Goal: Task Accomplishment & Management: Complete application form

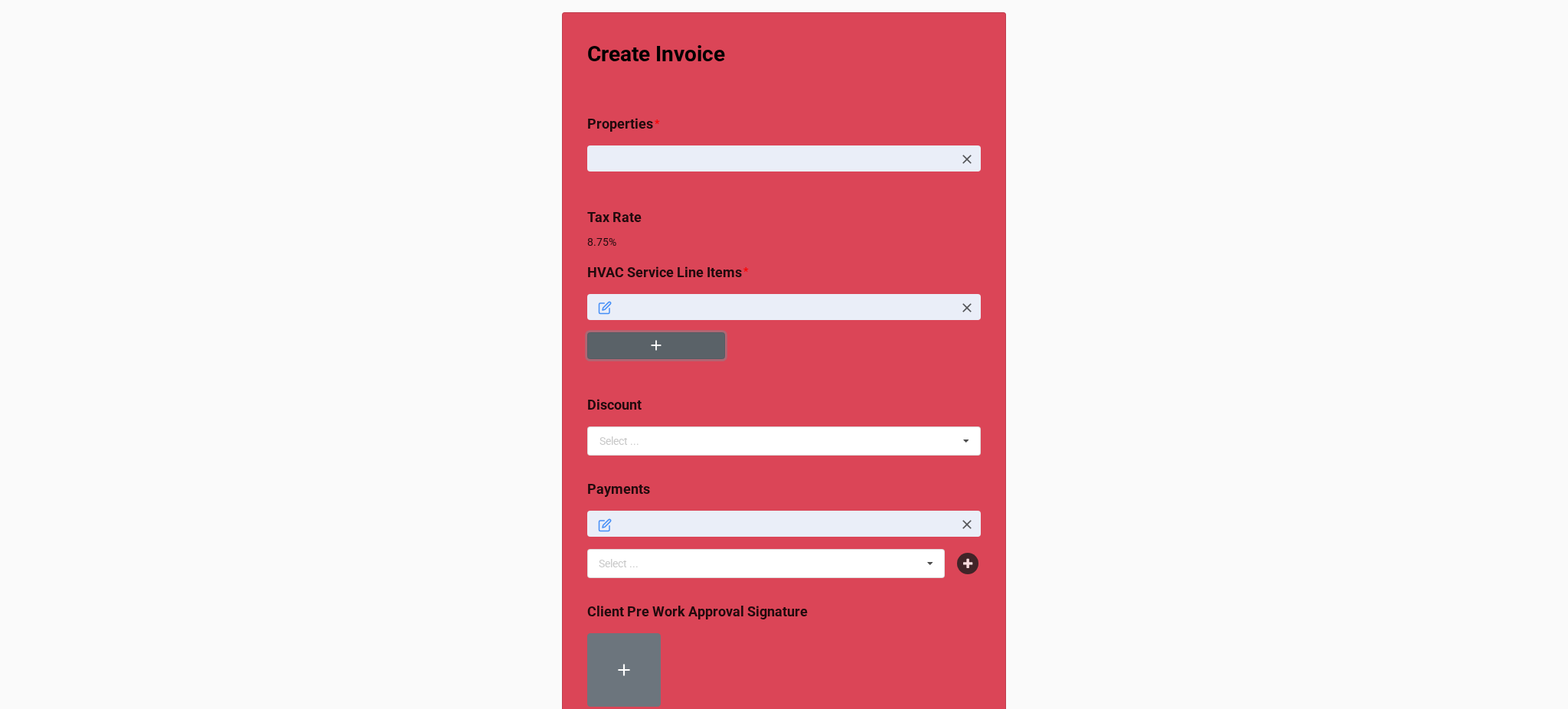
click at [657, 344] on icon "button" at bounding box center [656, 345] width 17 height 17
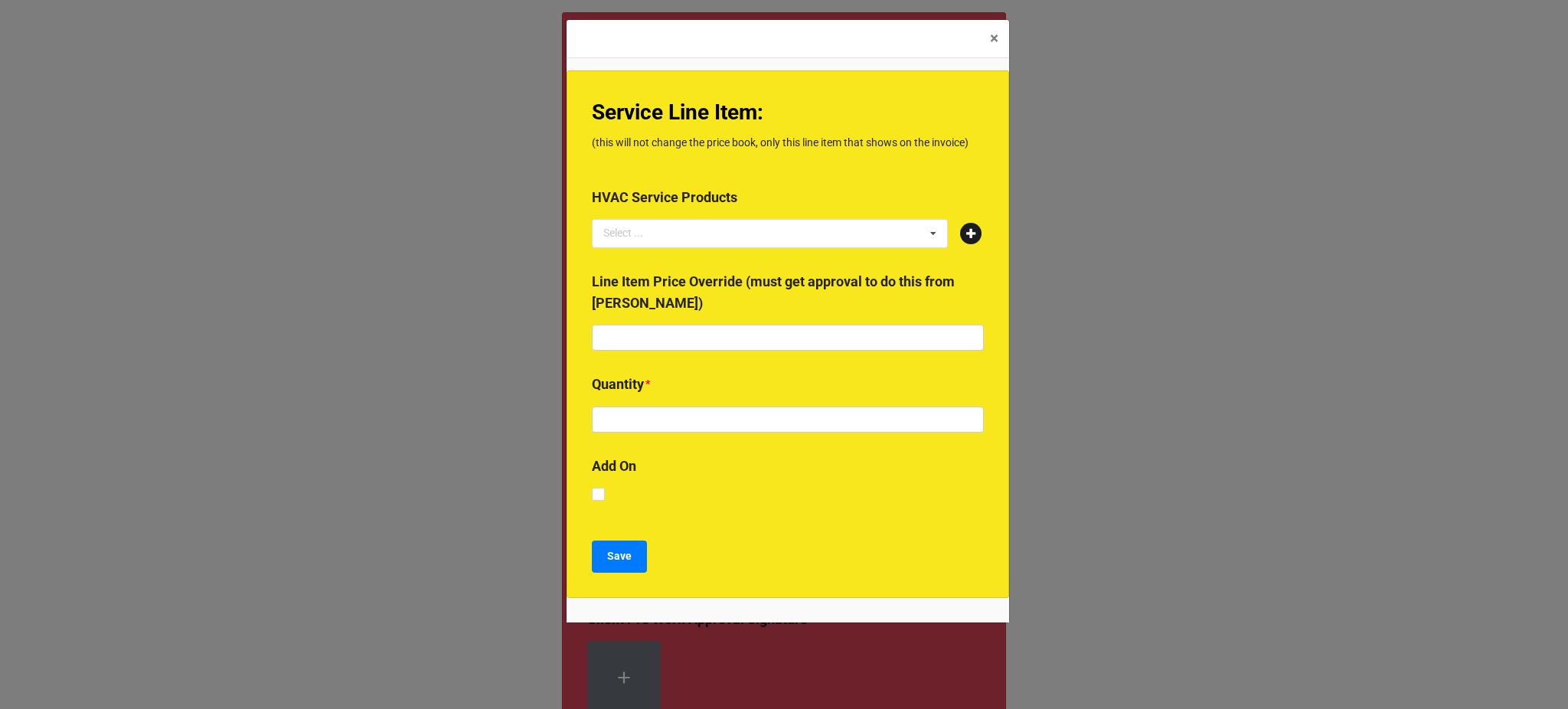
click at [965, 238] on icon at bounding box center [970, 233] width 21 height 21
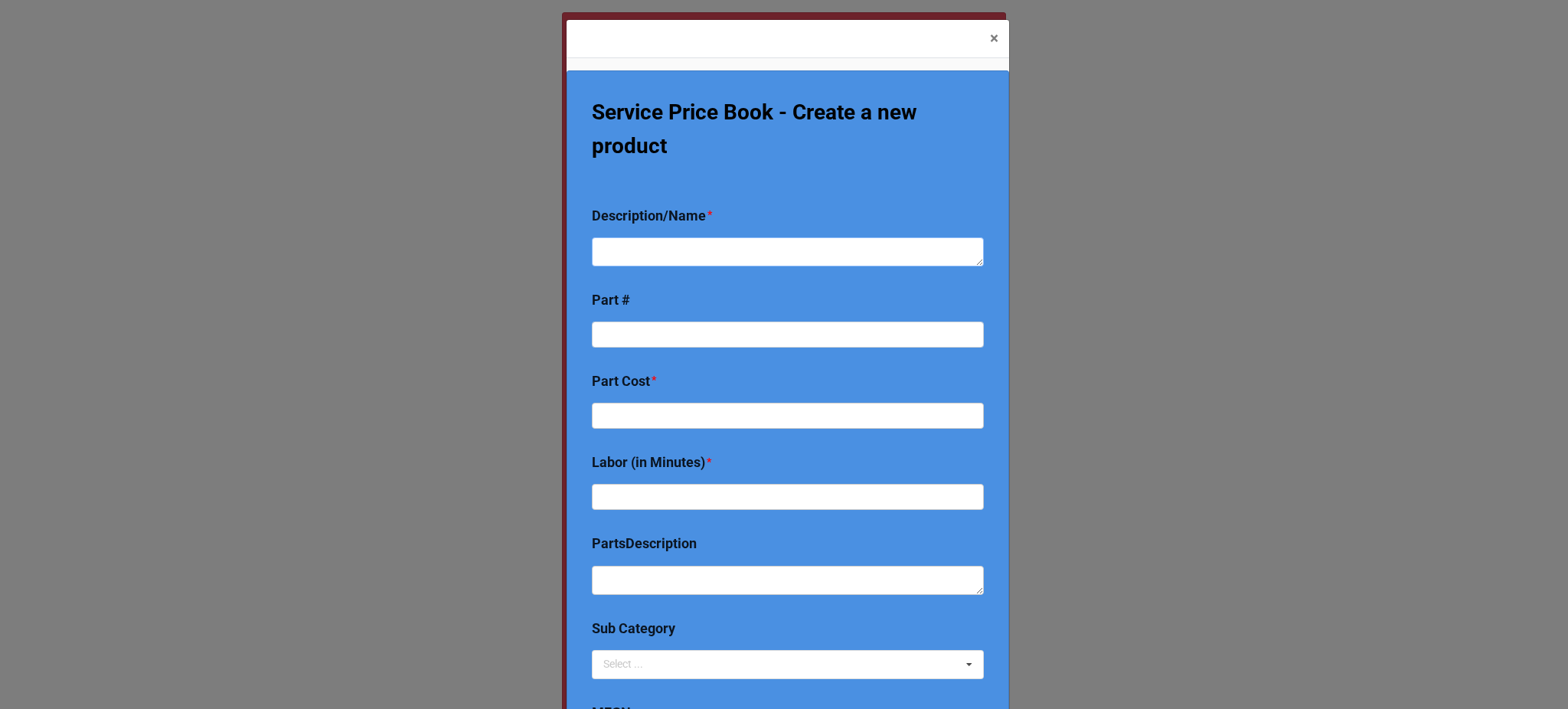
click at [660, 256] on textarea at bounding box center [788, 251] width 392 height 29
type textarea "x"
type textarea "P"
type textarea "x"
type textarea "Pul"
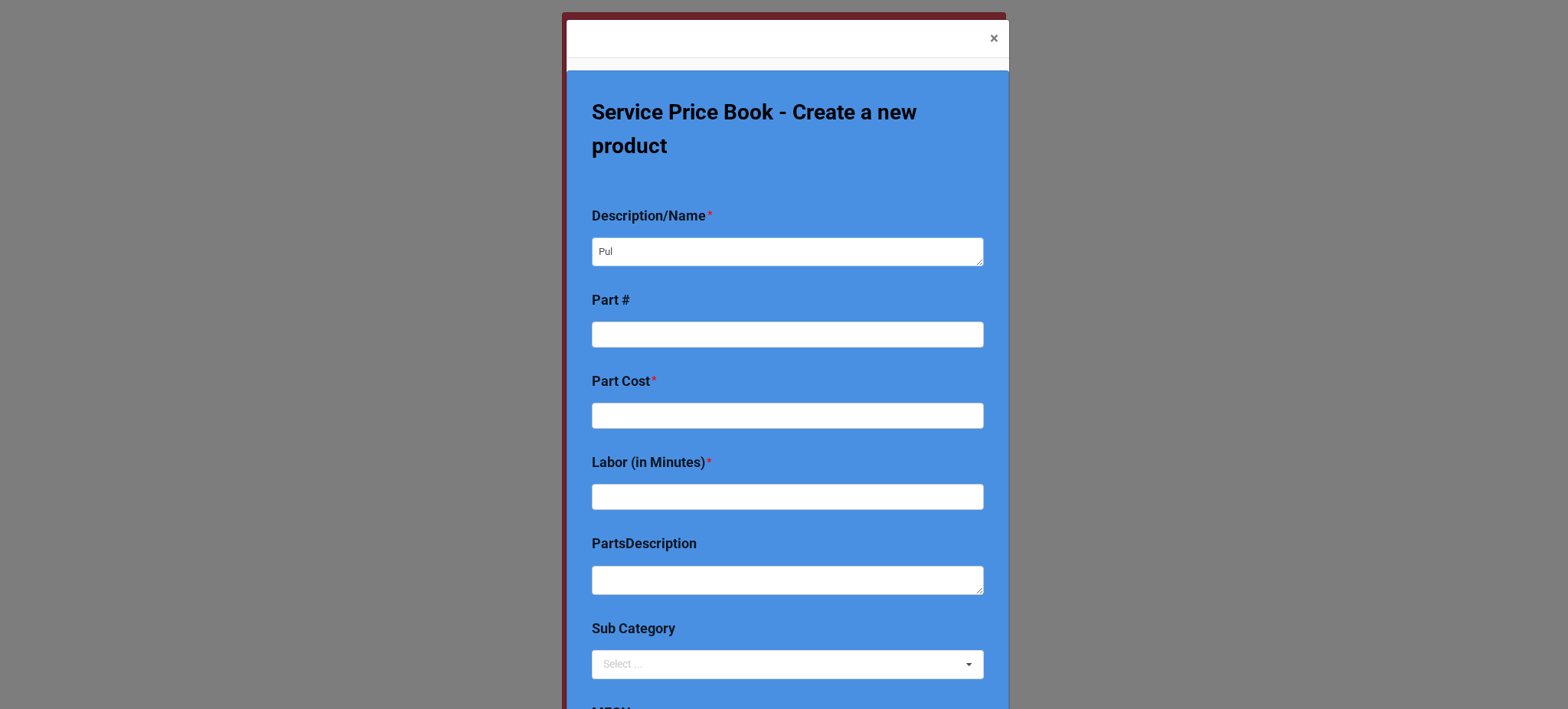
type textarea "x"
type textarea "Pull"
type textarea "x"
type textarea "Pulle"
type textarea "x"
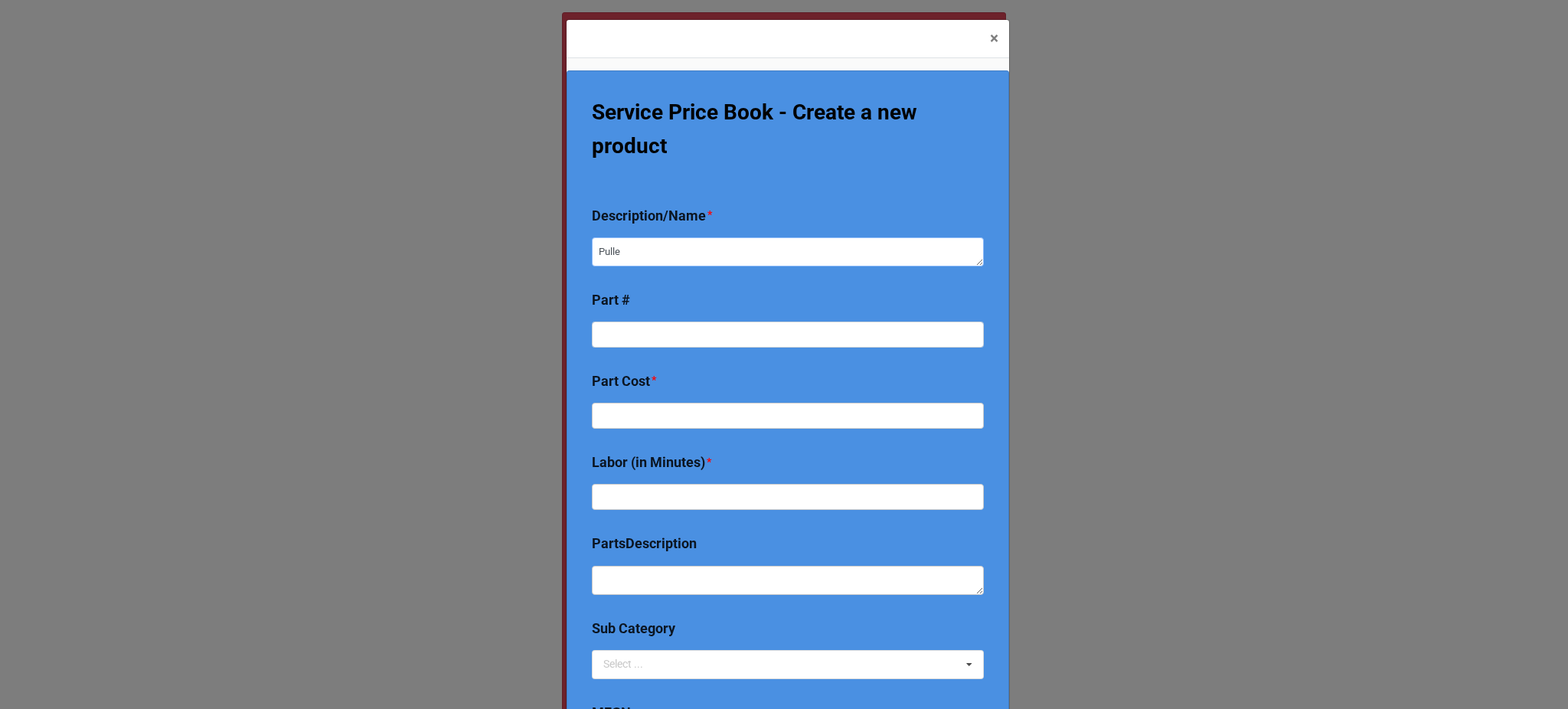
type textarea "Pulled"
type textarea "x"
type textarea "Pulled"
type textarea "x"
type textarea "Pulled"
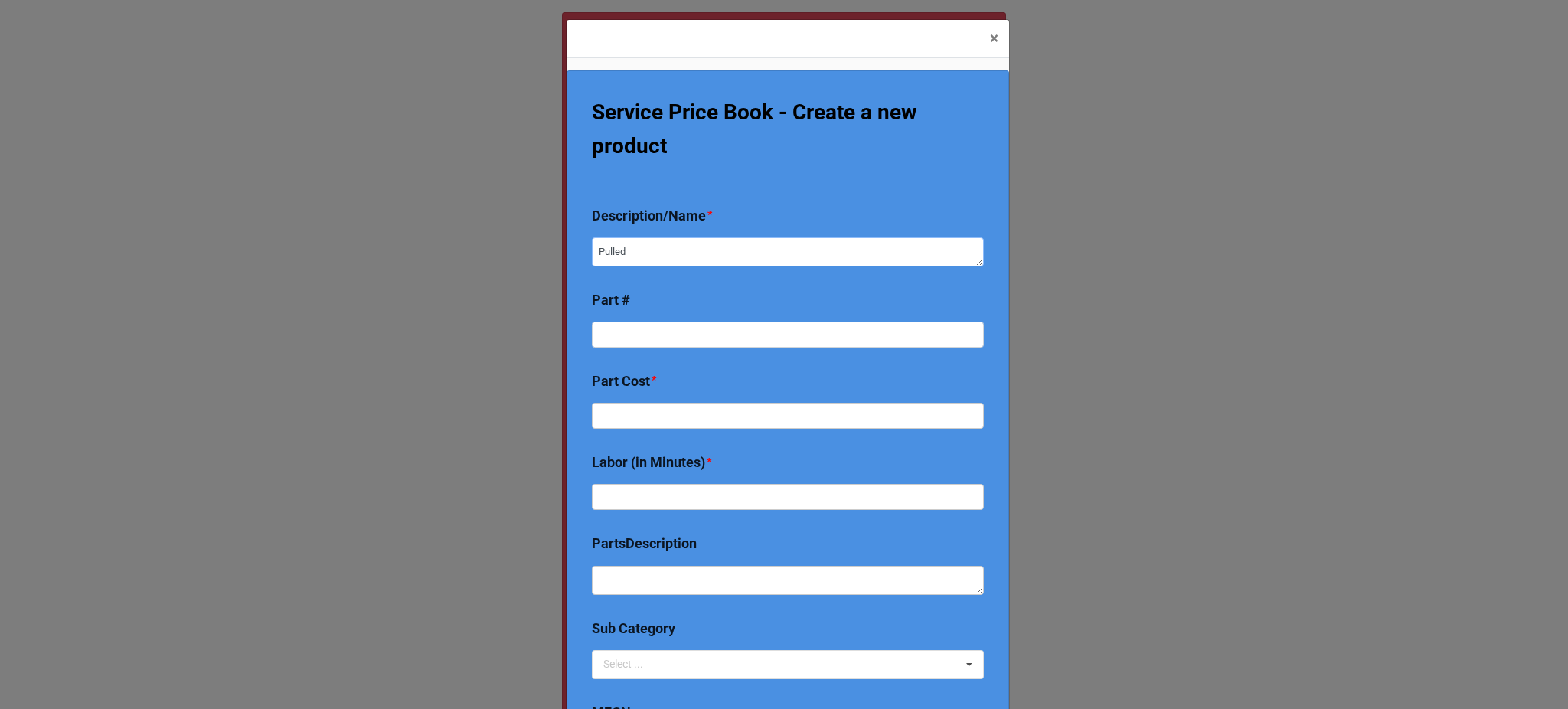
type textarea "x"
type textarea "Pulle"
type textarea "x"
type textarea "Pull"
type textarea "x"
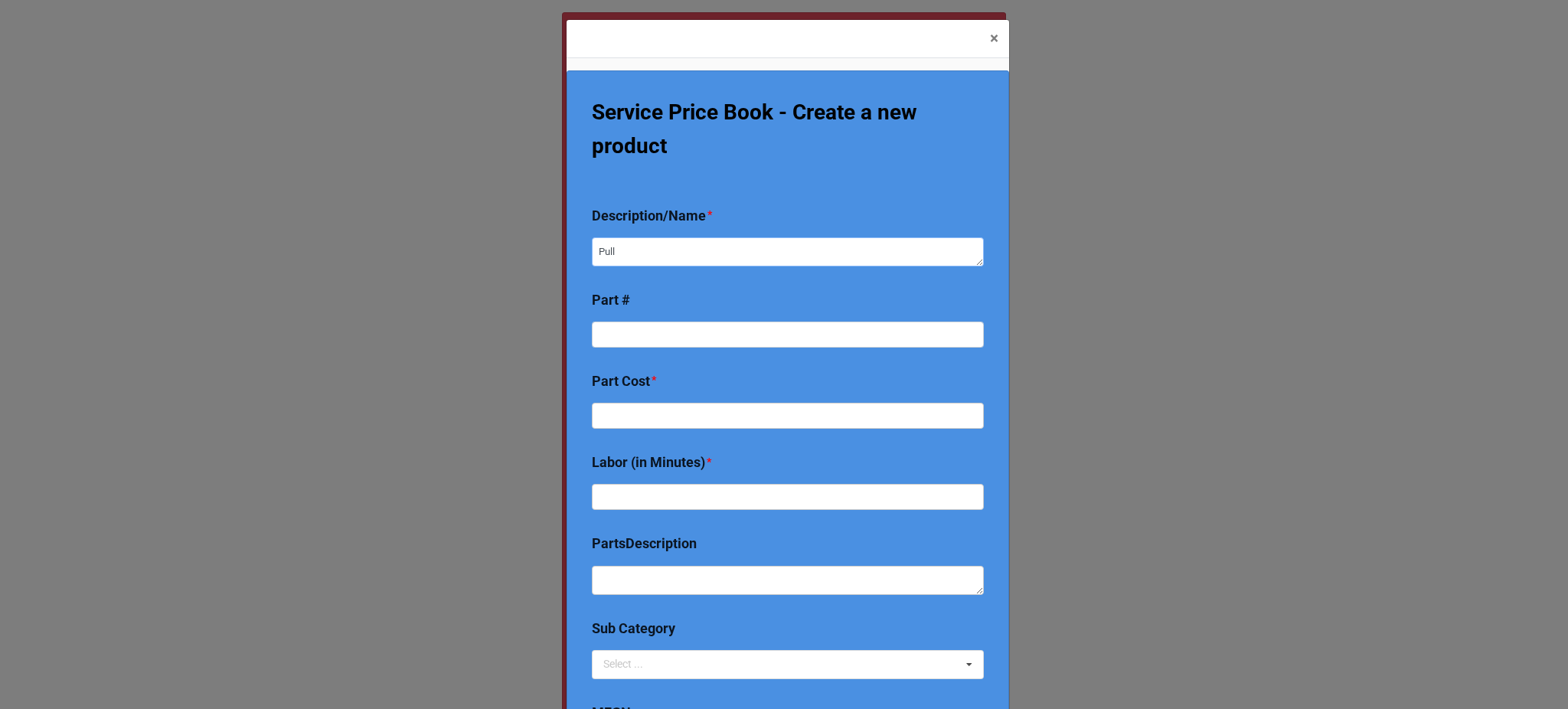
type textarea "Pull"
type textarea "x"
type textarea "Pull &"
type textarea "x"
type textarea "Pull &"
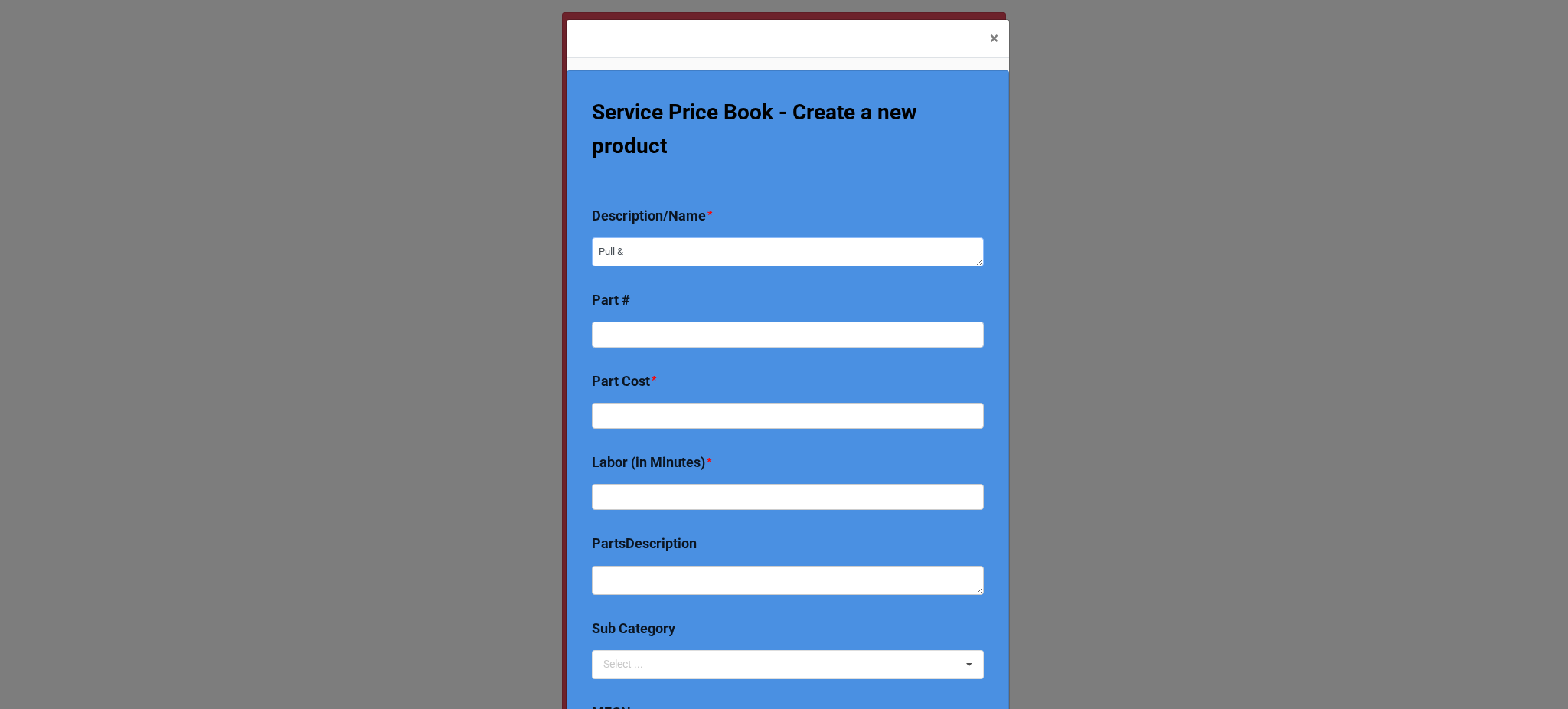
type textarea "x"
type textarea "Pull & cl"
type textarea "x"
type textarea "Pull & cle"
type textarea "x"
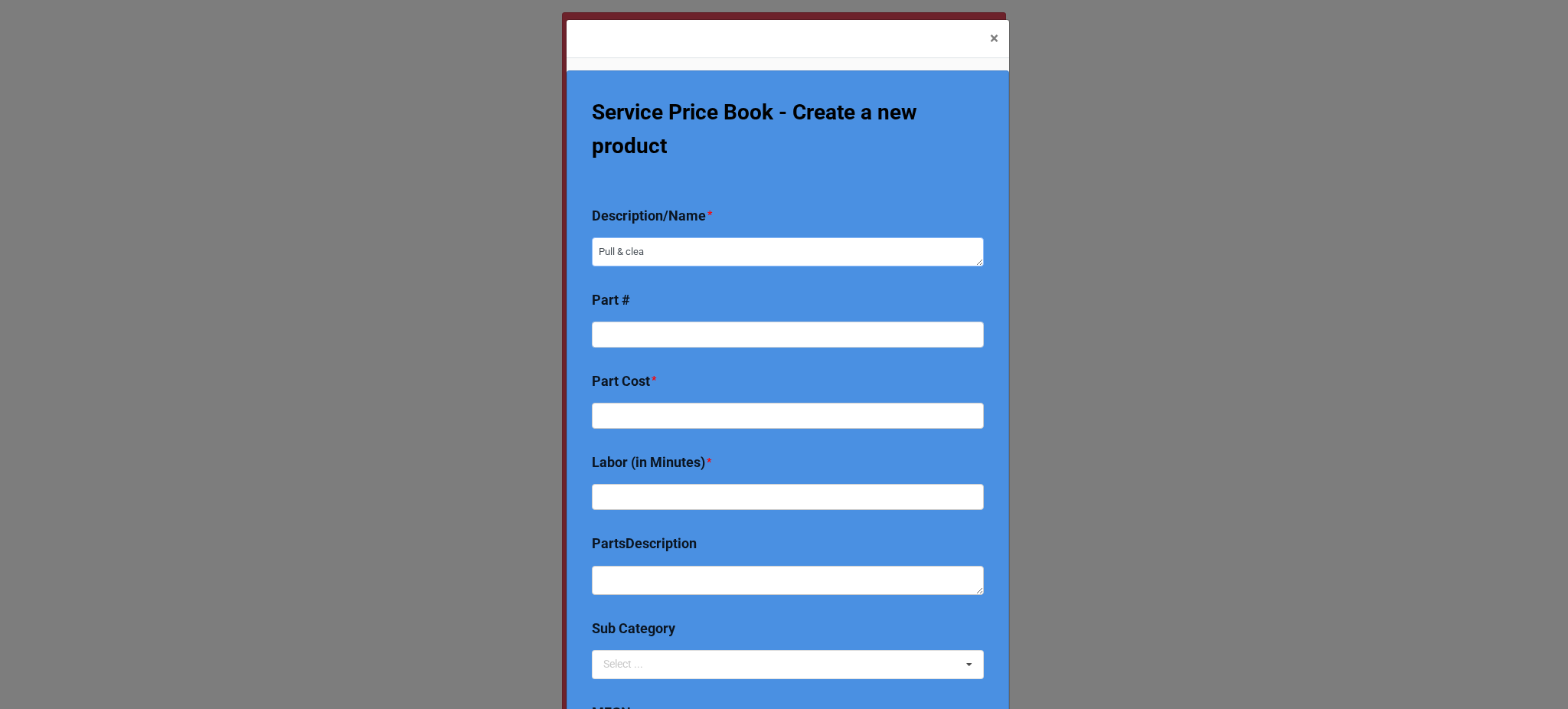
type textarea "Pull & clean"
type textarea "x"
type textarea "Pull & clean o"
type textarea "x"
type textarea "Pull & clean ou"
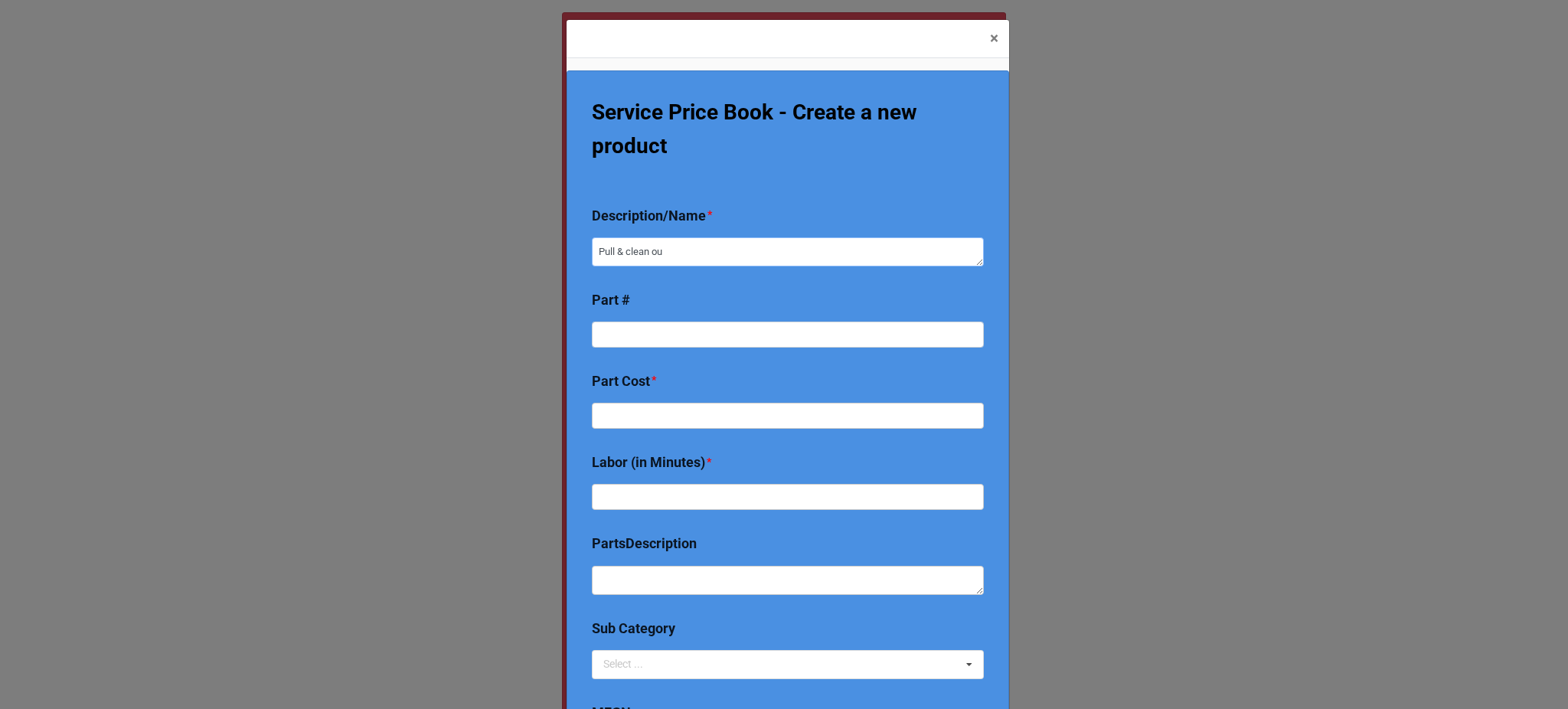
type textarea "x"
type textarea "Pull & clean our"
type textarea "x"
type textarea "Pull & clean our"
type textarea "x"
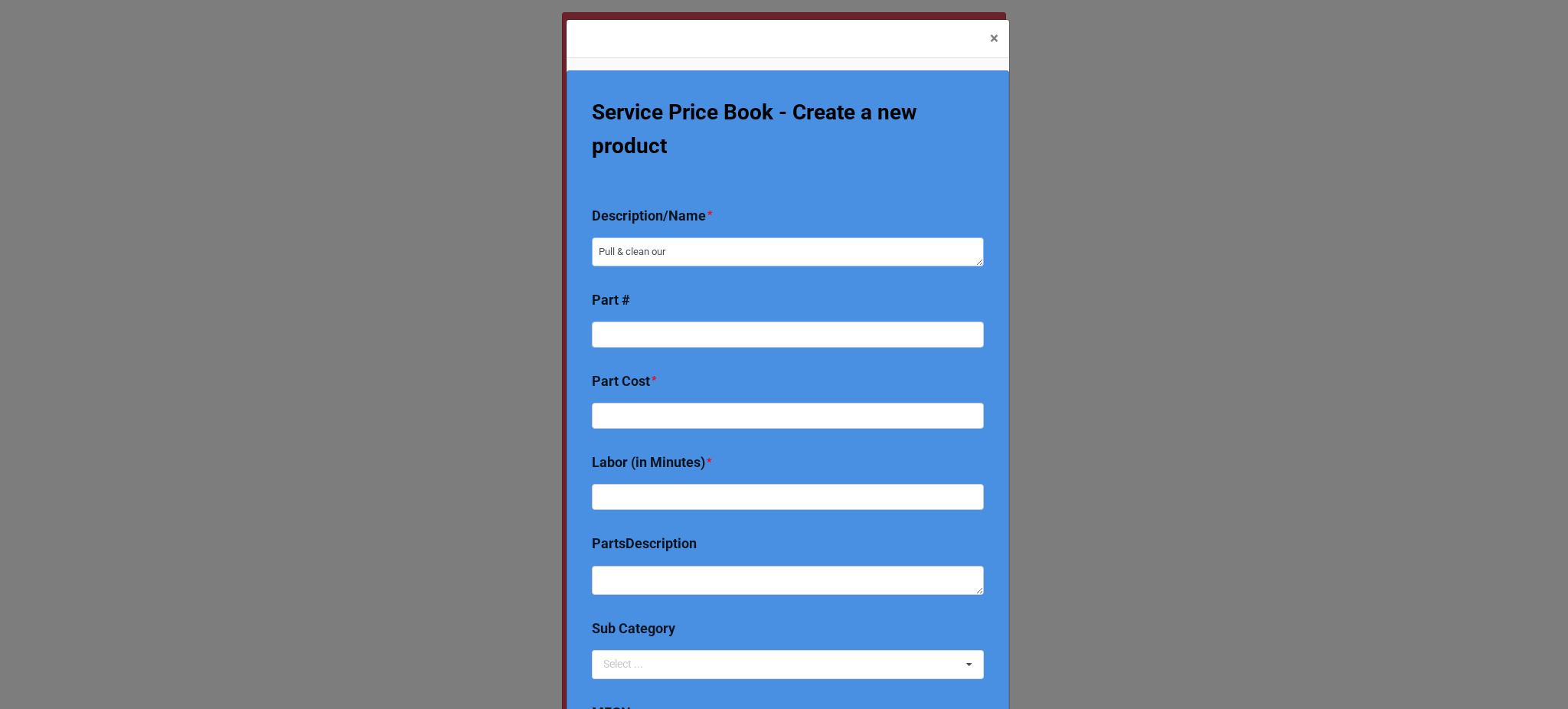
type textarea "Pull & clean our"
type textarea "x"
type textarea "Pull & clean ourr"
type textarea "x"
type textarea "Pull & clean ourr"
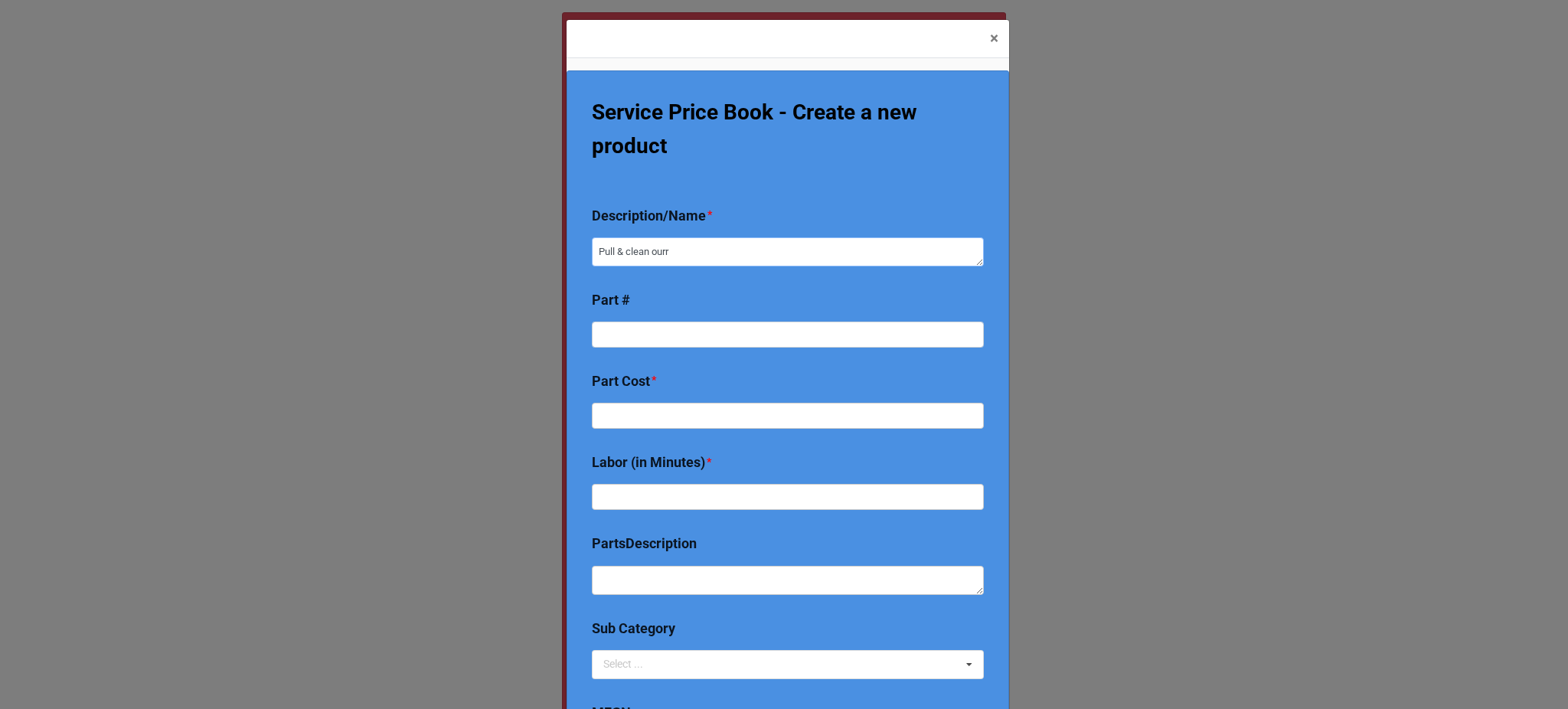
type textarea "x"
type textarea "Pull & clean our"
type textarea "x"
type textarea "Pull & clean ou"
type textarea "x"
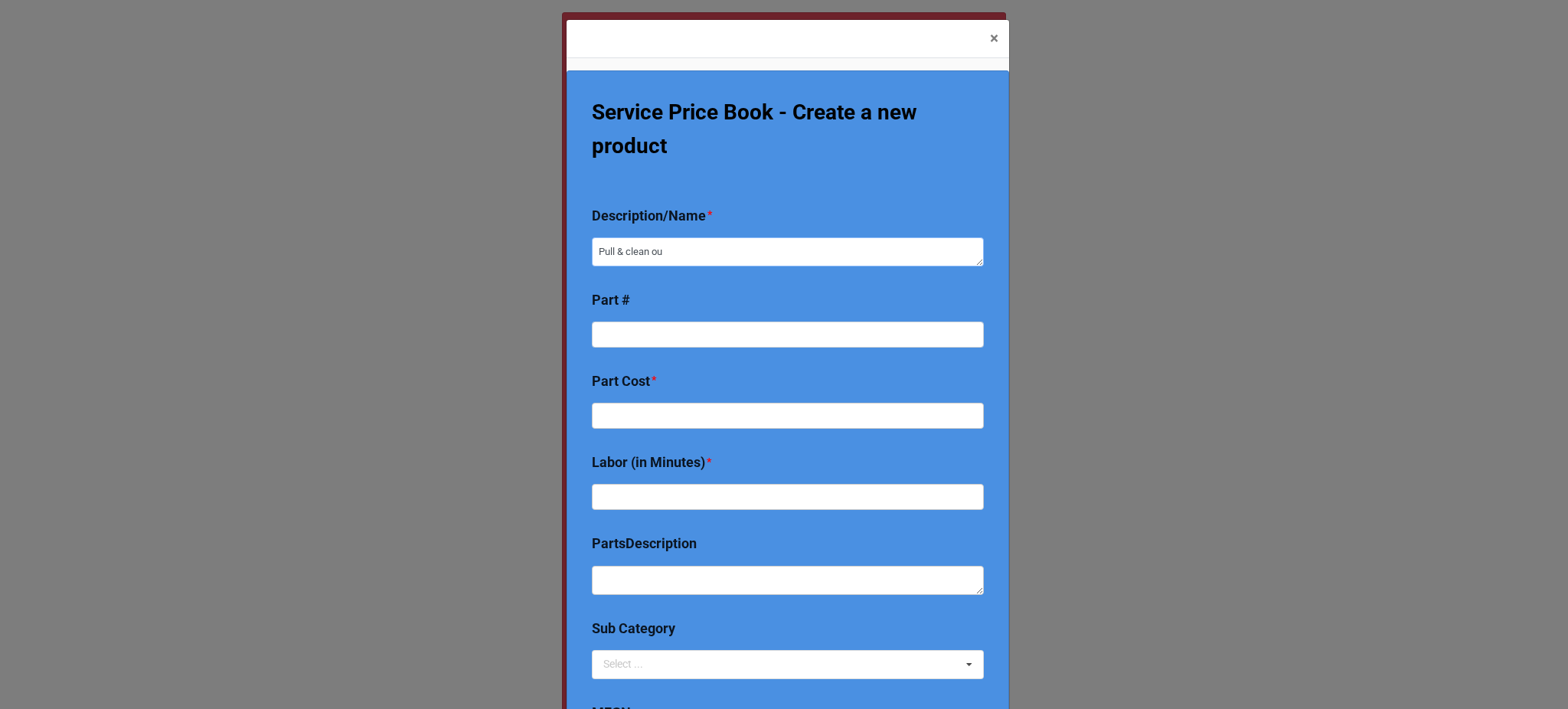
type textarea "Pull & clean o"
type textarea "x"
type textarea "Pull & clean o"
type textarea "x"
type textarea "Pull & clean o"
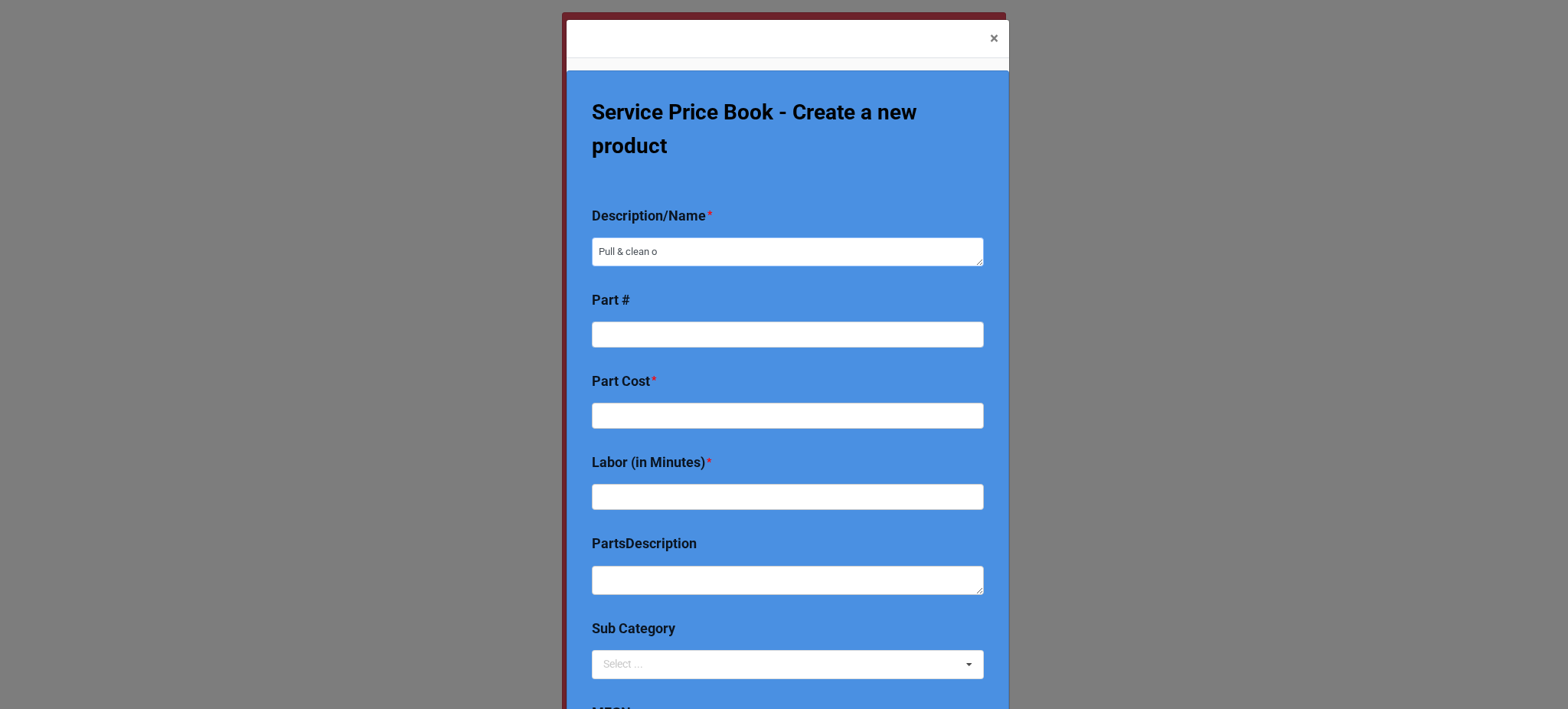
type textarea "x"
type textarea "Pull & clean ou"
type textarea "x"
type textarea "Pull & clean out"
type textarea "x"
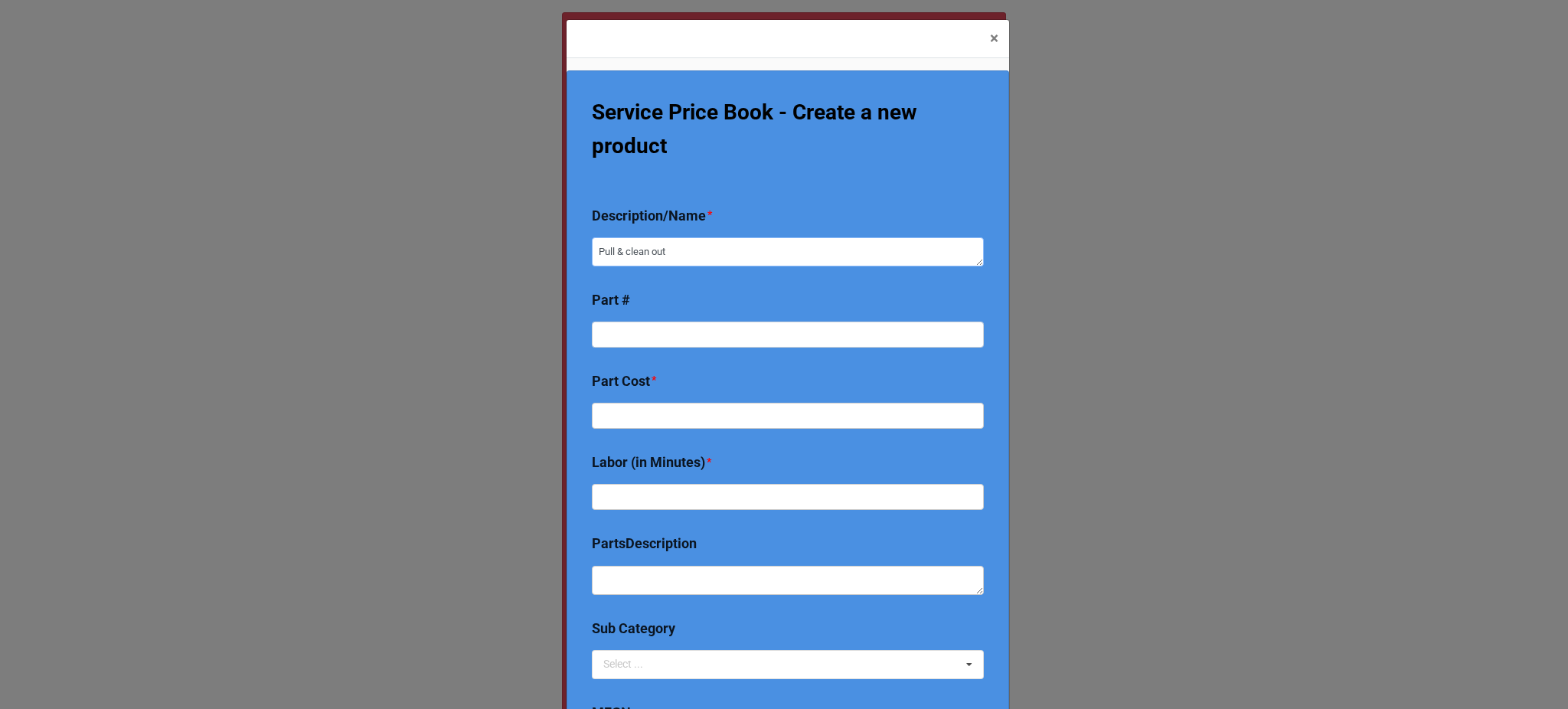
type textarea "Pull & clean out"
type textarea "x"
type textarea "Pull & clean out i"
type textarea "x"
type textarea "Pull & clean out in"
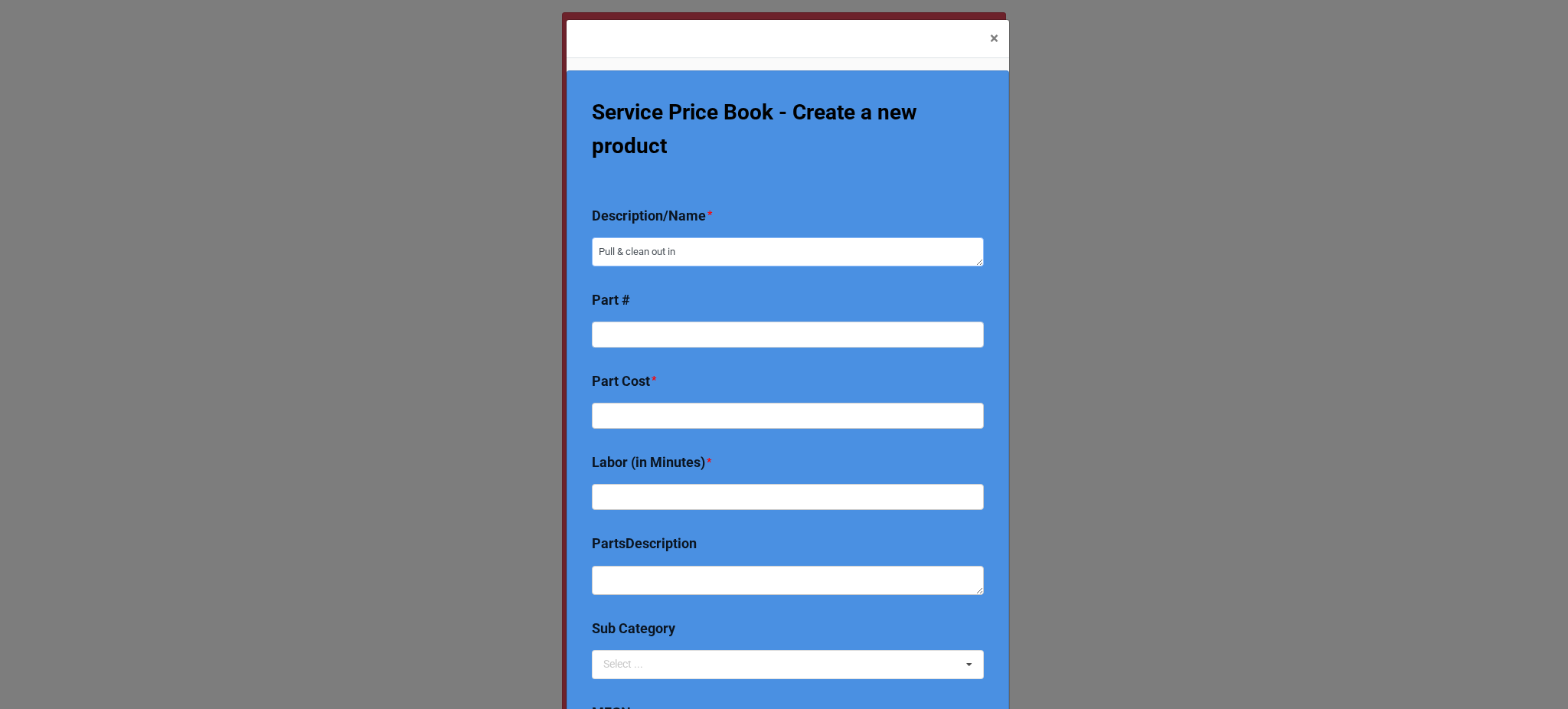
type textarea "x"
type textarea "Pull & clean out ind"
type textarea "x"
type textarea "Pull & clean out in"
type textarea "x"
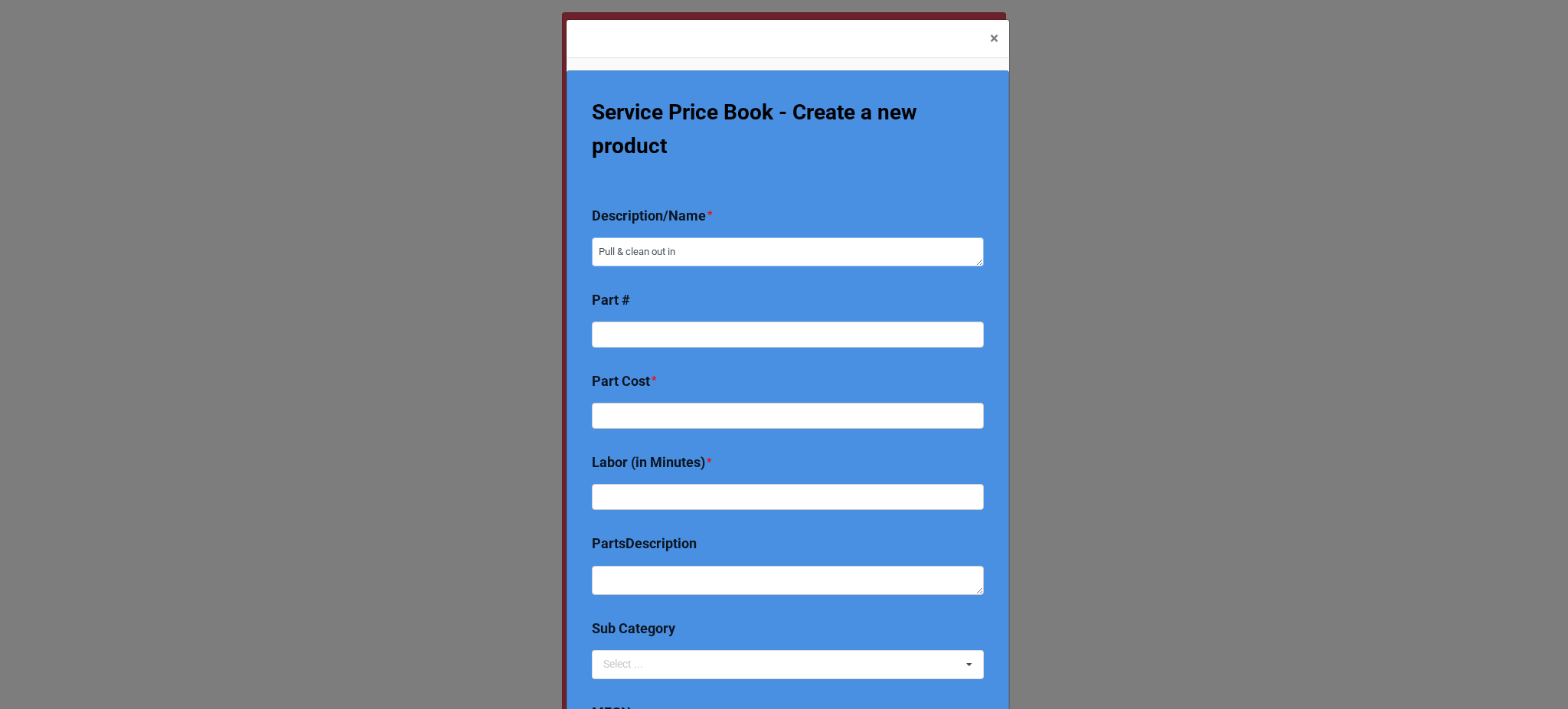
type textarea "Pull & clean out i"
type textarea "x"
type textarea "Pull & clean out"
type textarea "x"
type textarea "Pull & clean out"
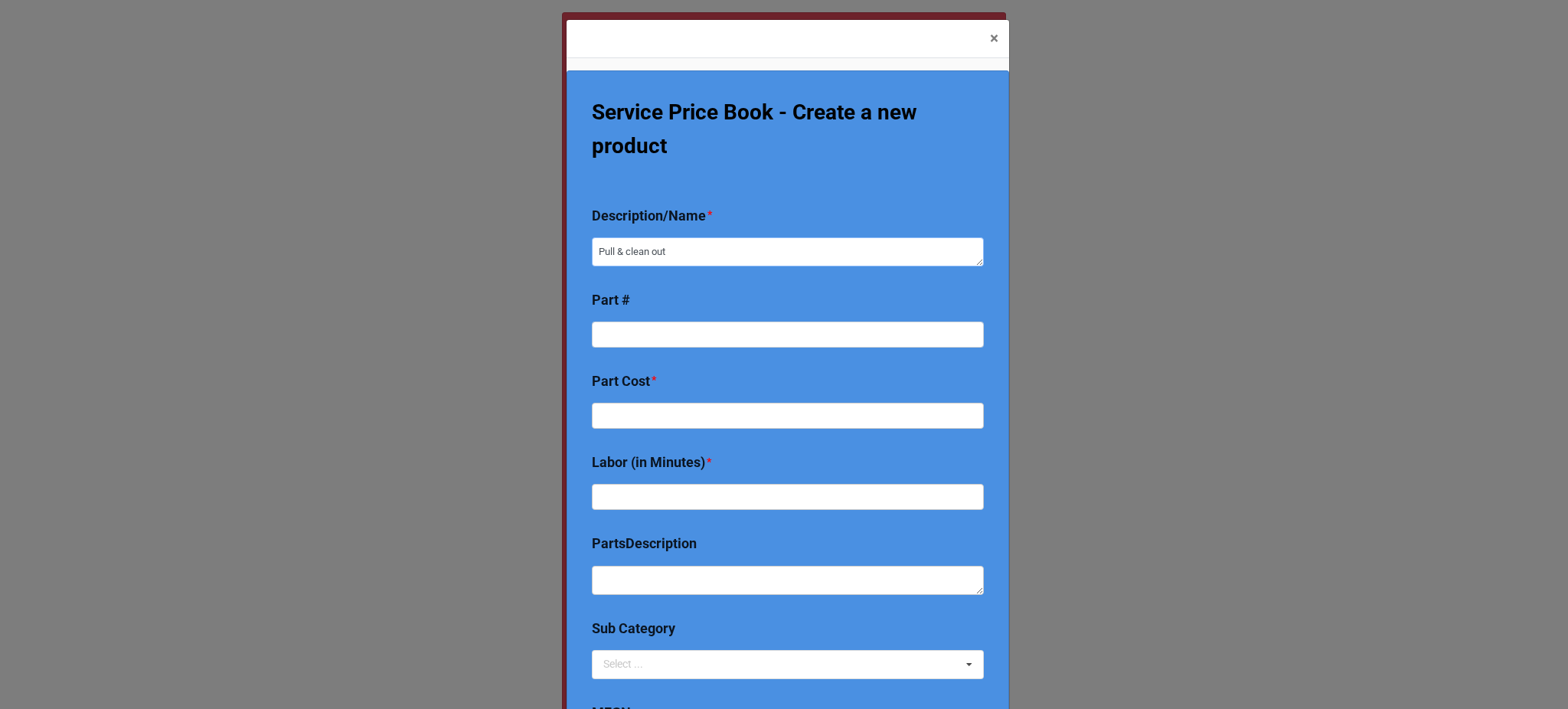
type textarea "x"
type textarea "Pull & clean ou"
type textarea "x"
type textarea "Pull & clean out"
type textarea "x"
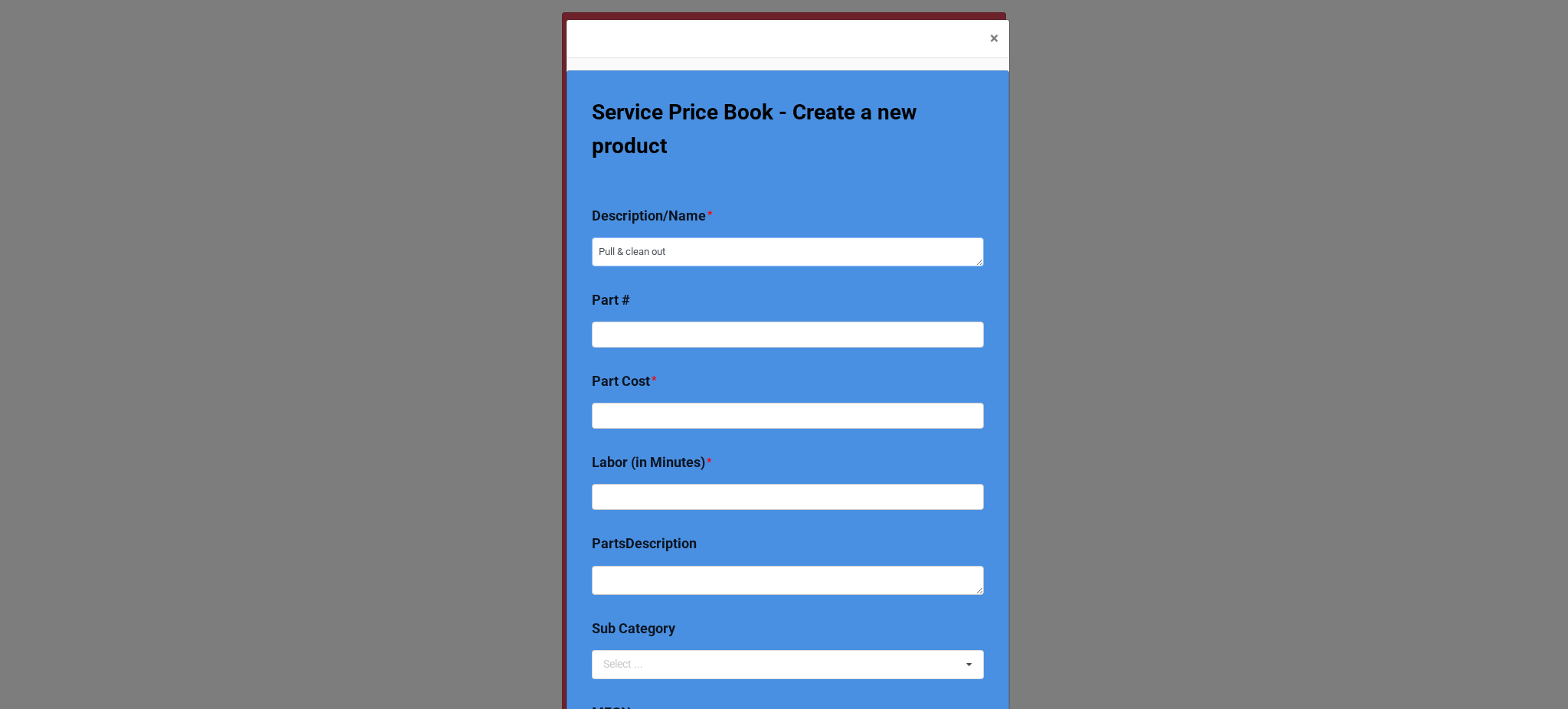
type textarea "Pull & clean out"
type textarea "x"
type textarea "Pull & clean out m"
type textarea "x"
type textarea "Pull & clean out mo"
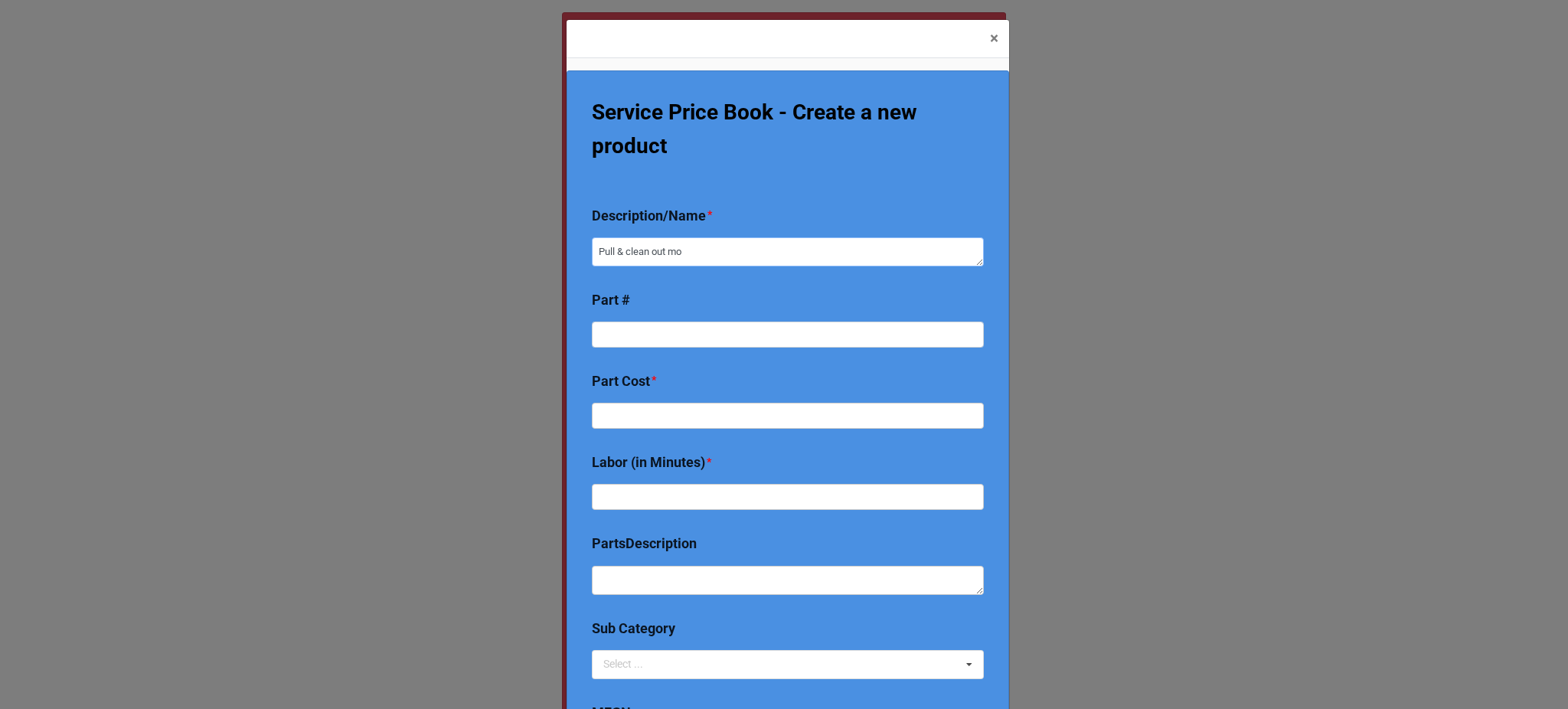
type textarea "x"
type textarea "Pull & clean out mot"
type textarea "x"
type textarea "Pull & clean out moto"
type textarea "x"
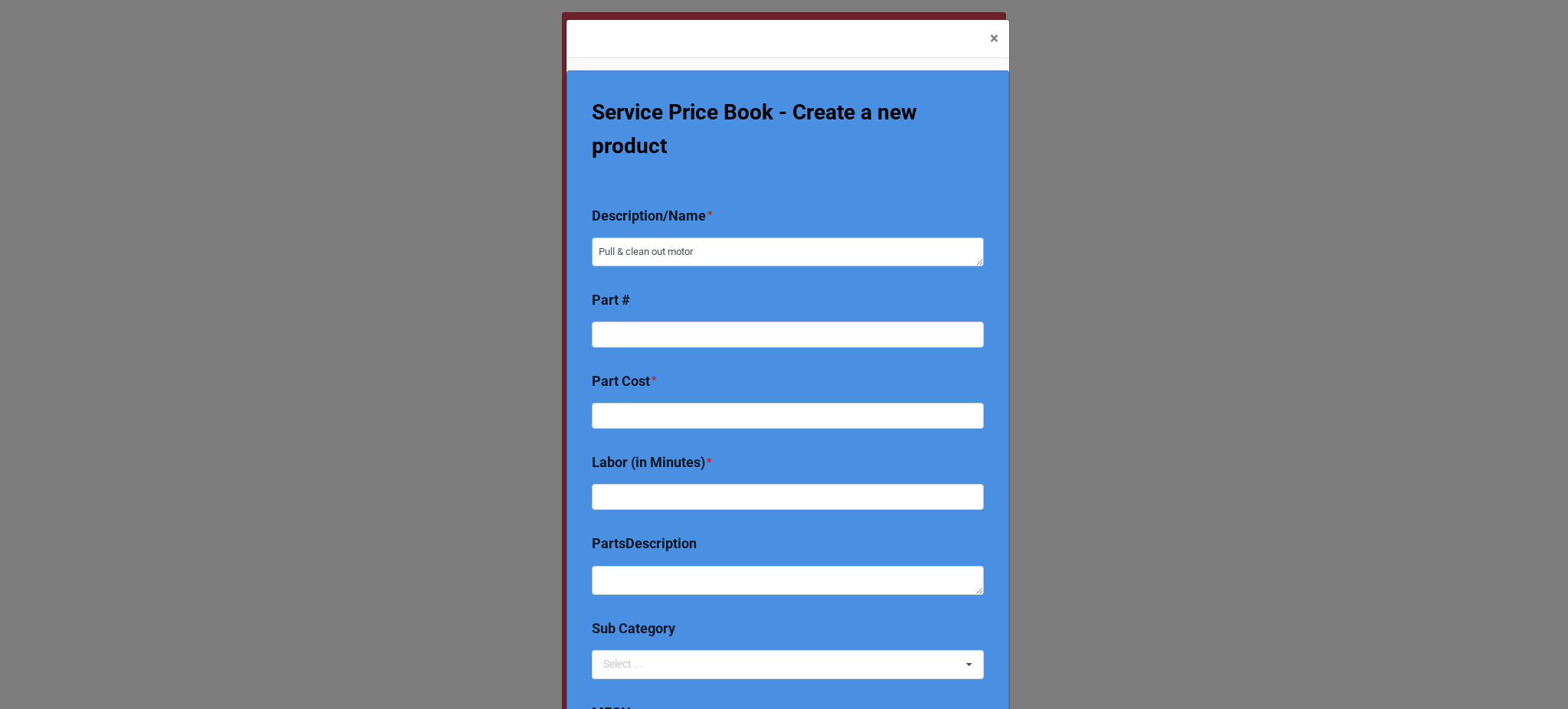
scroll to position [68, 0]
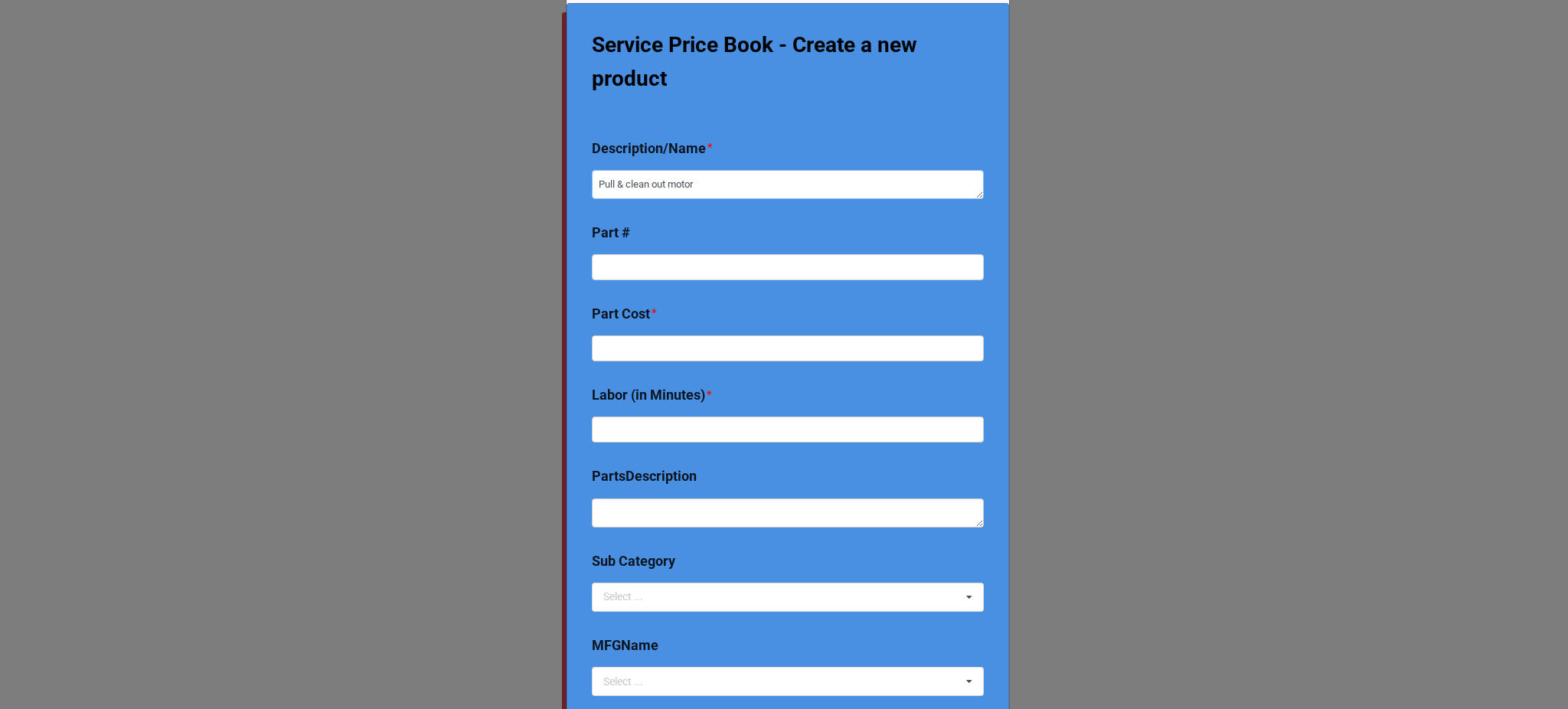
type textarea "Pull & clean out motor"
click at [649, 342] on input "text" at bounding box center [788, 348] width 392 height 26
type textarea "x"
type input "0"
click at [660, 431] on input "text" at bounding box center [788, 430] width 392 height 26
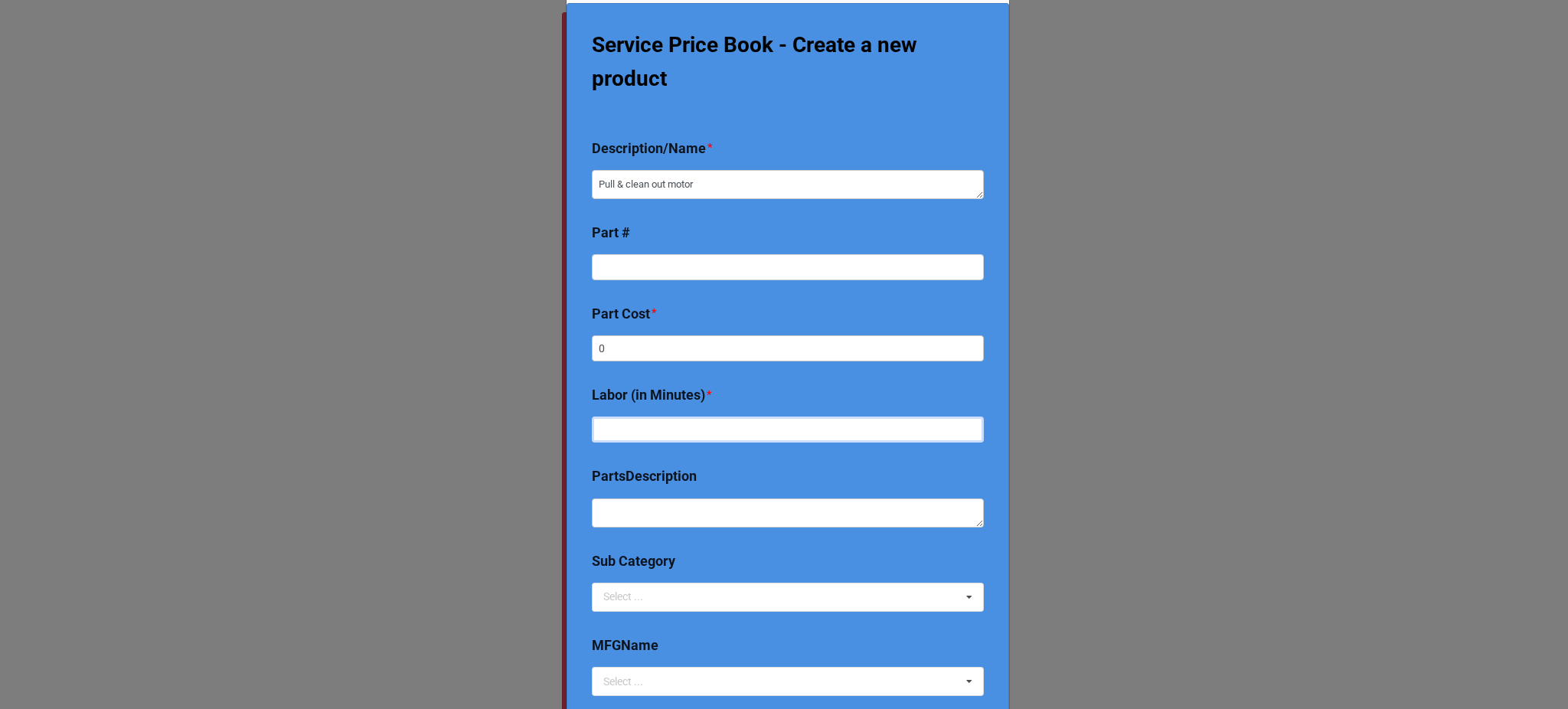
type textarea "x"
type input "2"
type textarea "x"
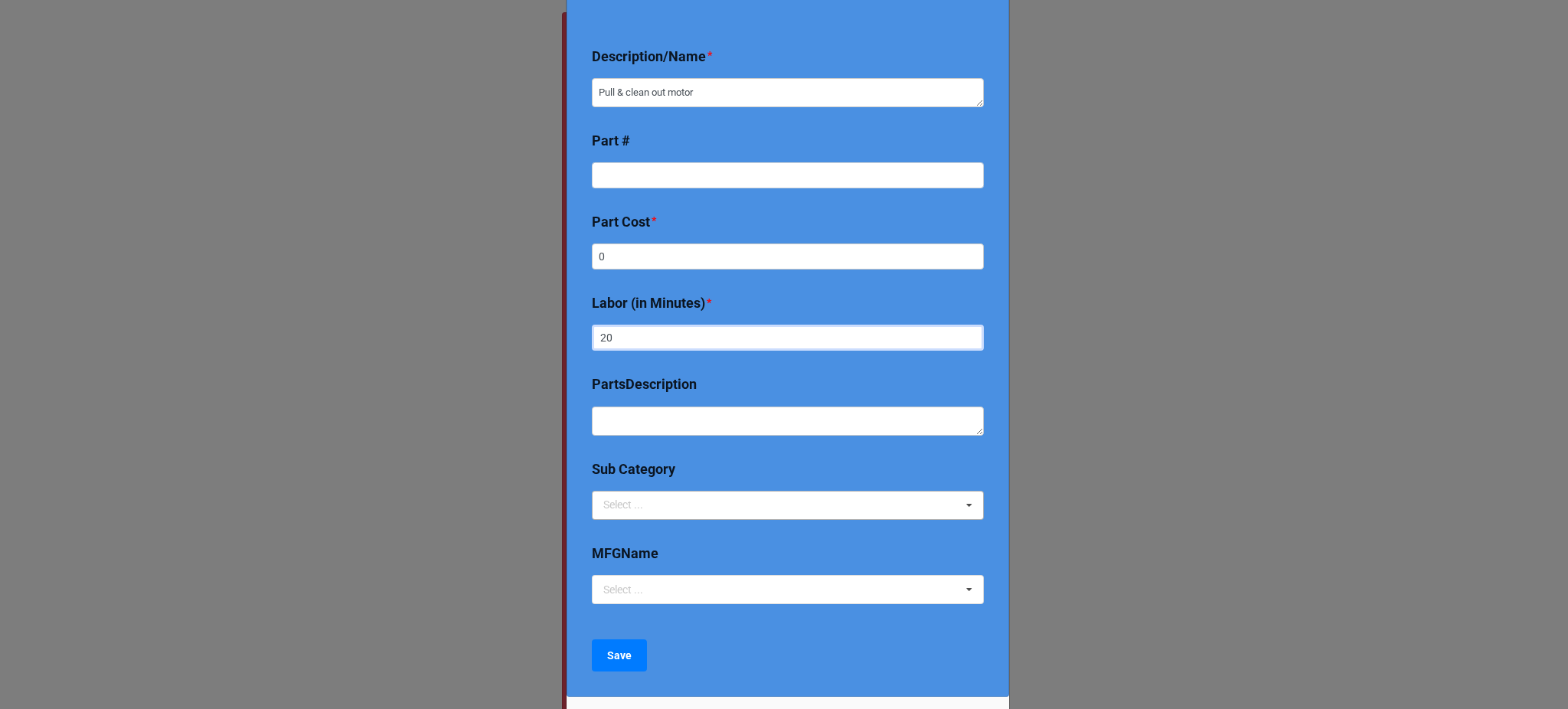
type input "20"
click at [680, 500] on div "Select ... "Pilot , HSI , Ignitors, Flame sensor" "SUPPLIES, VALVES & PIPING" 1…" at bounding box center [788, 505] width 392 height 29
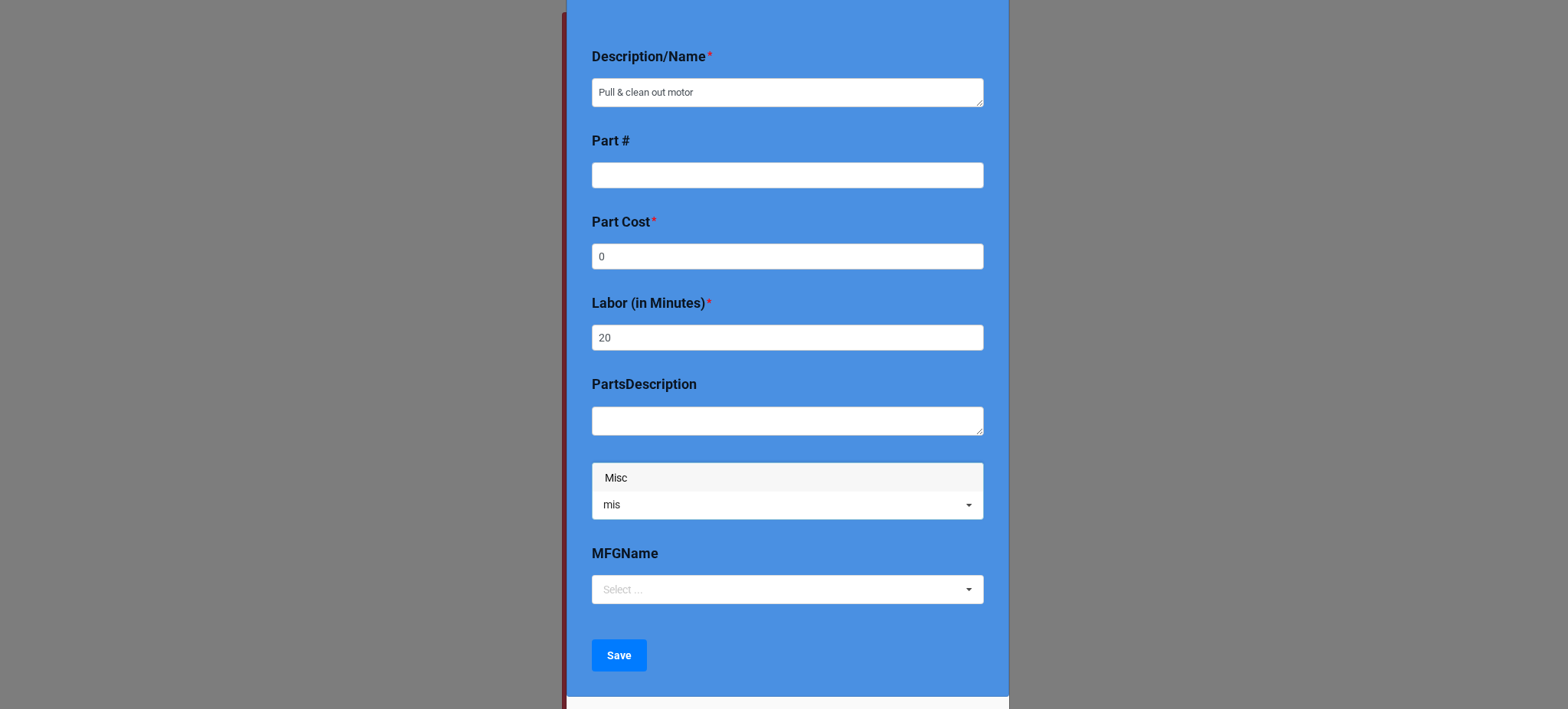
type input "mis"
click at [631, 473] on div "Misc" at bounding box center [787, 477] width 391 height 29
type textarea "x"
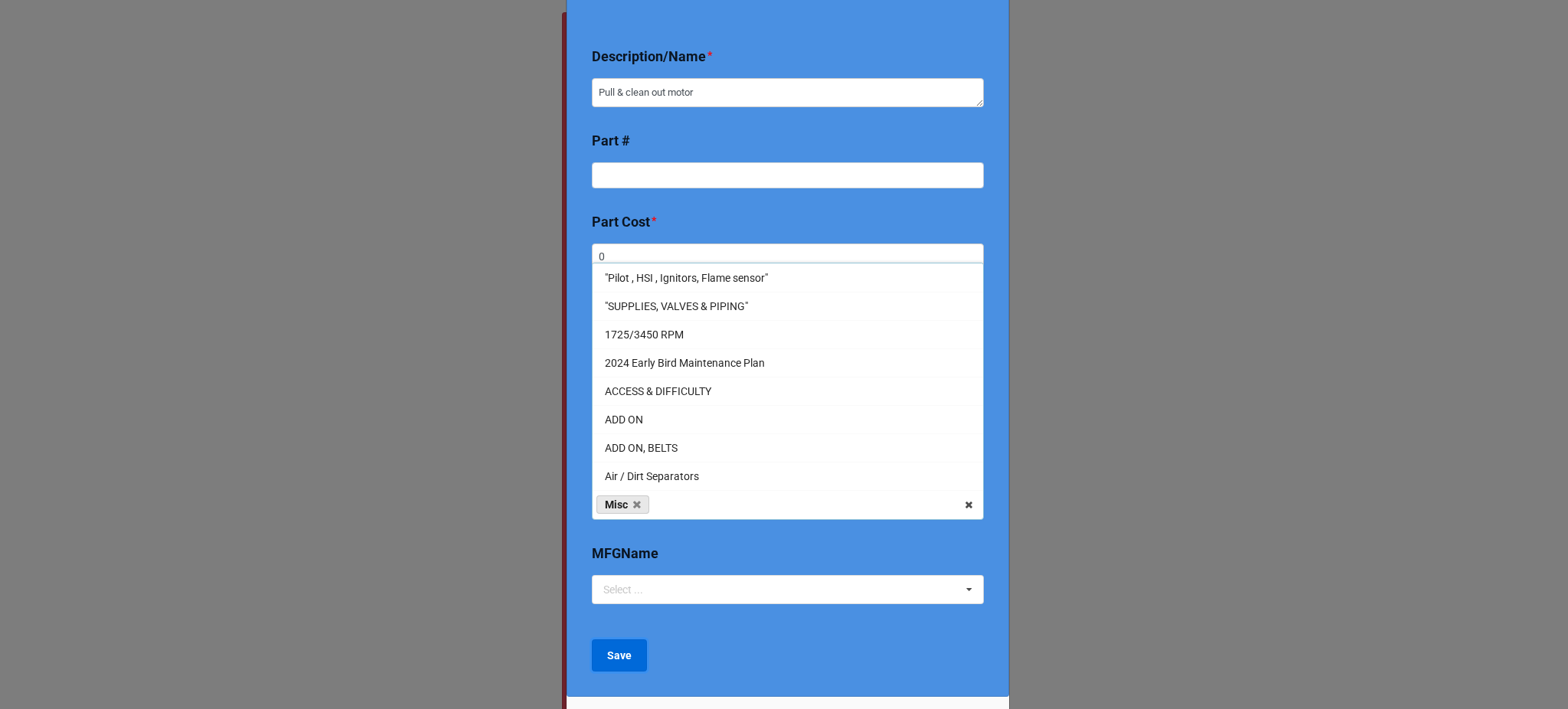
click at [615, 648] on b "Save" at bounding box center [619, 655] width 24 height 16
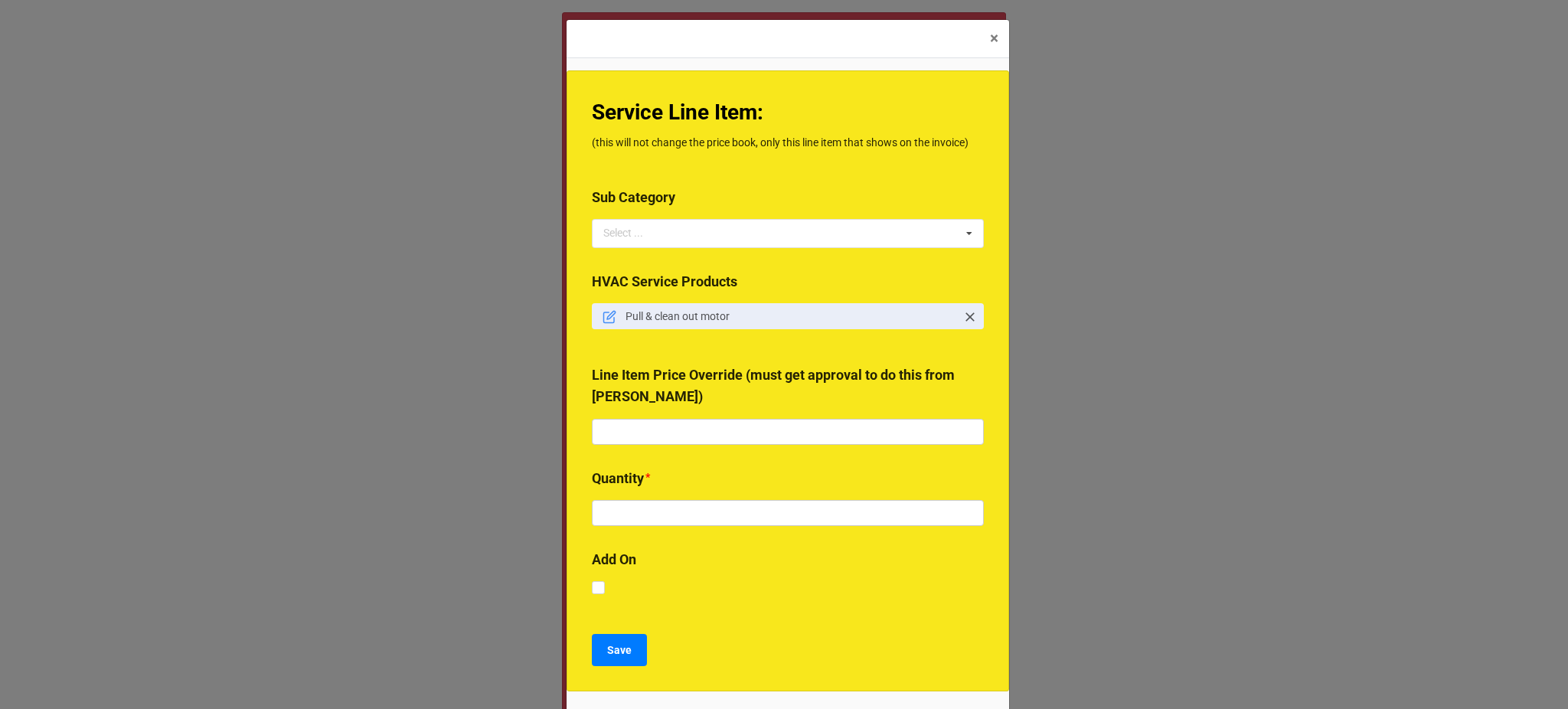
scroll to position [59, 0]
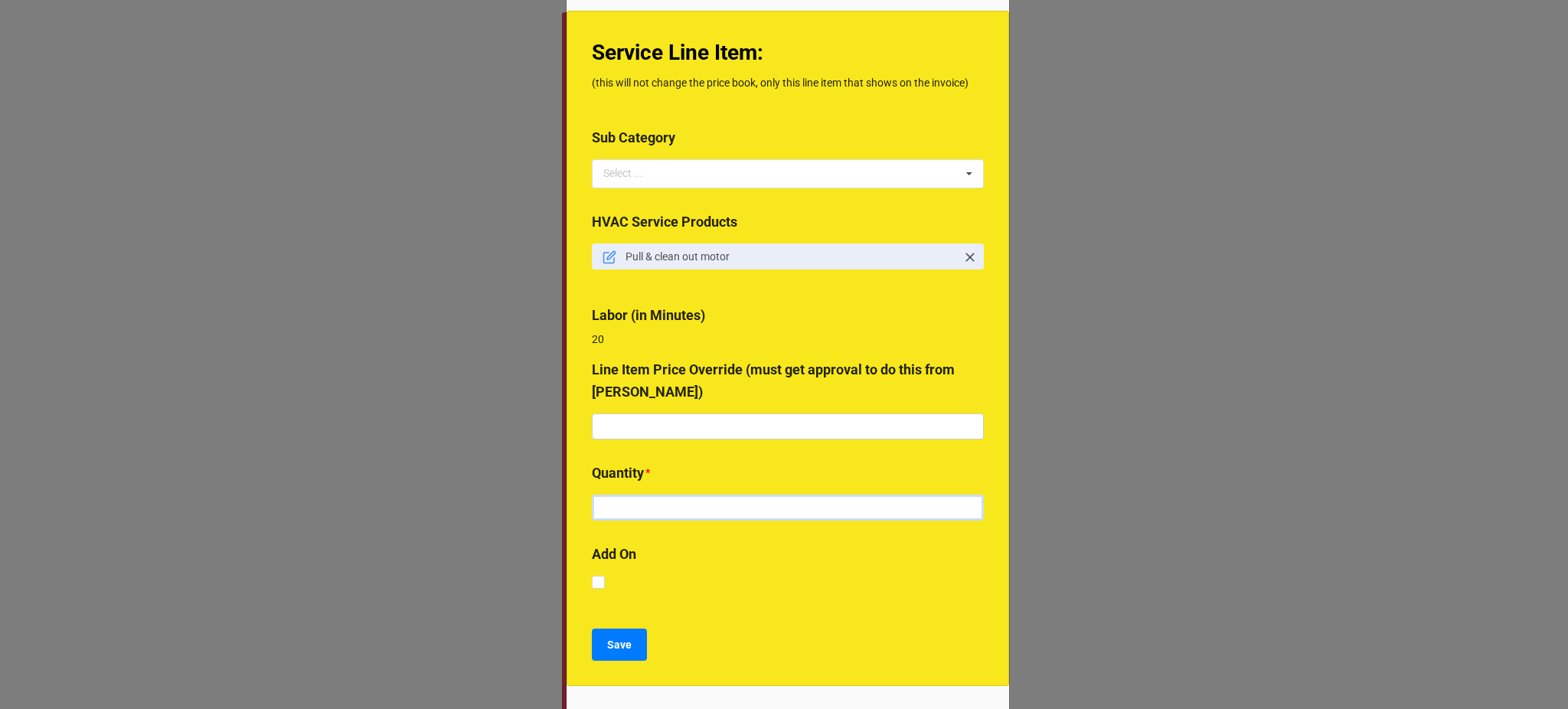
click at [690, 505] on input "text" at bounding box center [788, 508] width 392 height 26
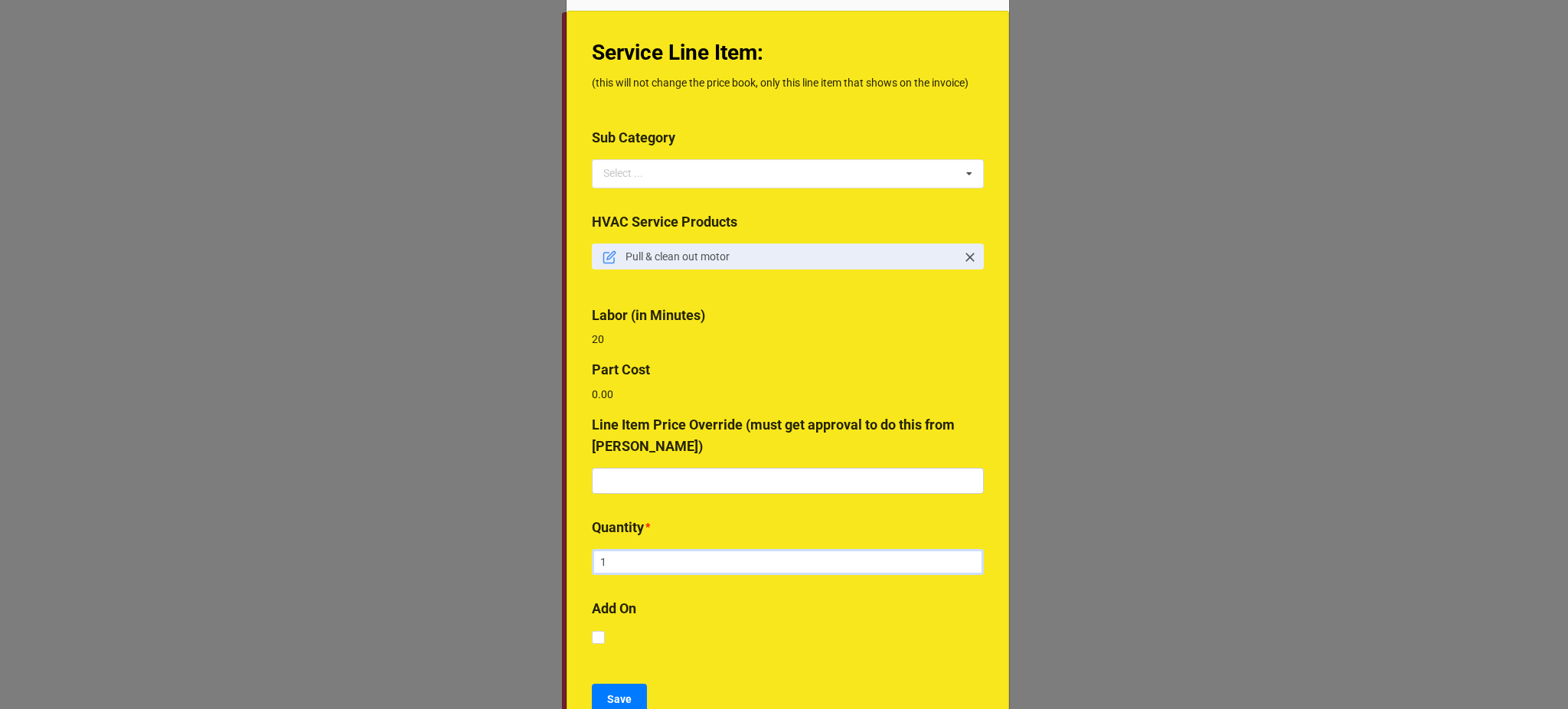
type input "1"
click at [652, 470] on input "text" at bounding box center [788, 481] width 392 height 26
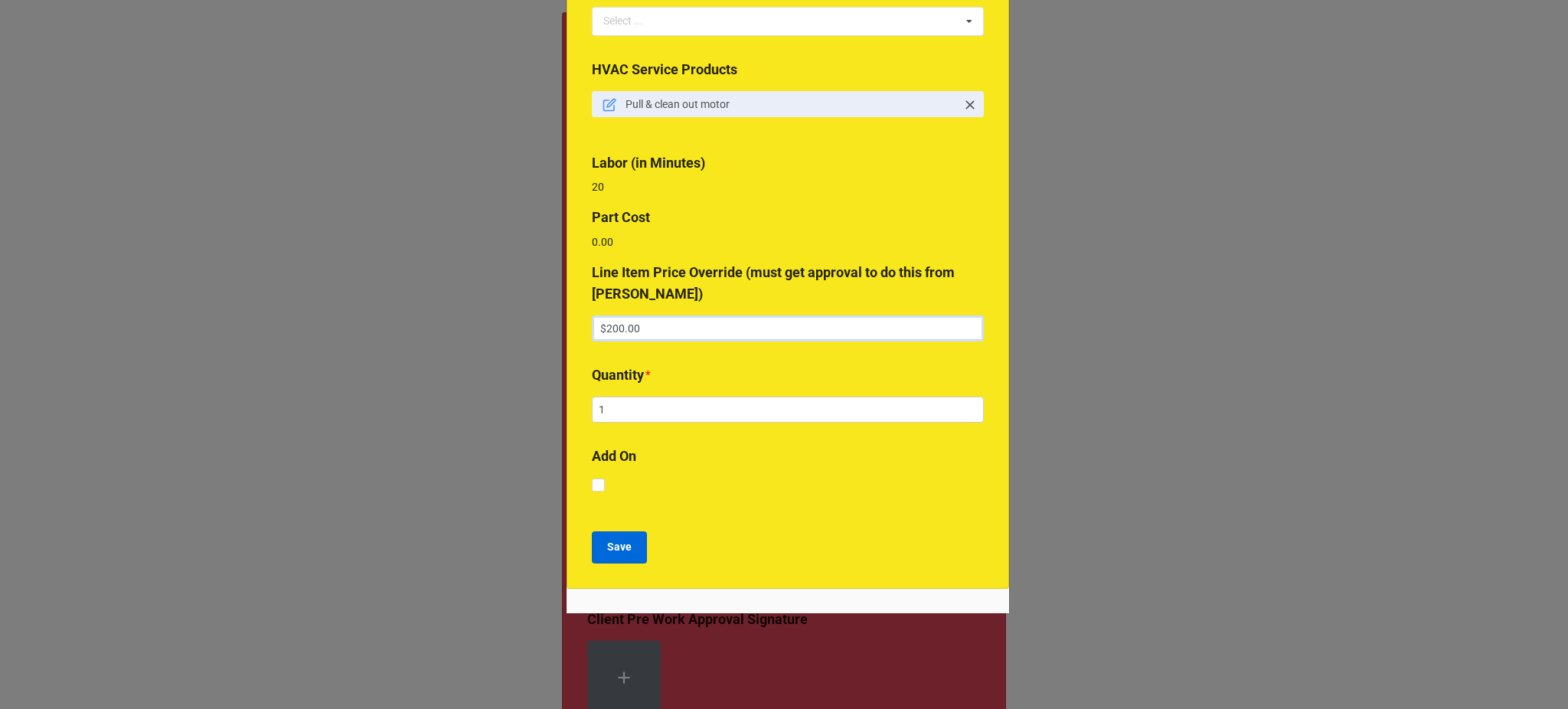
type input "$200.00"
click at [617, 548] on b "Save" at bounding box center [619, 547] width 24 height 16
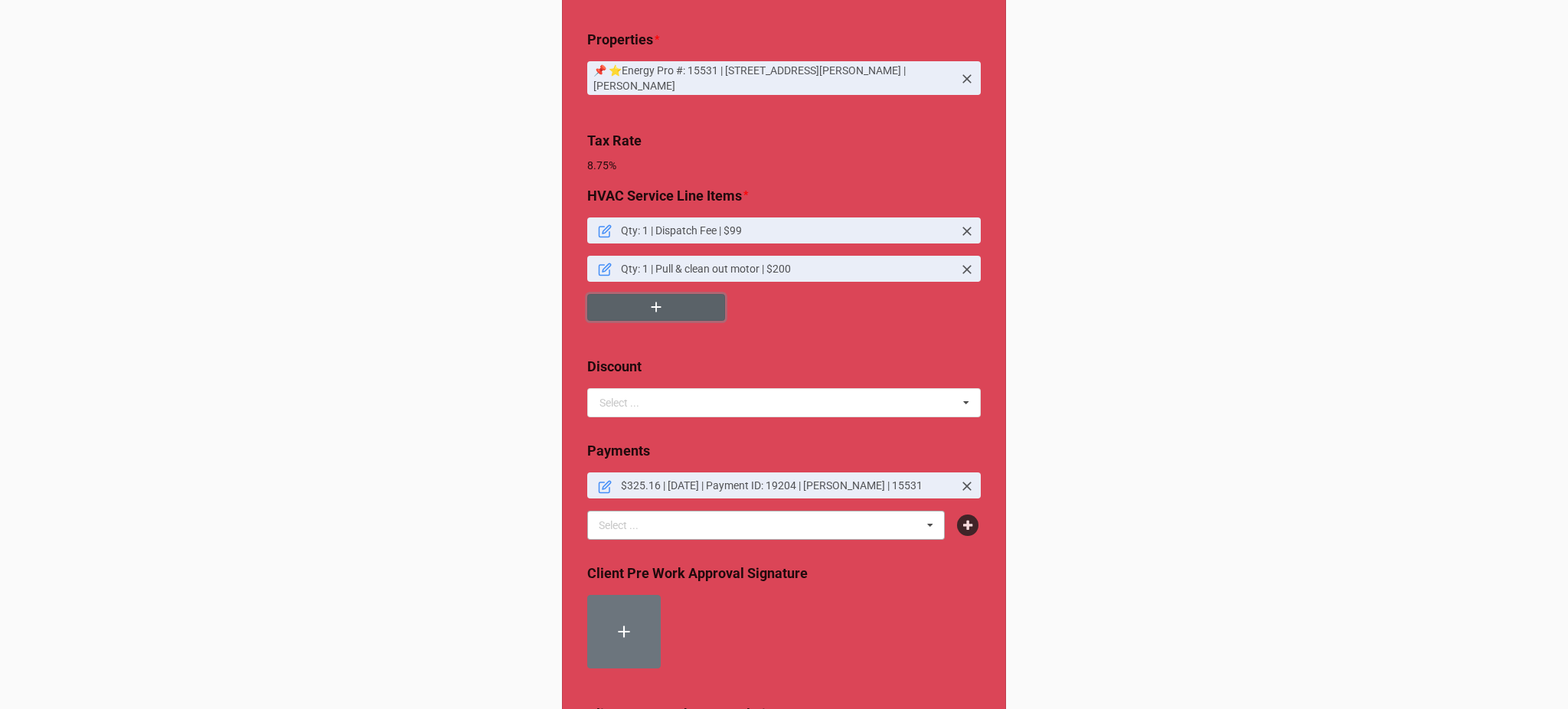
scroll to position [77, 0]
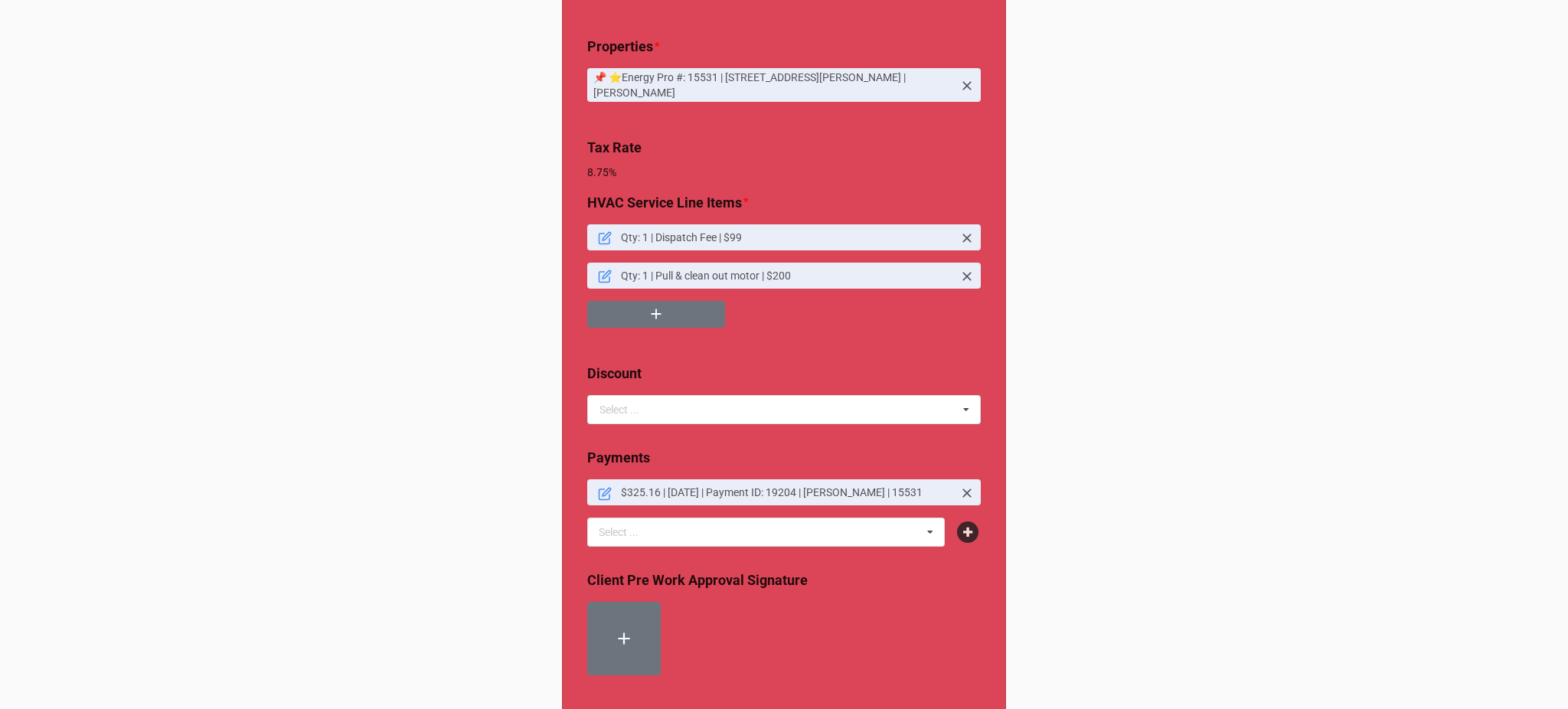
click at [601, 285] on link "Qty: 1 | Pull & clean out motor | $200" at bounding box center [784, 276] width 394 height 26
click at [601, 280] on icon at bounding box center [604, 276] width 14 height 14
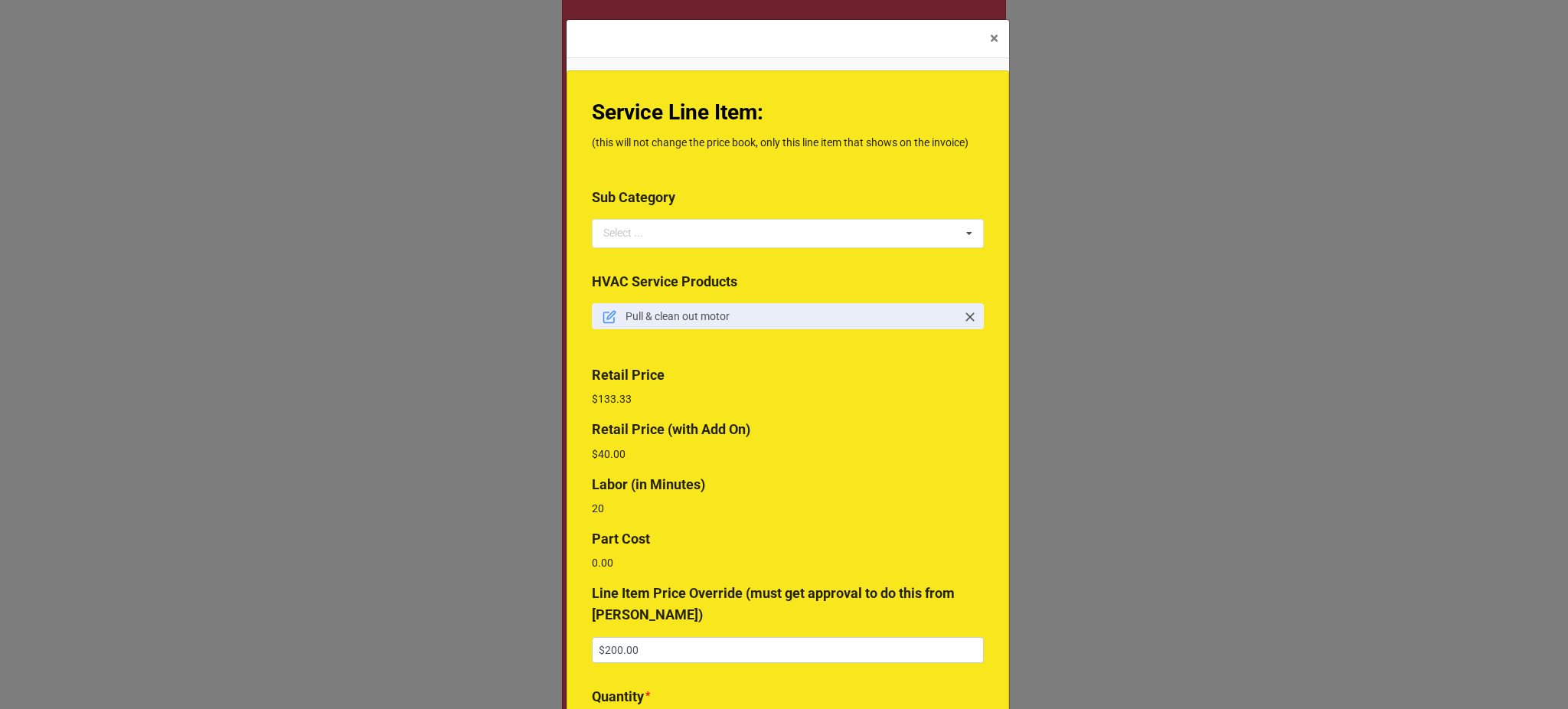
click at [594, 229] on div "Select ... "Pilot , HSI , Ignitors, Flame sensor" "SUPPLIES, VALVES & PIPING" 1…" at bounding box center [788, 233] width 392 height 29
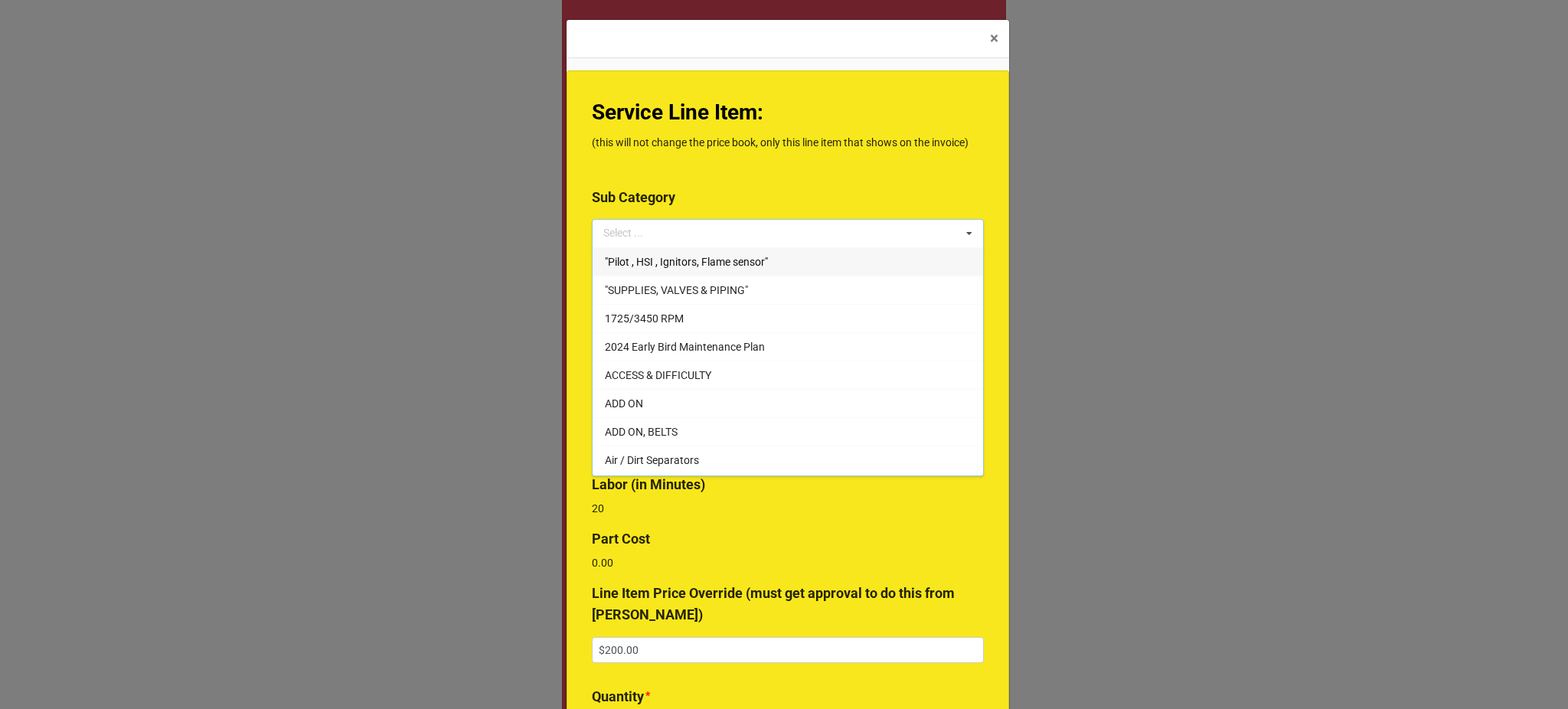
click at [695, 184] on div "Service Line Item: (this will not change the price book, only this line item th…" at bounding box center [787, 490] width 443 height 840
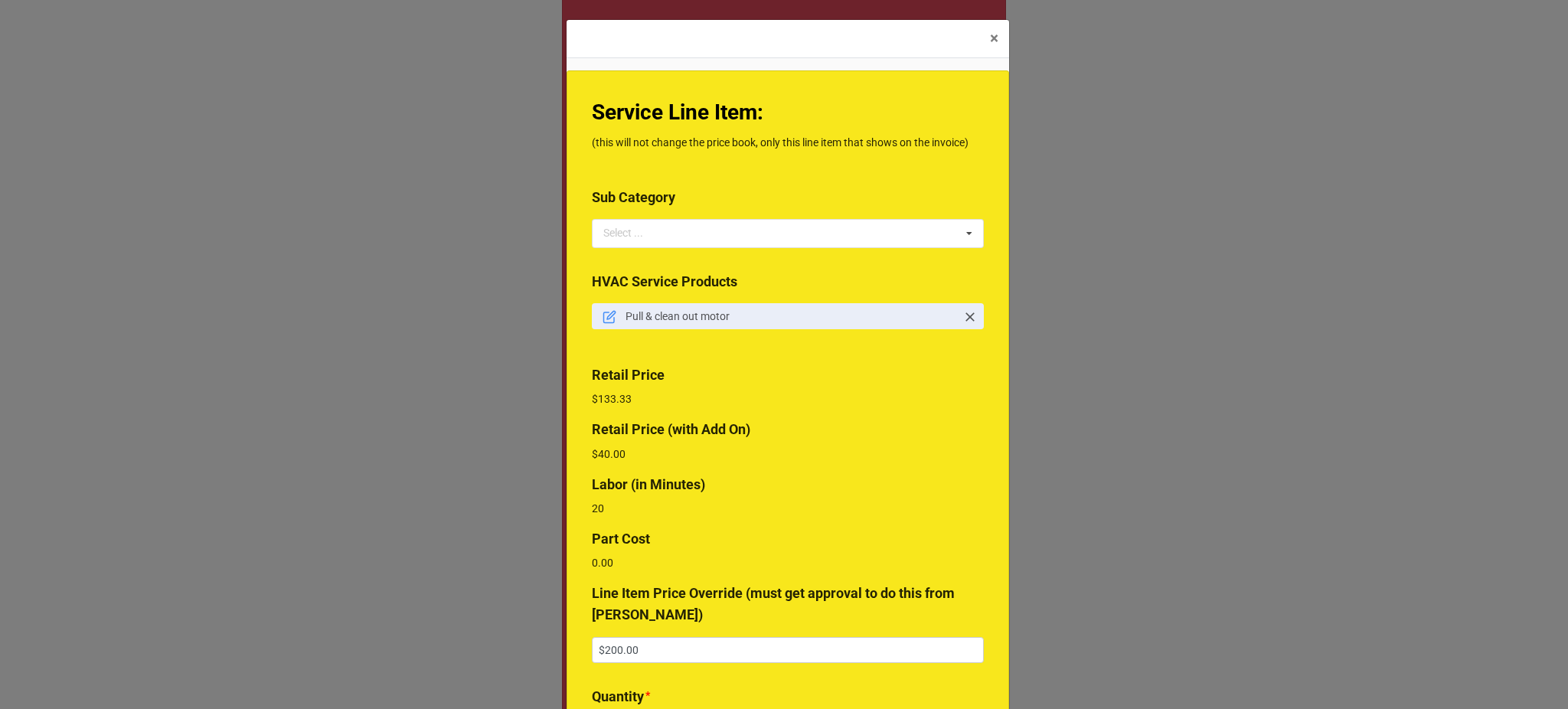
click at [605, 314] on icon at bounding box center [609, 316] width 14 height 14
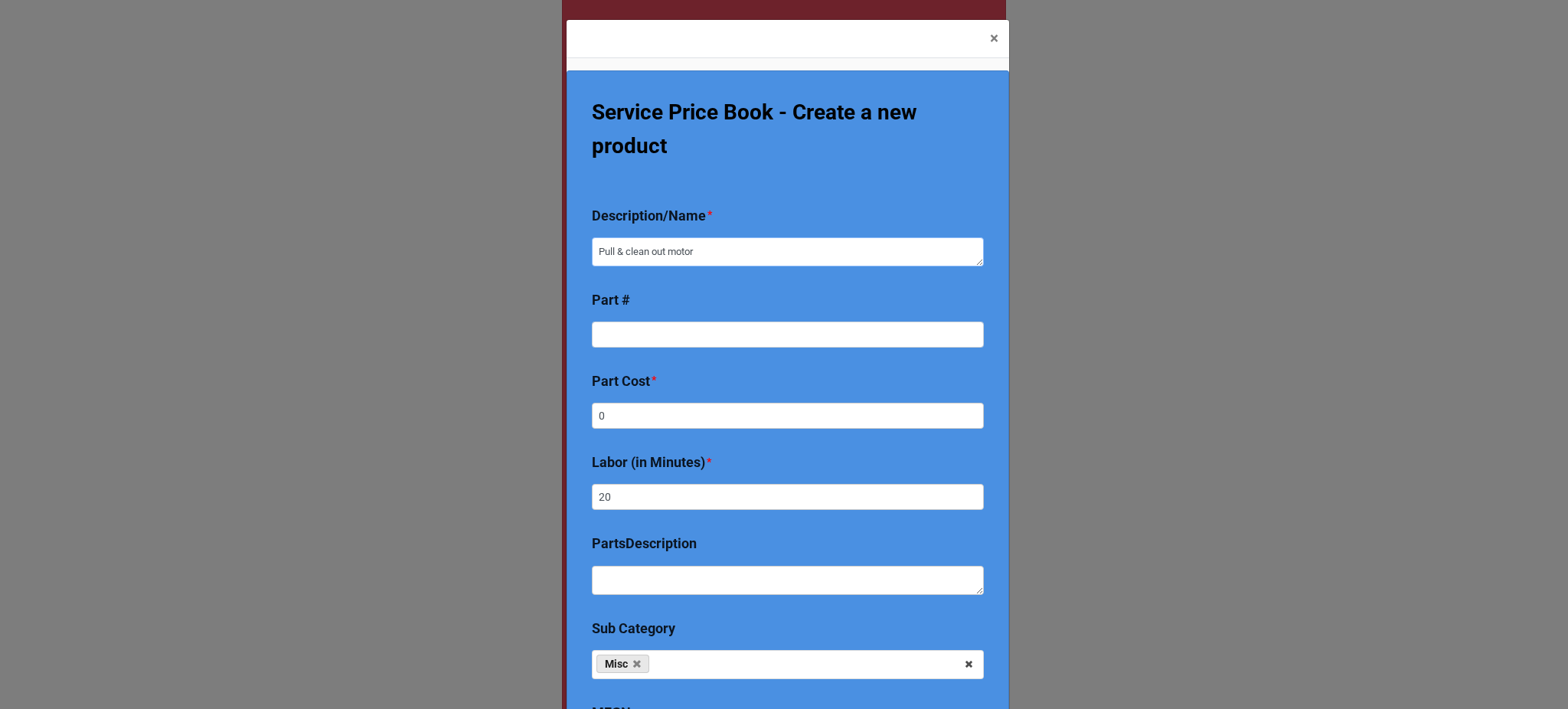
drag, startPoint x: 732, startPoint y: 245, endPoint x: 584, endPoint y: 261, distance: 148.9
click at [584, 261] on div "Service Price Book - Create a new product Description/Name * Pull & clean out m…" at bounding box center [787, 491] width 443 height 841
type textarea "x"
type textarea "P"
type textarea "x"
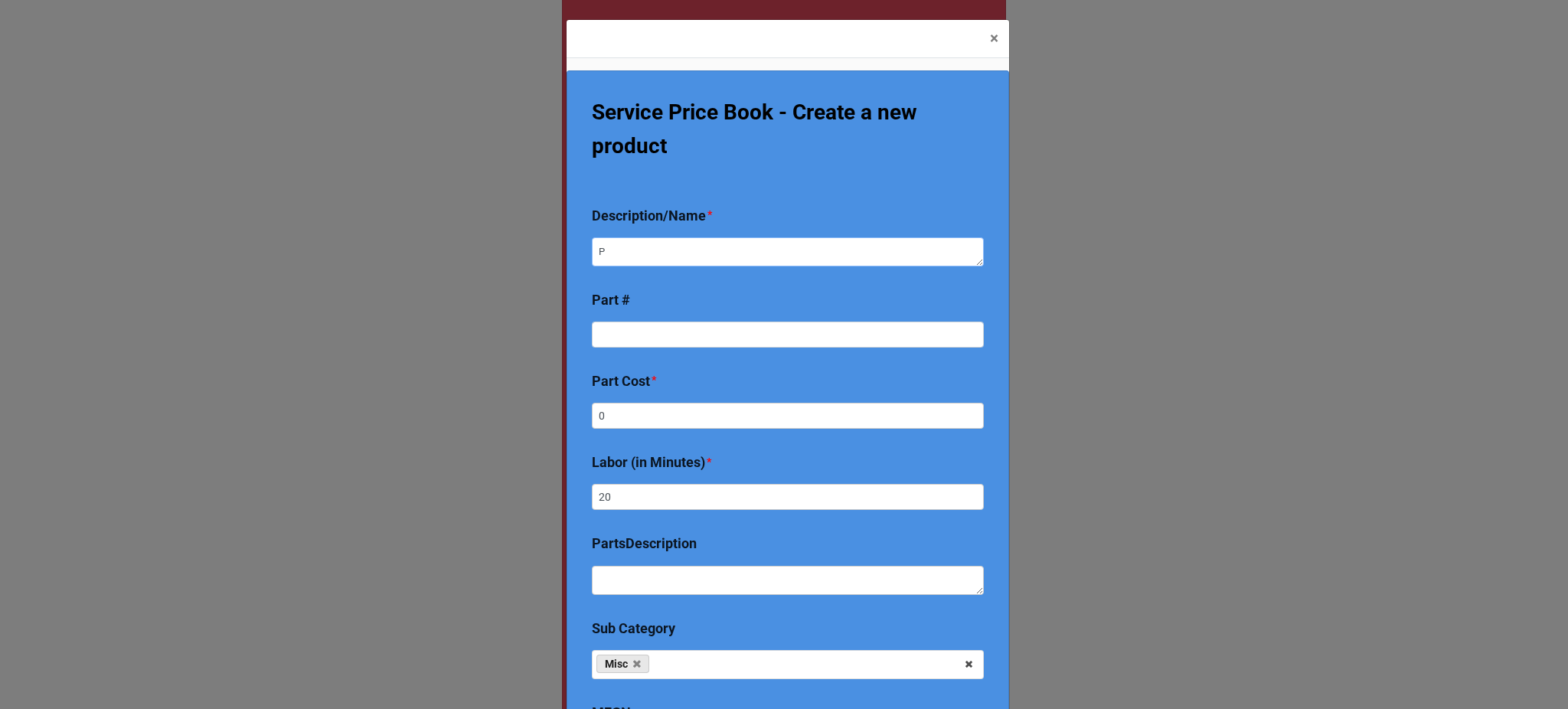
type textarea "Pu"
type textarea "x"
type textarea "Pul"
type textarea "x"
type textarea "Pull"
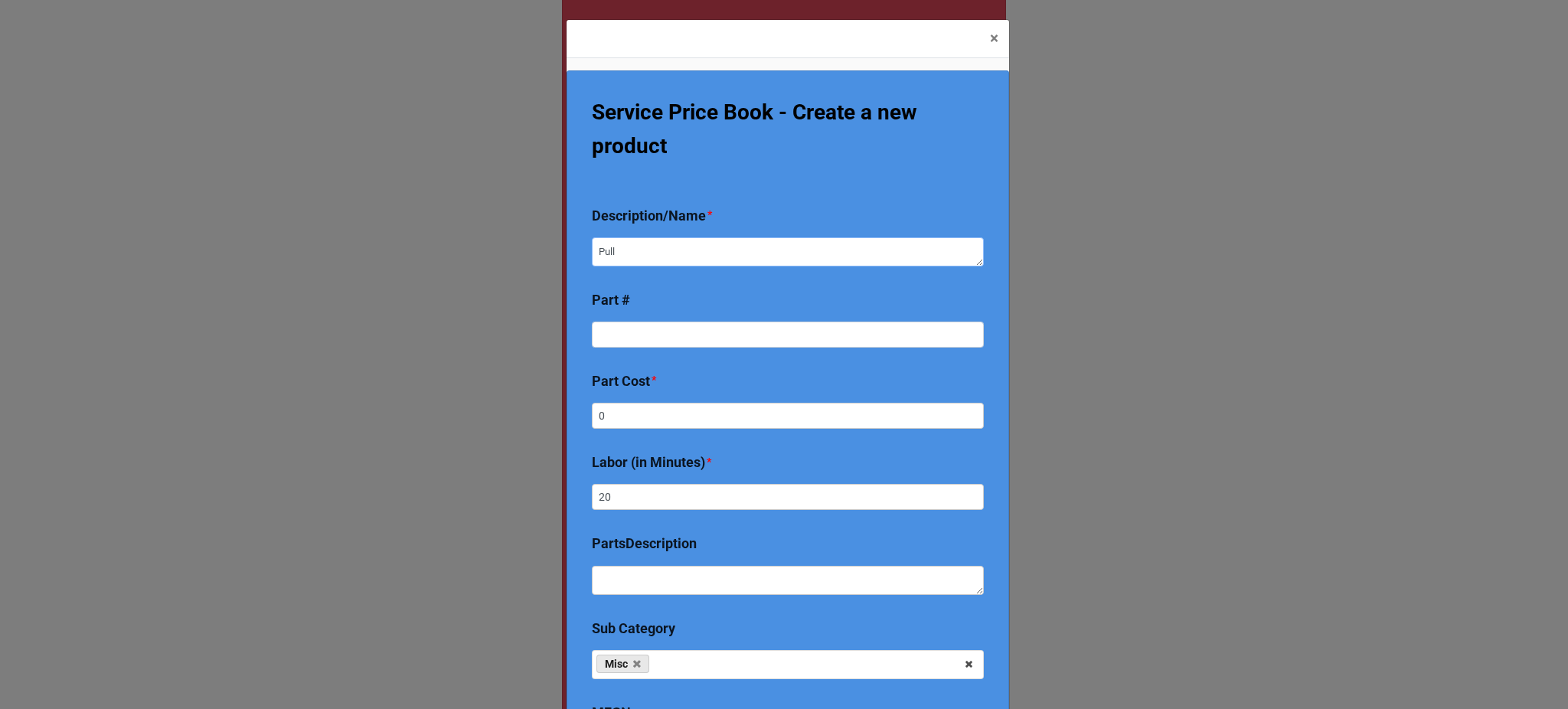
type textarea "x"
type textarea "Pull"
type textarea "x"
type textarea "Pull &"
type textarea "x"
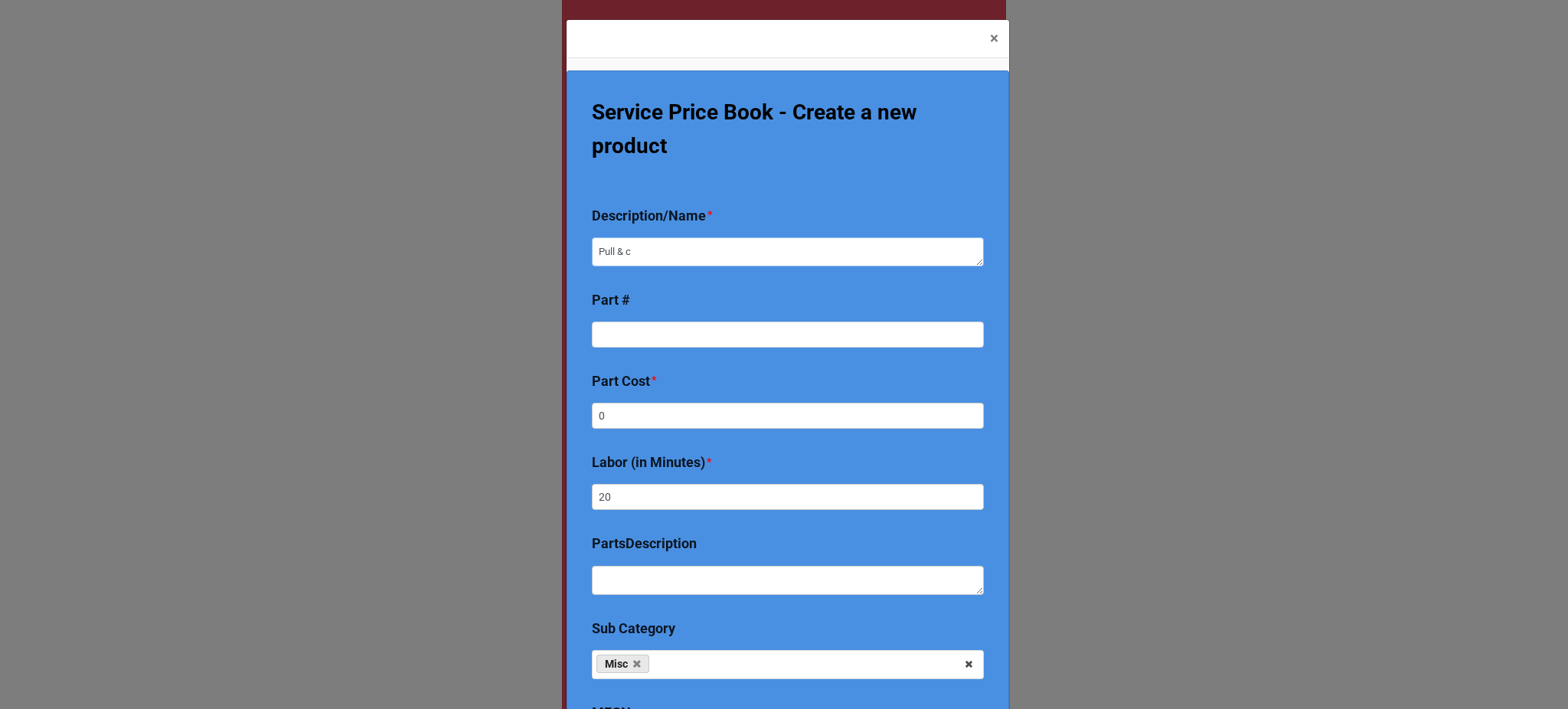
type textarea "Pull & cl"
type textarea "x"
type textarea "Pull & clea"
type textarea "x"
type textarea "Pull & clean"
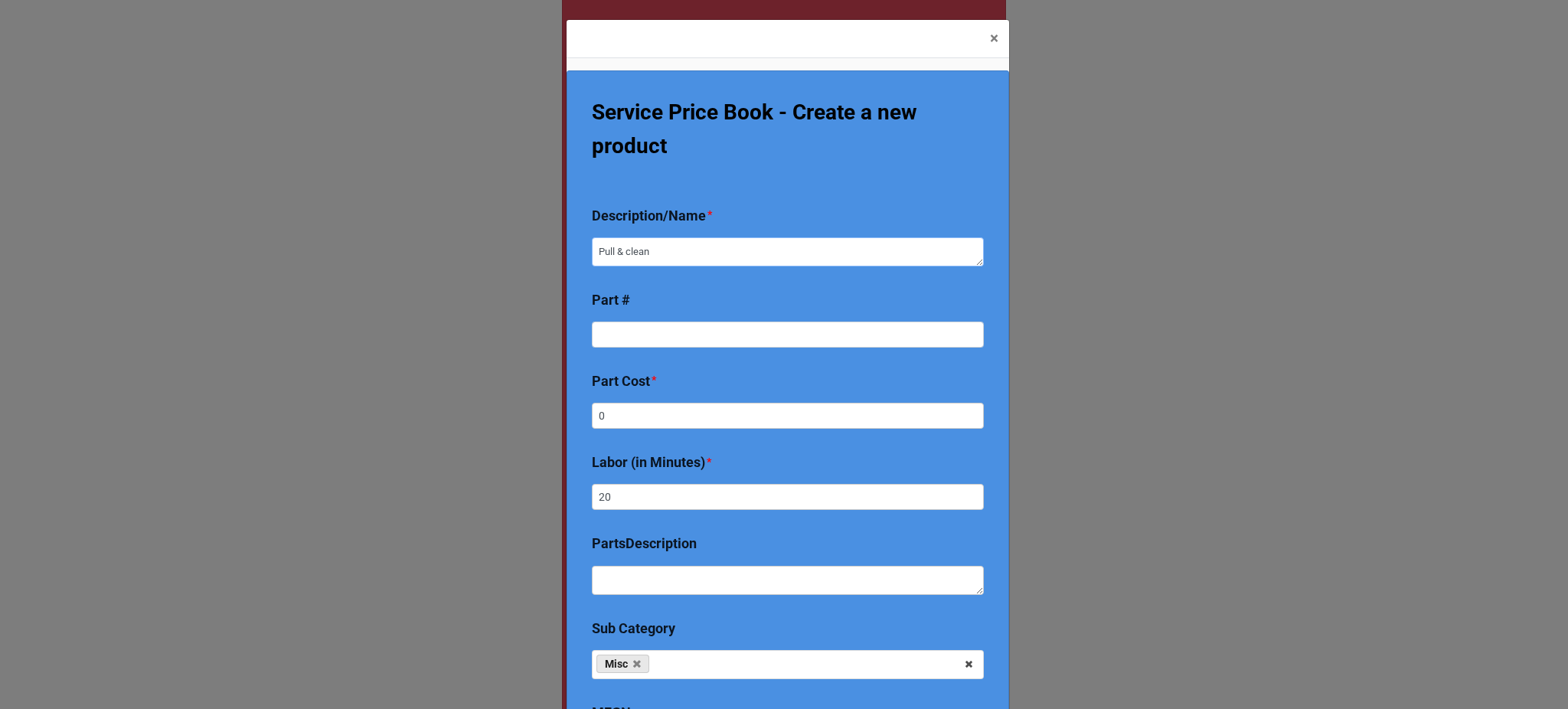
type textarea "x"
type textarea "Pull & clean"
type textarea "x"
type textarea "Pull & clean o"
type textarea "x"
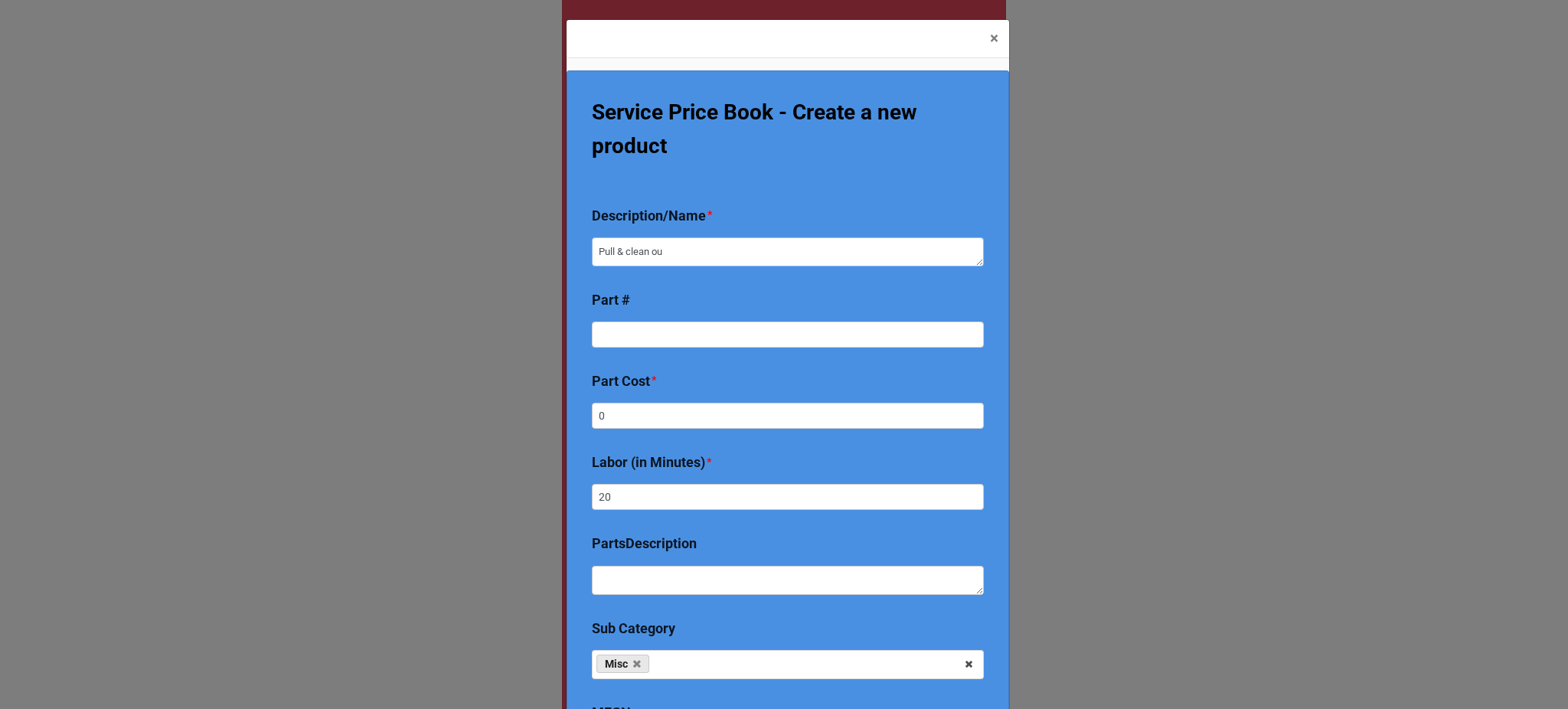
type textarea "Pull & clean out"
type textarea "x"
type textarea "Pull & clean out m"
type textarea "x"
type textarea "Pull & clean out mo"
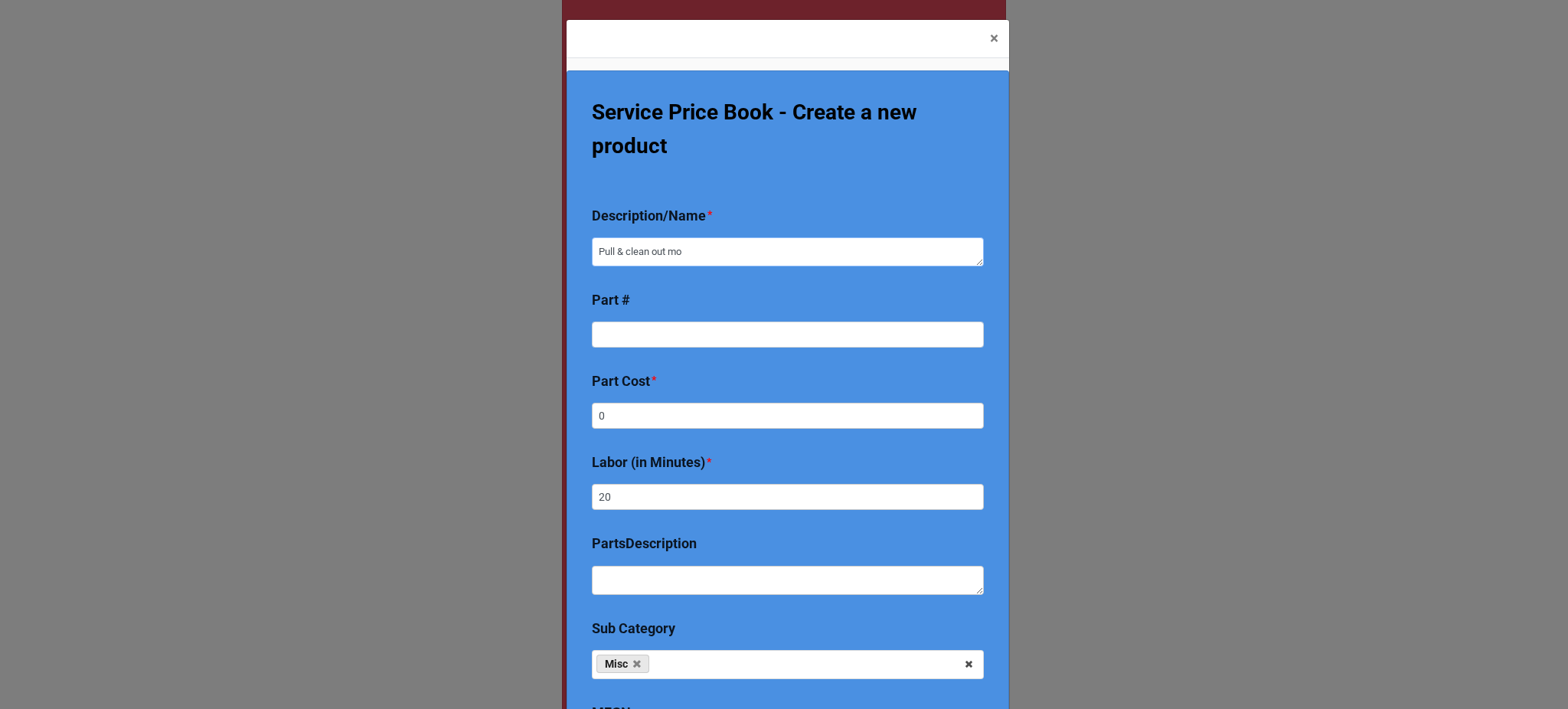
type textarea "x"
type textarea "Pull & clean out mot"
type textarea "x"
type textarea "Pull & clean out moto"
type textarea "x"
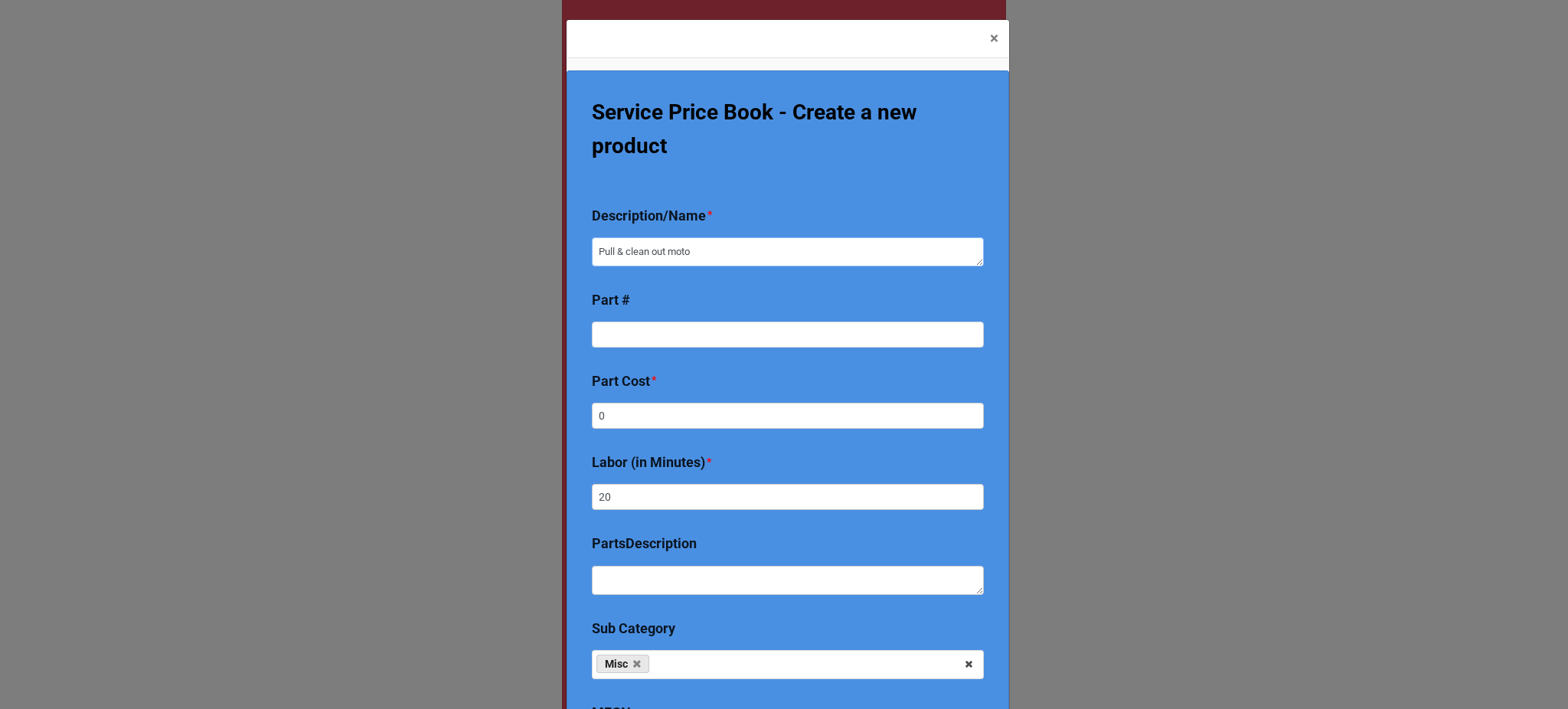
type textarea "Pull & clean out motor"
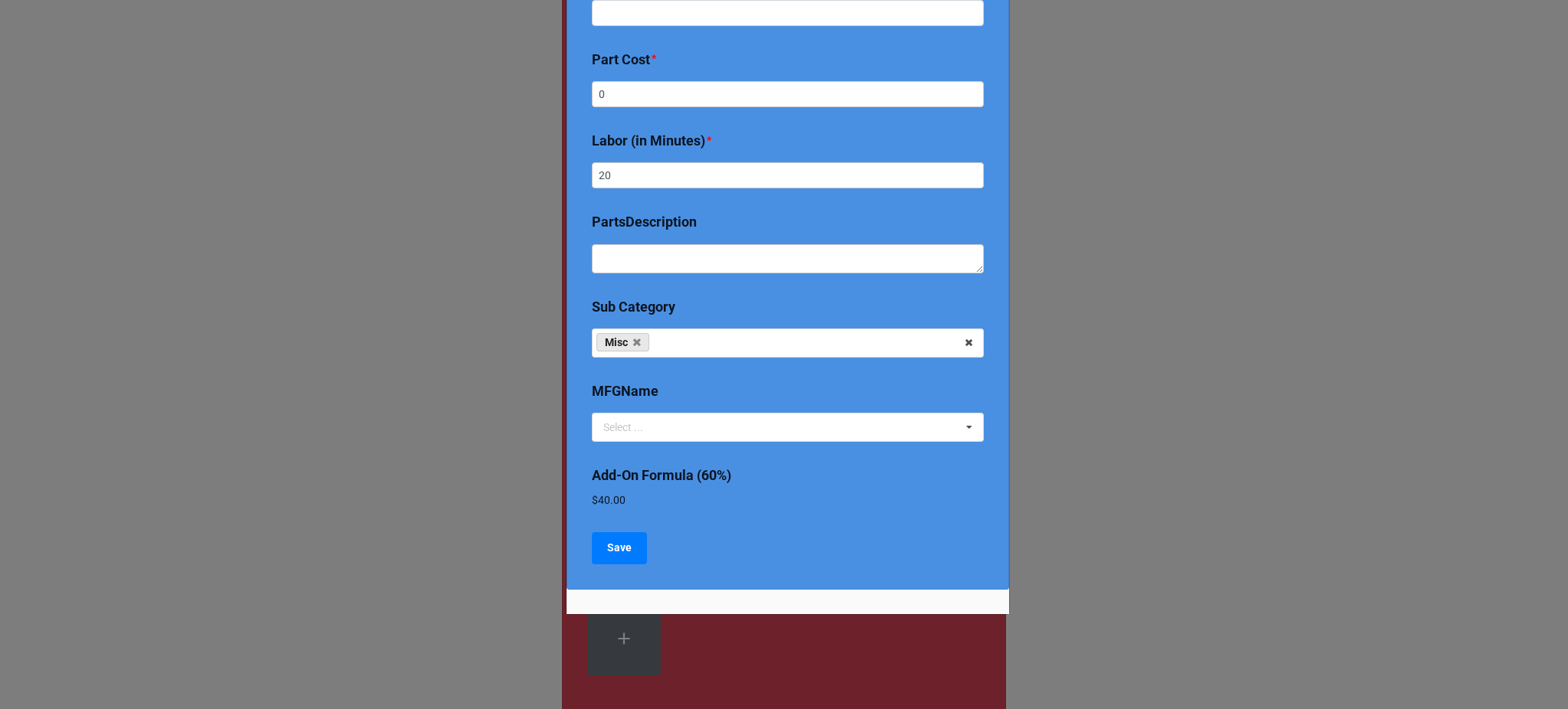
scroll to position [89, 0]
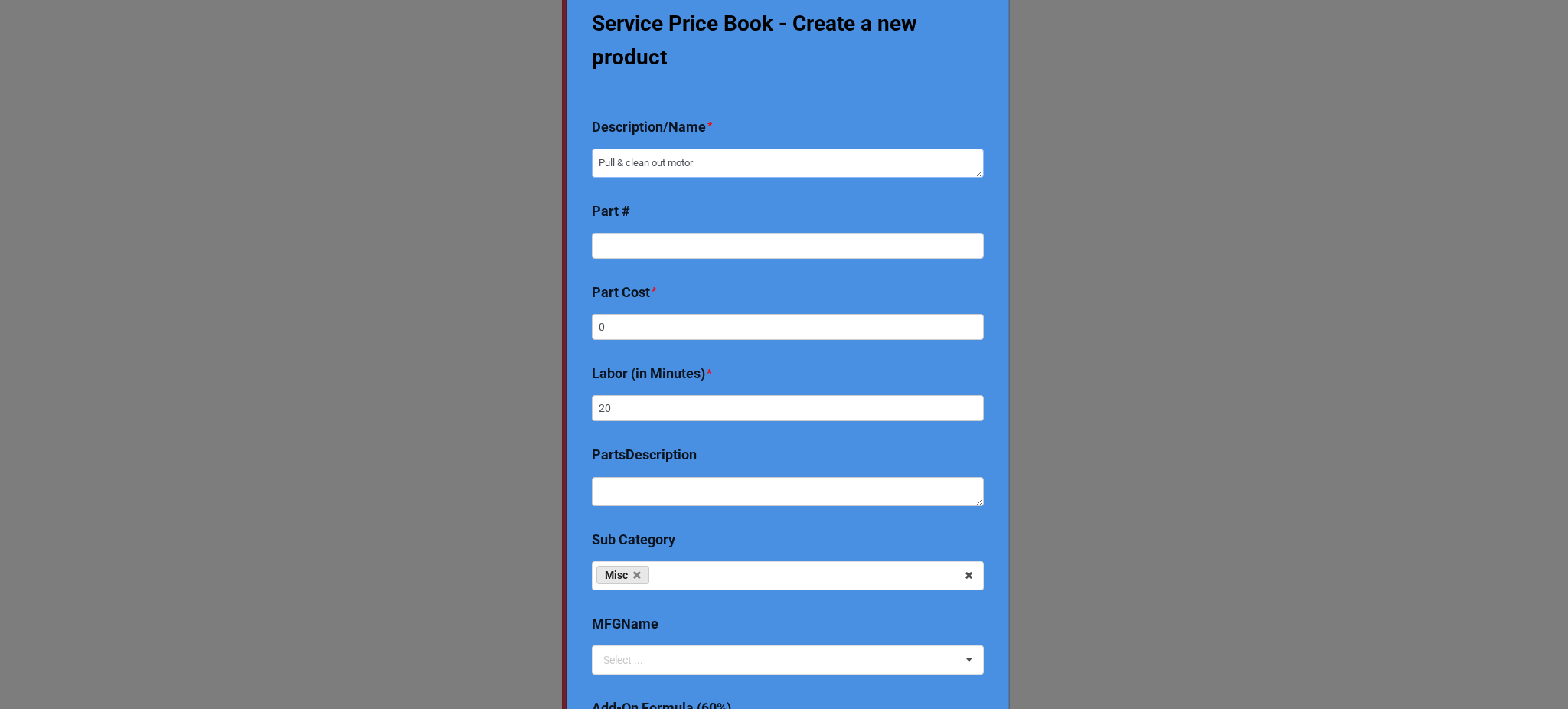
drag, startPoint x: 705, startPoint y: 172, endPoint x: 575, endPoint y: 193, distance: 131.7
click at [575, 193] on div "Service Price Book - Create a new product Description/Name * Pull & clean out m…" at bounding box center [787, 402] width 443 height 841
type textarea "x"
type textarea "I"
type textarea "x"
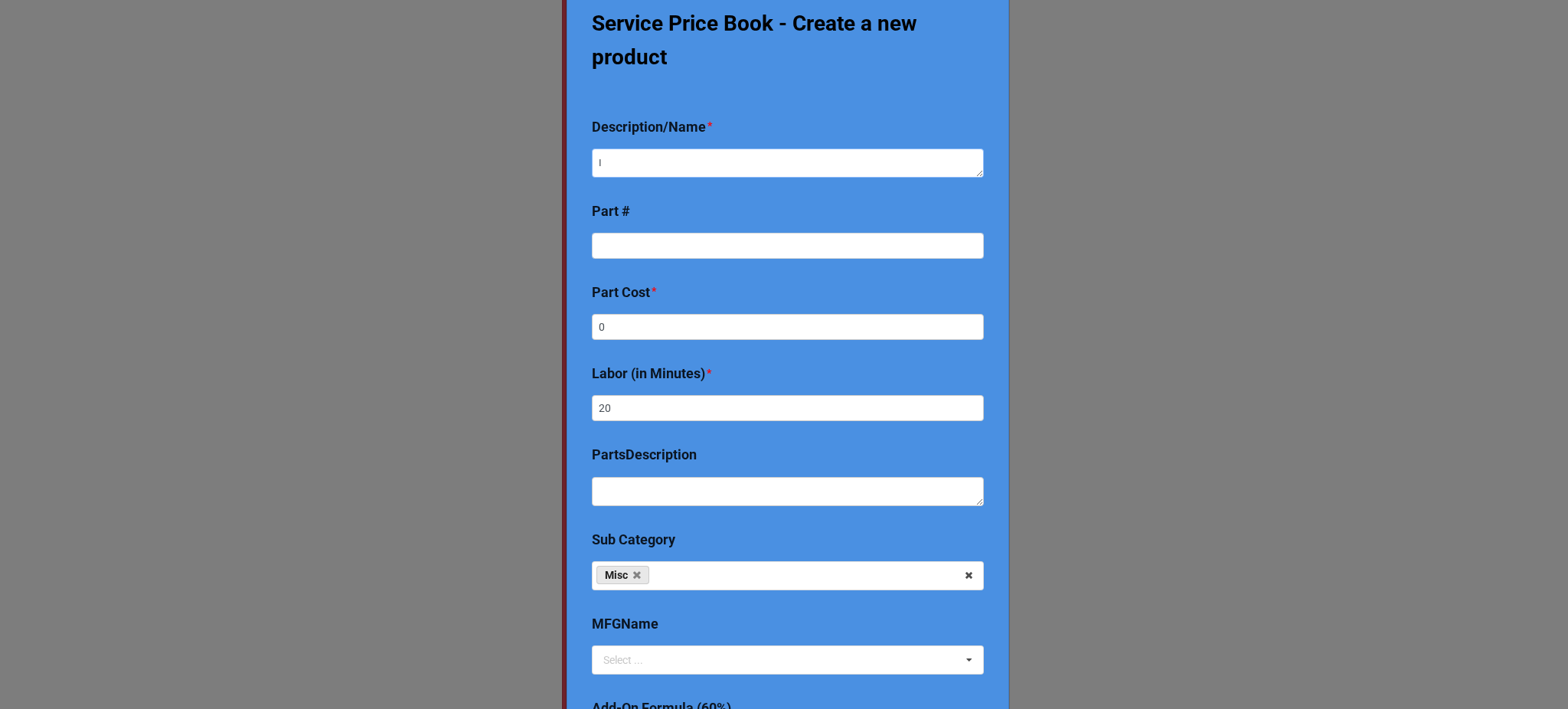
type textarea "In"
type textarea "x"
type textarea "Ind"
type textarea "x"
type textarea "Indu"
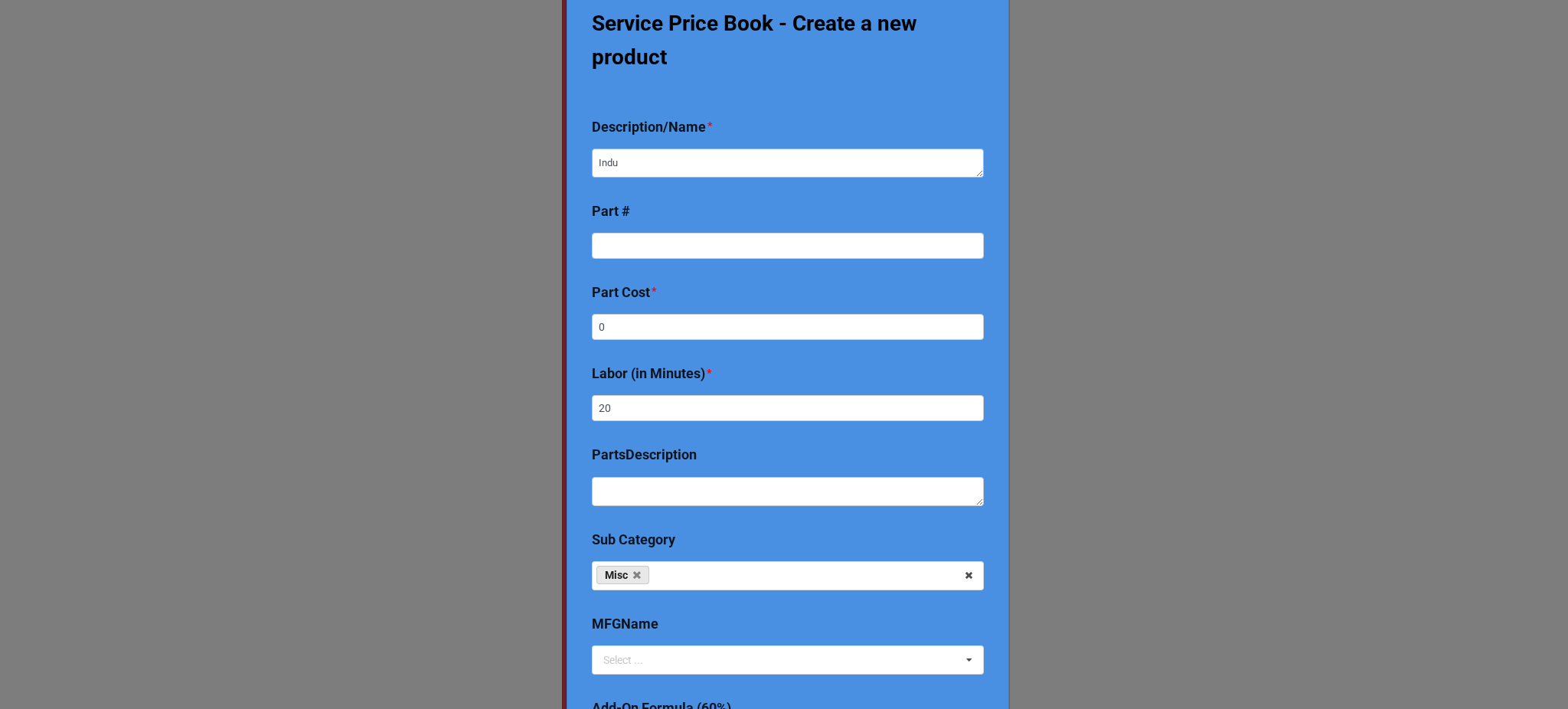
type textarea "x"
type textarea "Induc"
type textarea "x"
type textarea "Induce"
type textarea "x"
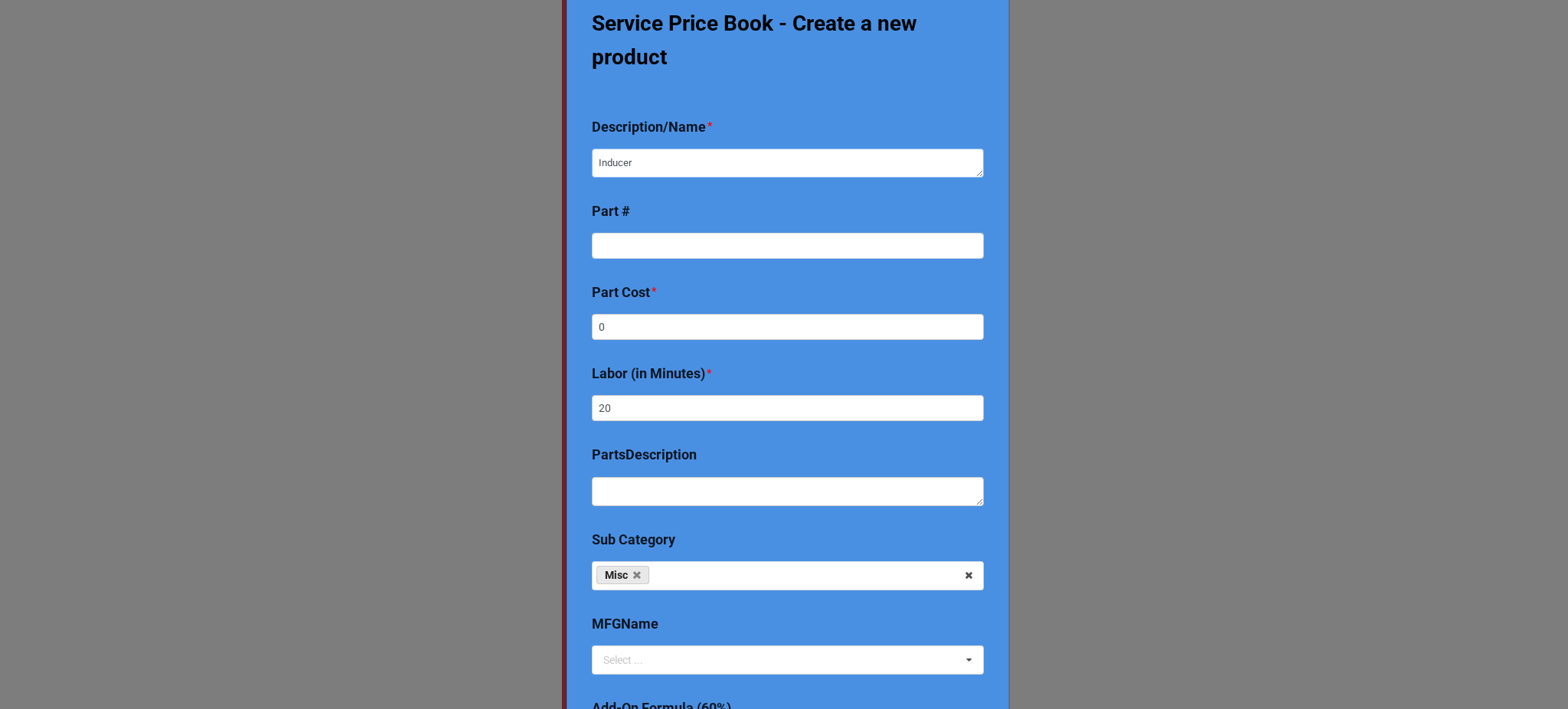
type textarea "Inducer"
type textarea "x"
type textarea "Inducer c"
type textarea "x"
type textarea "Inducer cl"
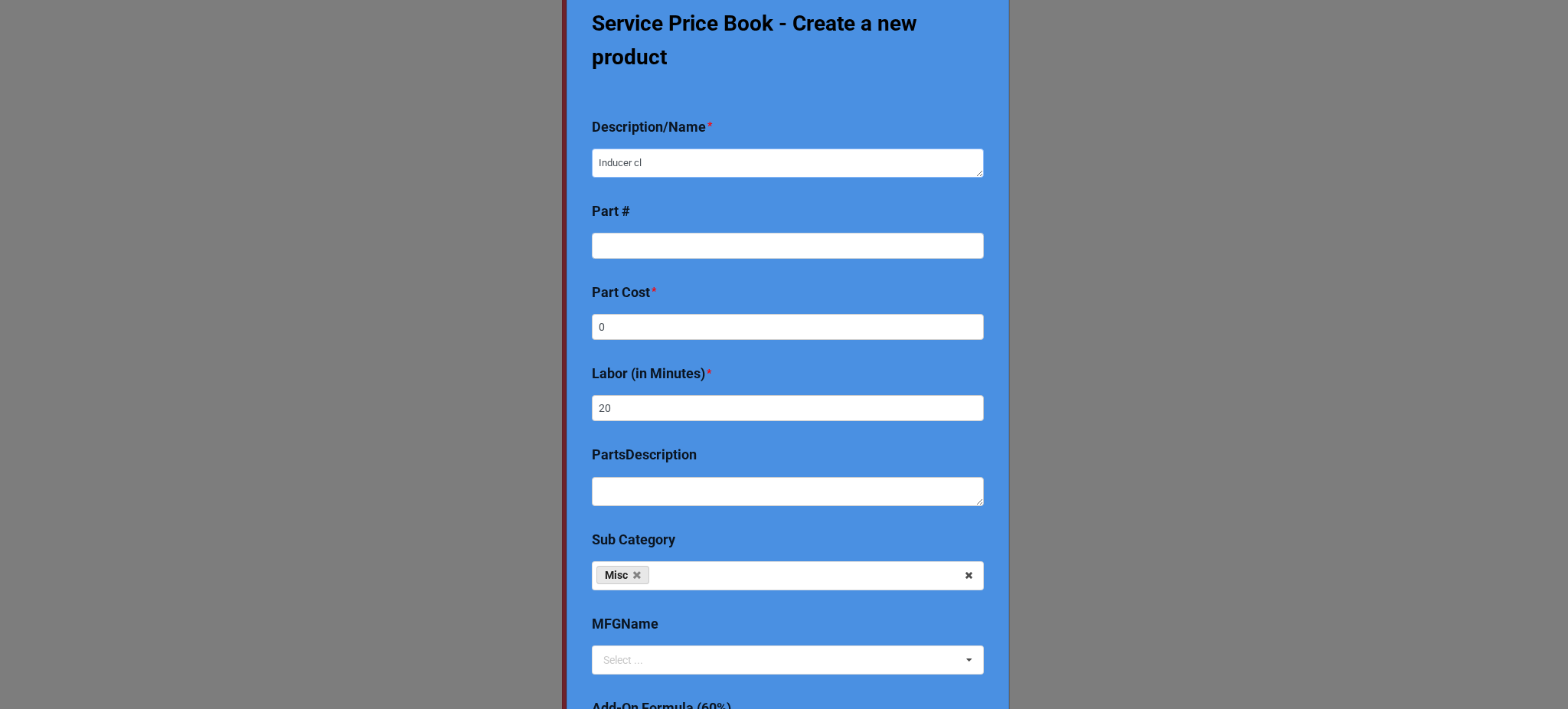
type textarea "x"
type textarea "Inducer cle"
type textarea "x"
type textarea "Inducer clea"
type textarea "x"
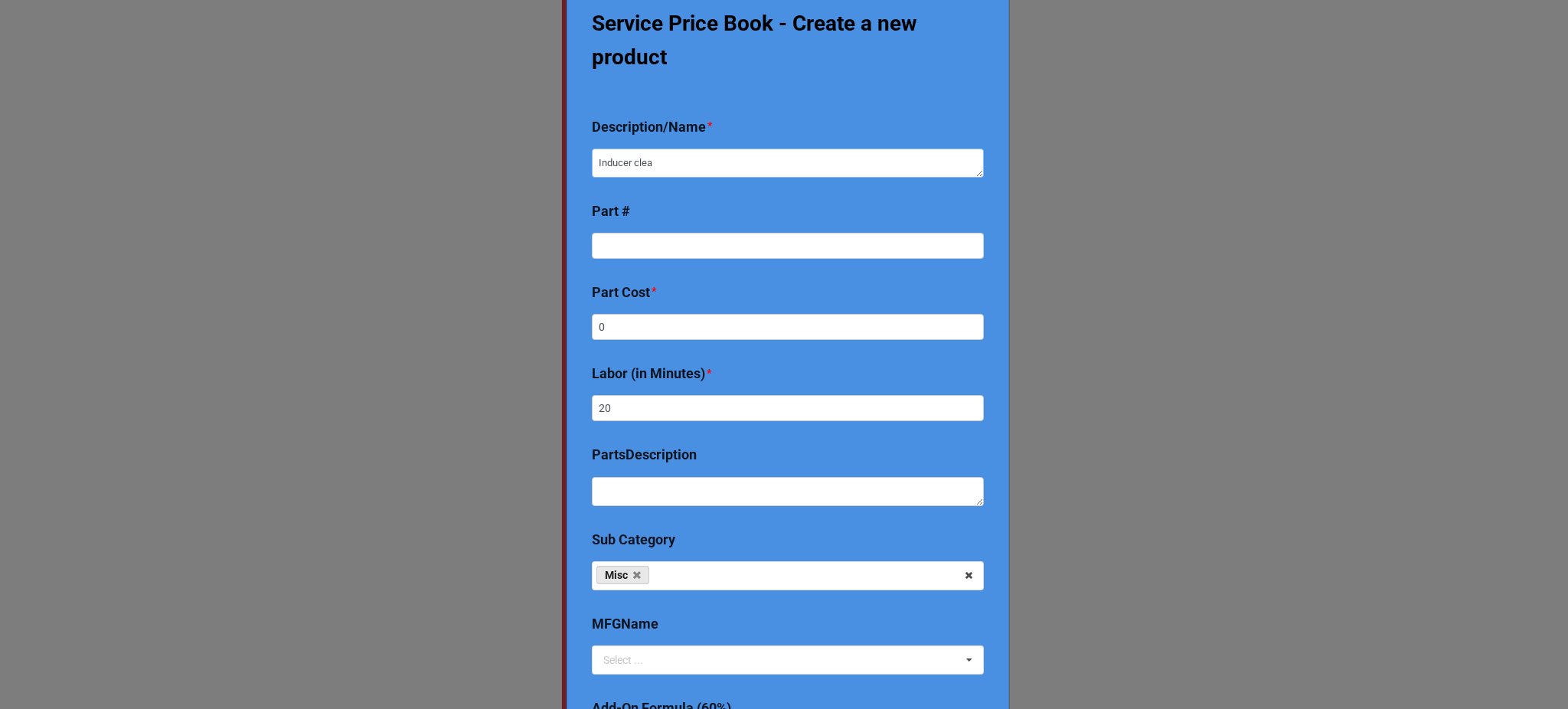
type textarea "Inducer clean"
type textarea "x"
type textarea "Inducer cleano"
type textarea "x"
type textarea "Inducer cleanout"
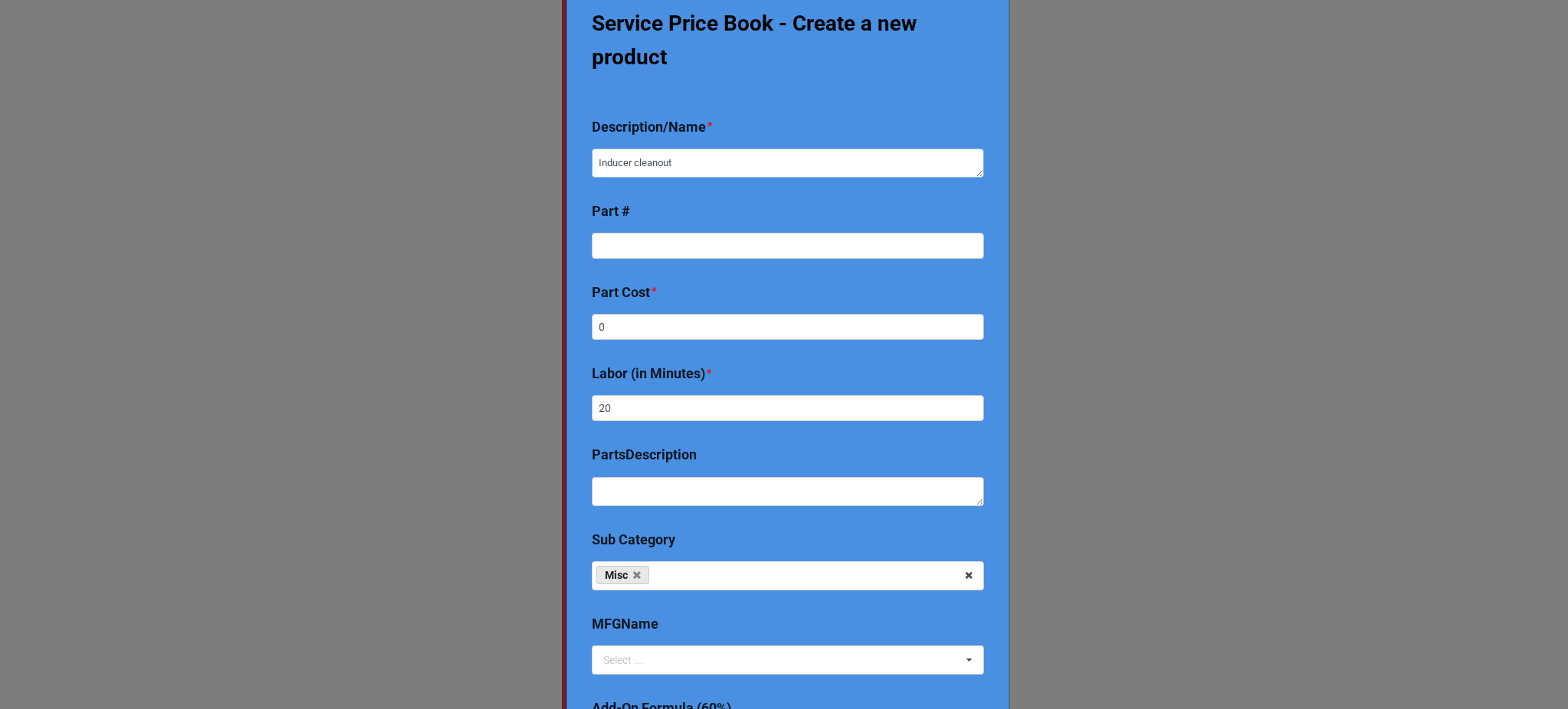
type textarea "x"
type textarea "Inducer cleanout"
type textarea "x"
type textarea "Inducer cleanout &"
type textarea "x"
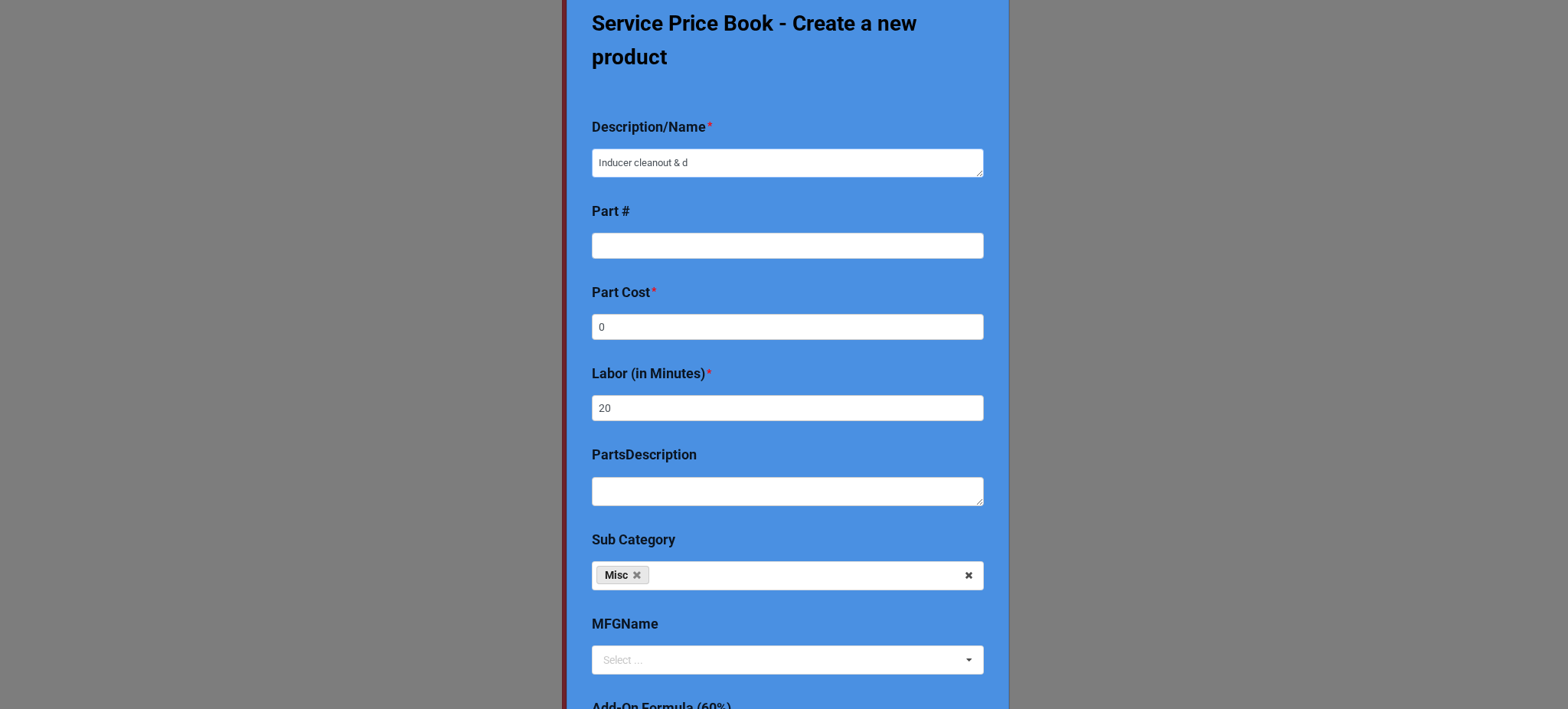
type textarea "Inducer cleanout & di"
type textarea "x"
type textarea "Inducer cleanout & dia"
type textarea "x"
type textarea "Inducer cleanout & diag"
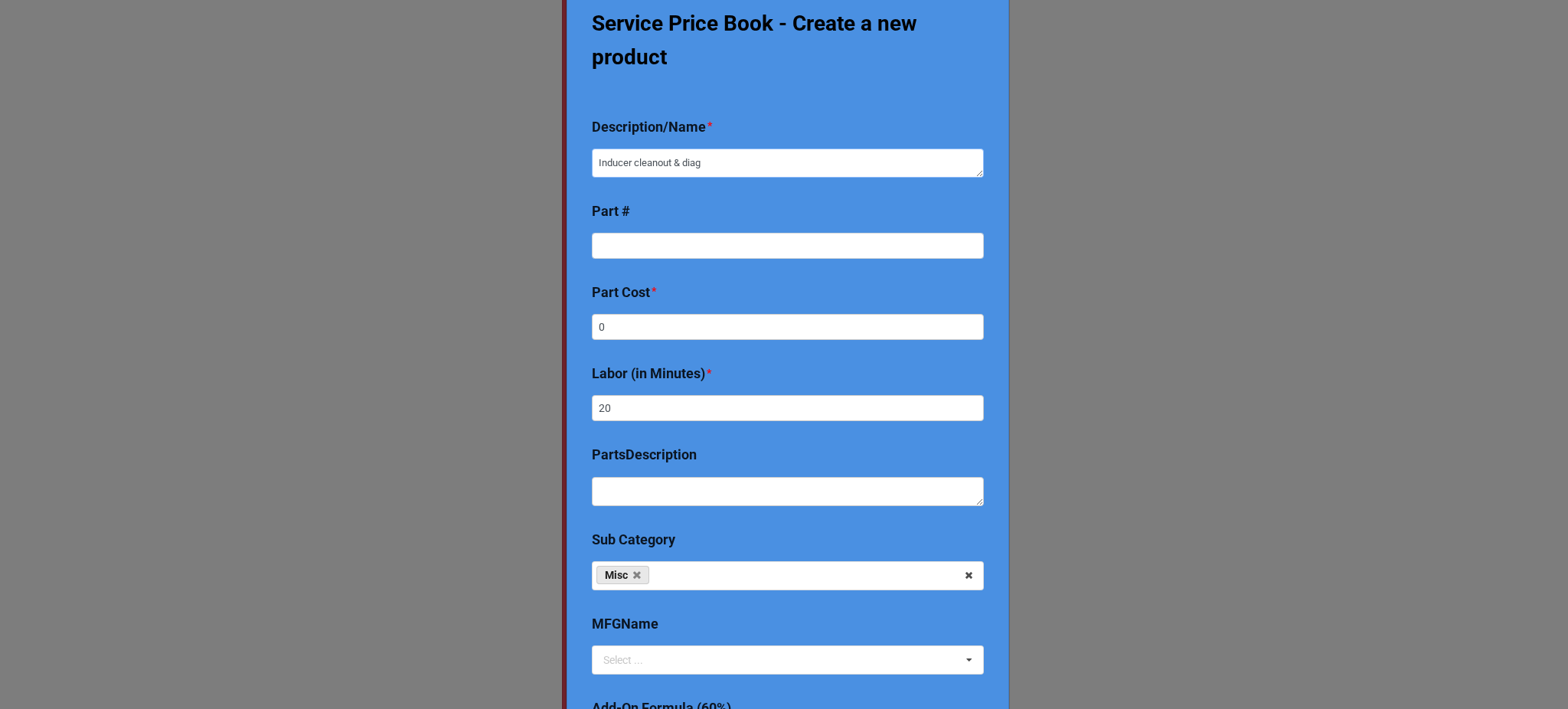
type textarea "x"
type textarea "Inducer cleanout & diagn"
type textarea "x"
type textarea "Inducer cleanout & diagnos"
type textarea "x"
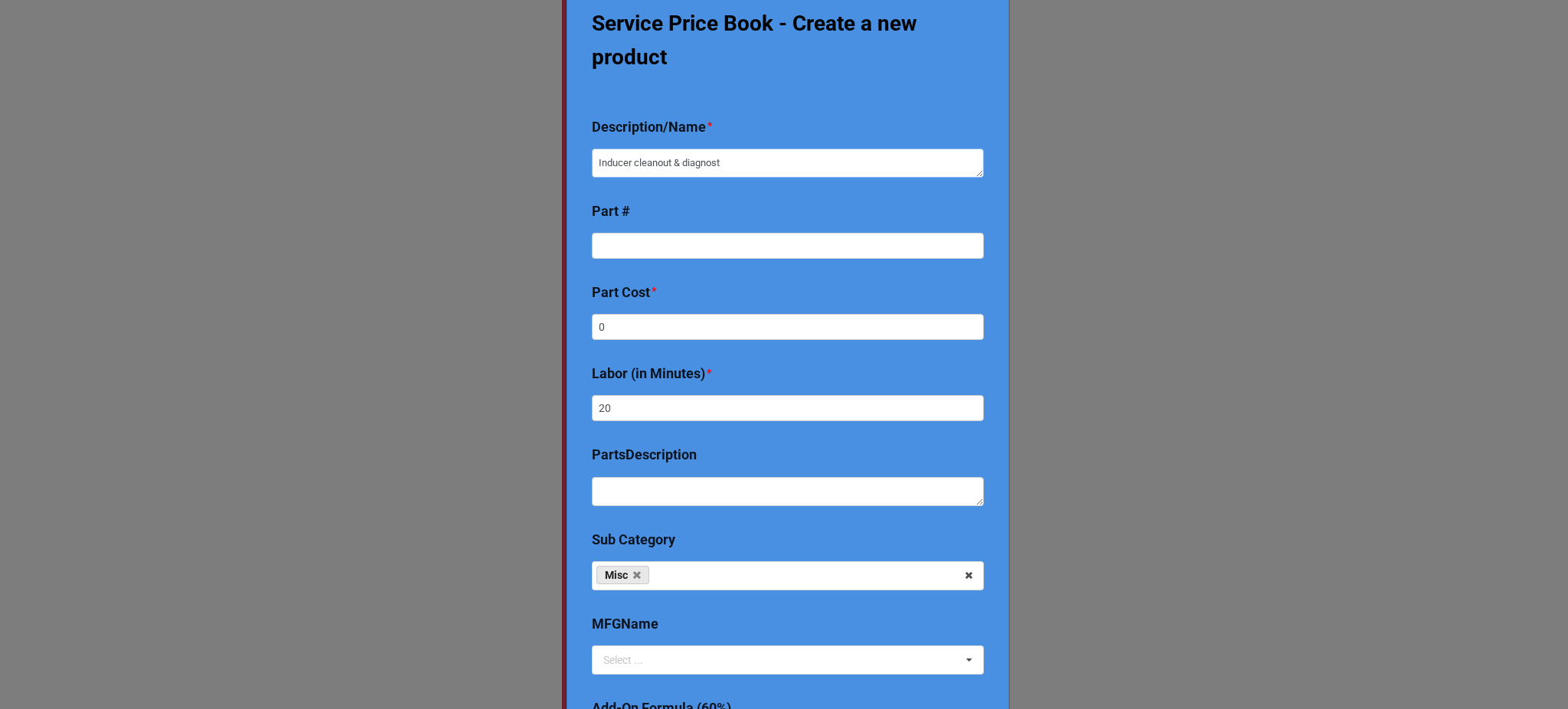
type textarea "[PERSON_NAME] cleanout & diagnosti"
type textarea "x"
type textarea "[PERSON_NAME] cleanout & diagnostic"
click at [738, 255] on input at bounding box center [788, 246] width 392 height 26
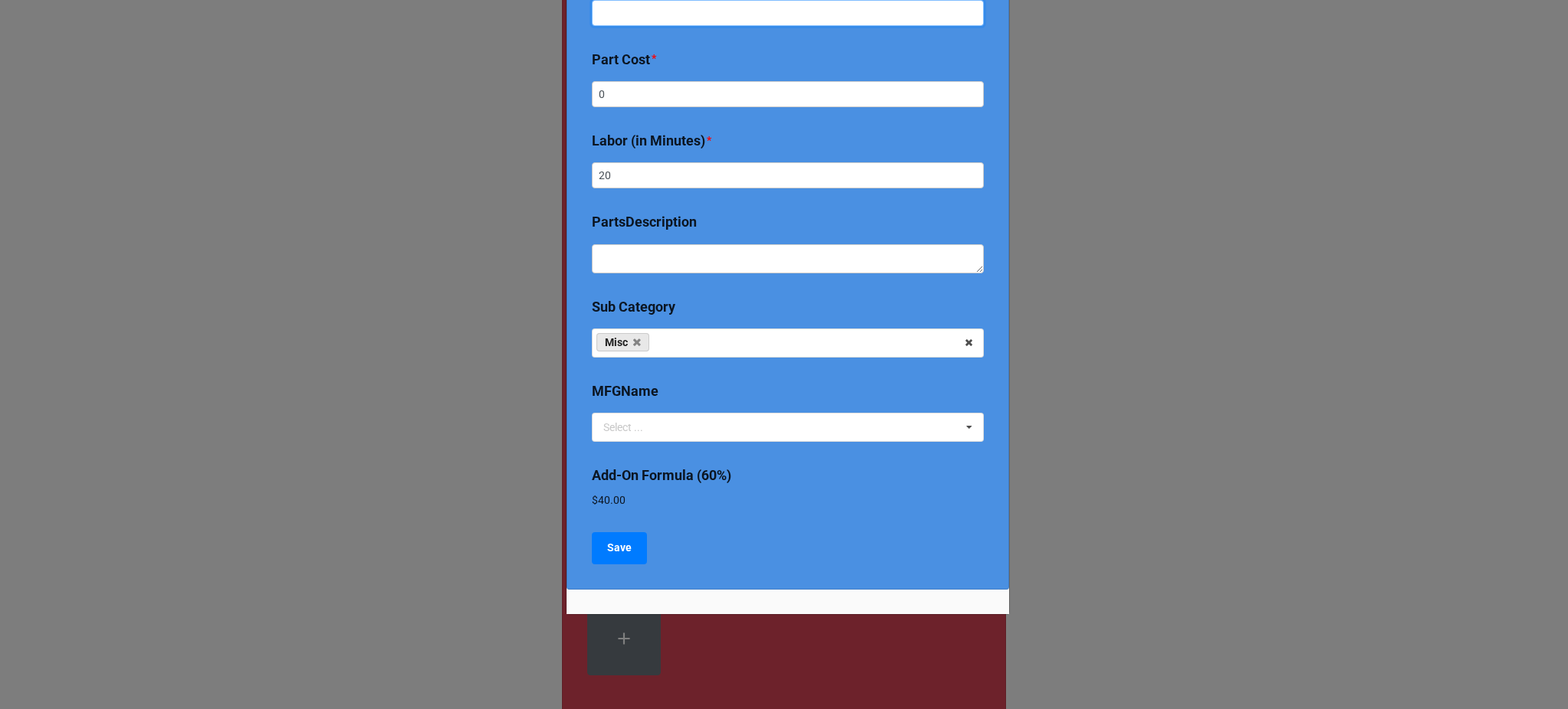
scroll to position [0, 0]
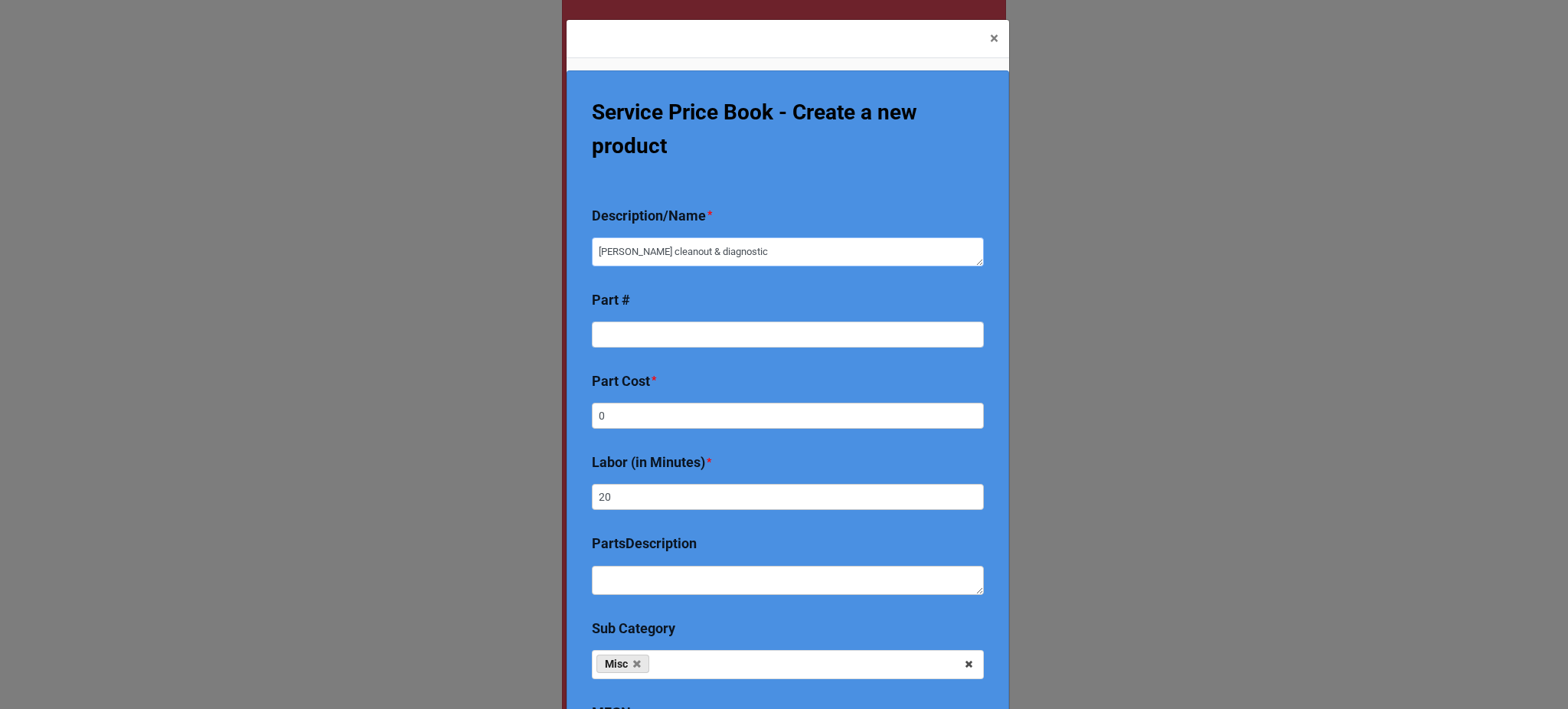
click at [686, 253] on textarea "[PERSON_NAME] cleanout & diagnostic" at bounding box center [788, 251] width 392 height 29
click at [681, 251] on textarea "[PERSON_NAME] cleanout & diagnostic" at bounding box center [788, 251] width 392 height 29
type textarea "x"
type textarea "Inducer cleanout & mdiagnostic"
type textarea "x"
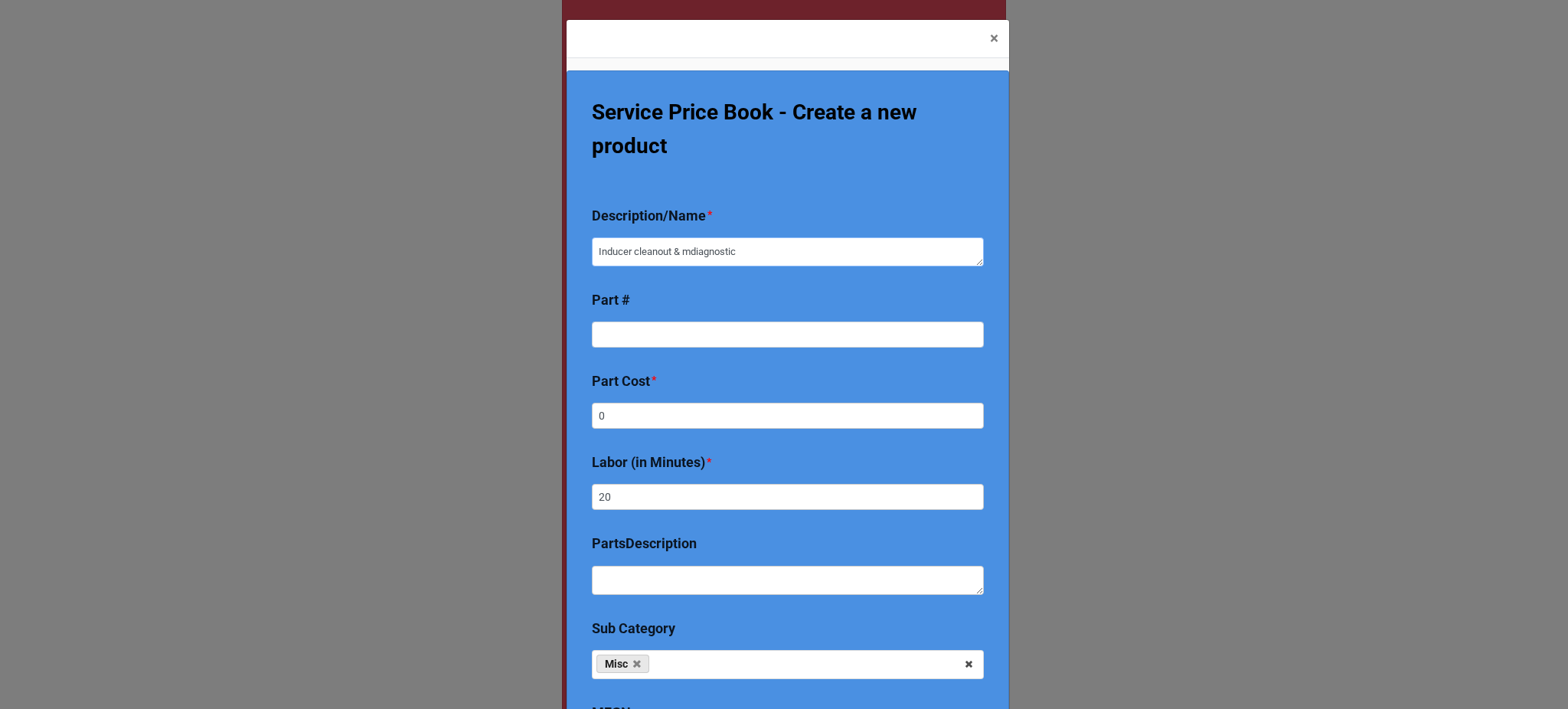
type textarea "Inducer cleanout & midiagnostic"
type textarea "x"
type textarea "Inducer cleanout & mixdiagnostic"
type textarea "x"
type textarea "Inducer cleanout & mixidiagnostic"
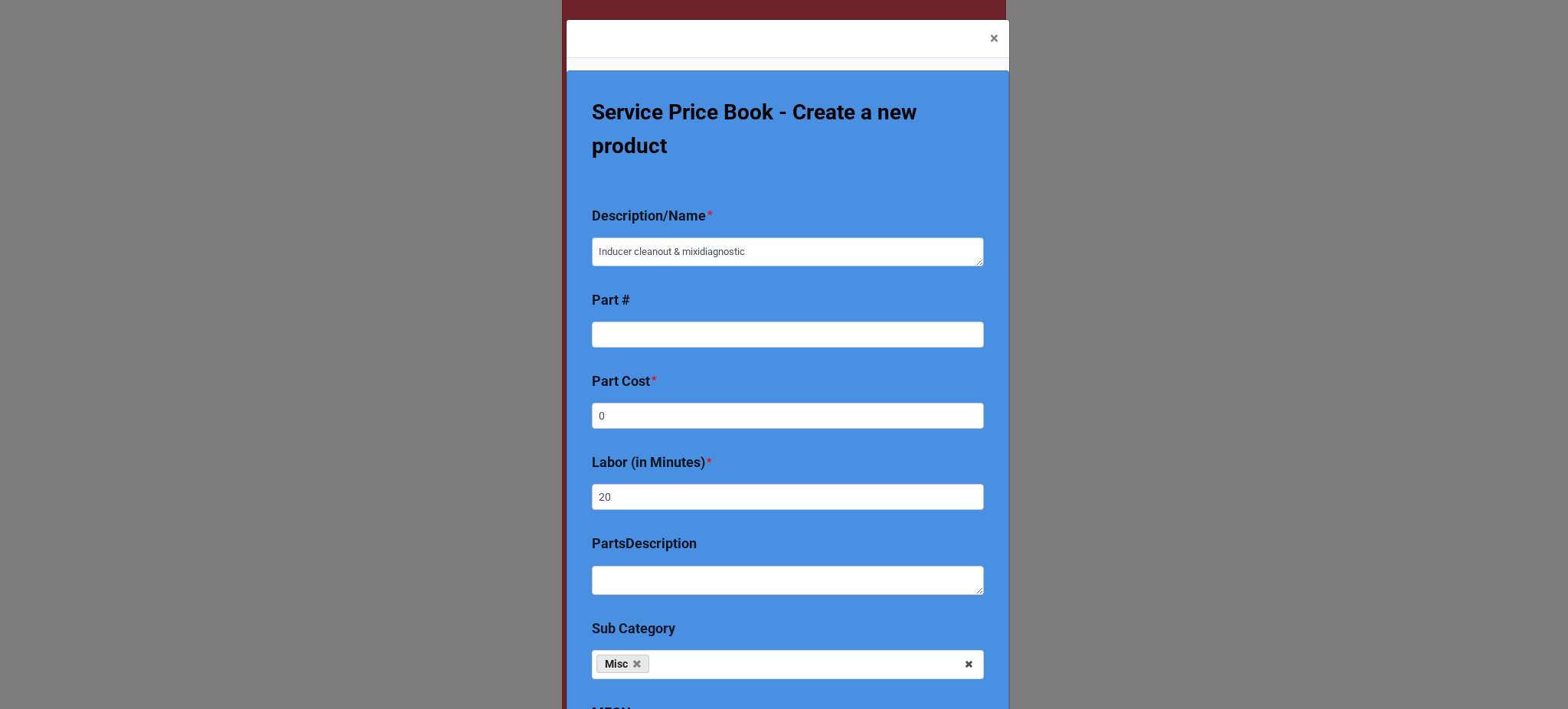
type textarea "x"
type textarea "[PERSON_NAME] cleanout & mixingdiagnostic"
type textarea "x"
type textarea "[PERSON_NAME] cleanout & mixing diagnostic"
type textarea "x"
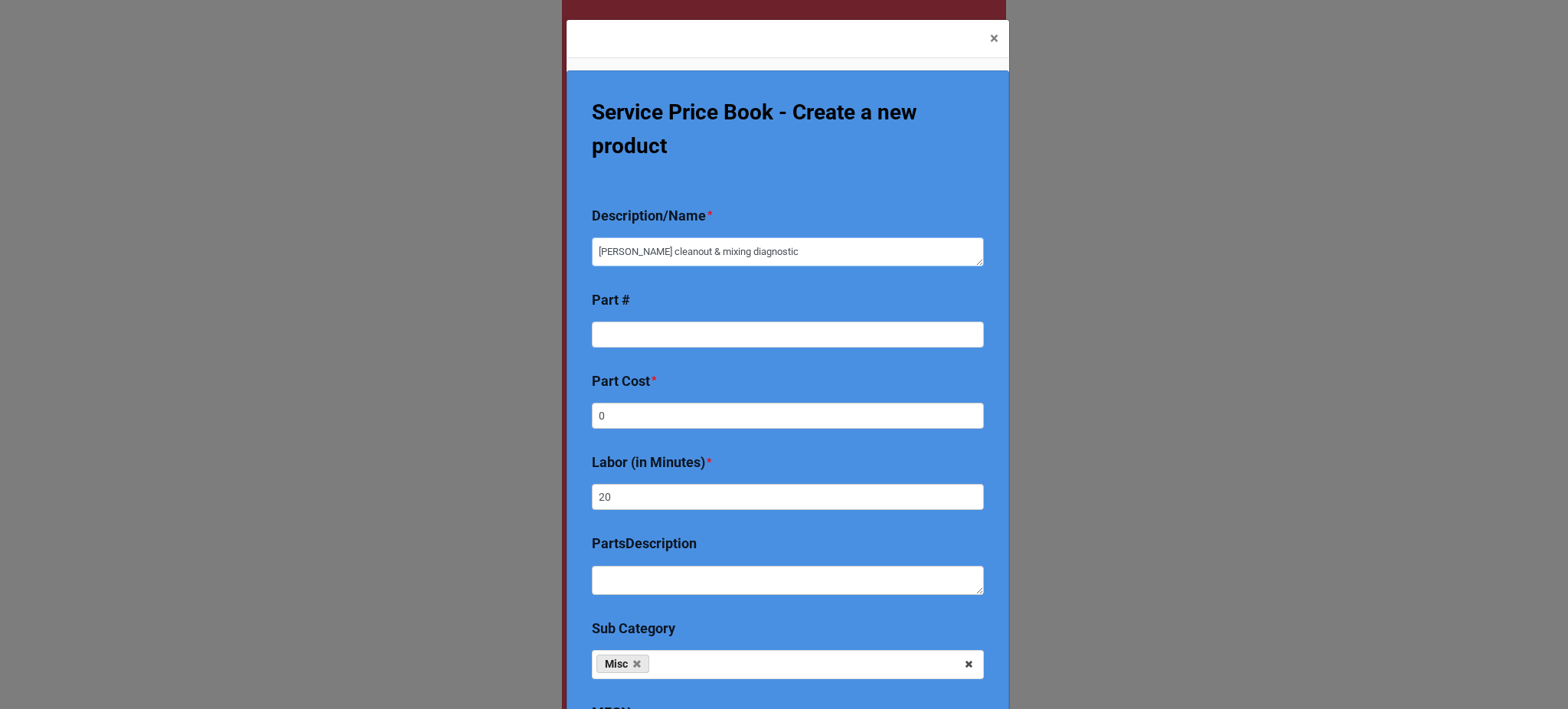
type textarea "[PERSON_NAME] cleanout & mixing vdiagnostic"
type textarea "x"
type textarea "[PERSON_NAME] cleanout & mixing vadiagnostic"
type textarea "x"
type textarea "[PERSON_NAME] cleanout & mixing valdiagnostic"
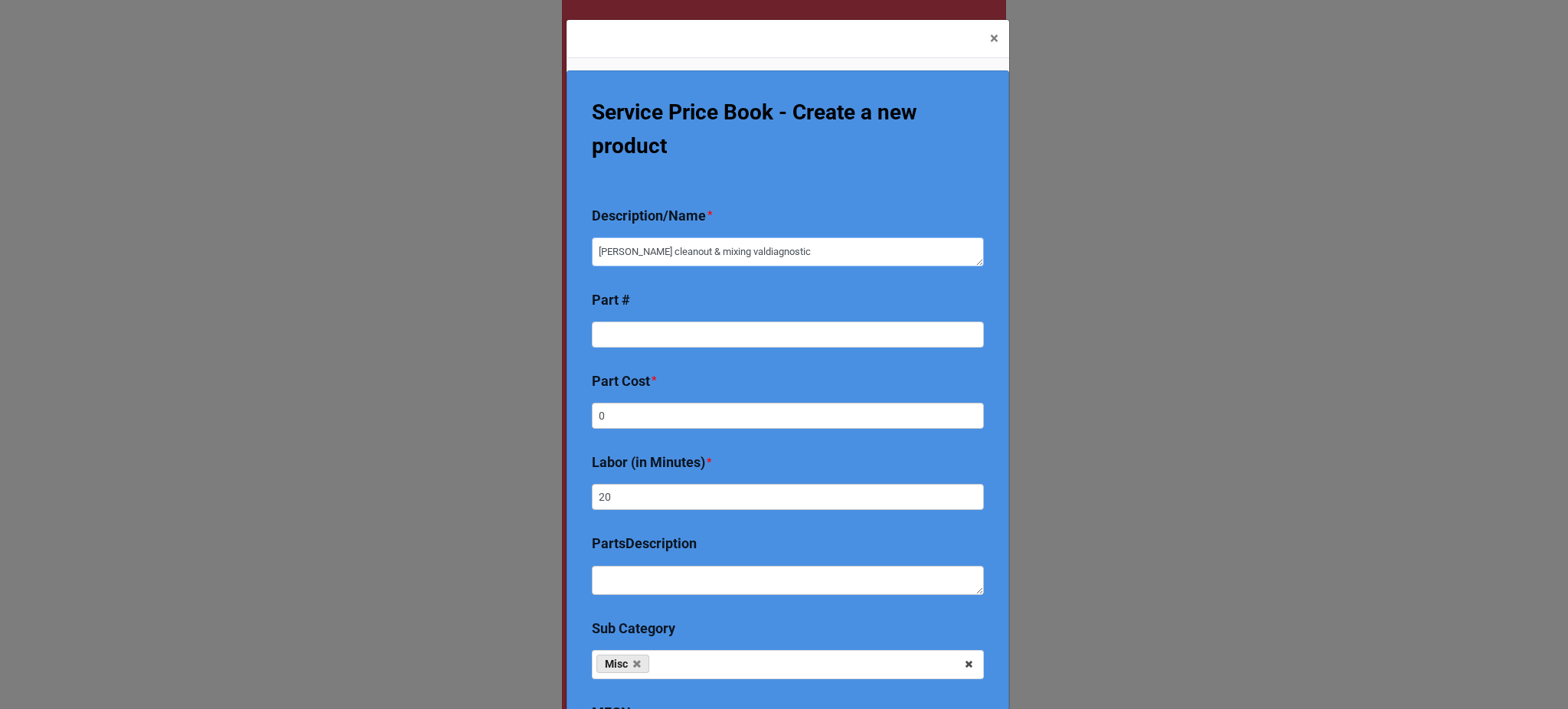
type textarea "x"
click at [717, 305] on b "Part #" at bounding box center [788, 303] width 392 height 27
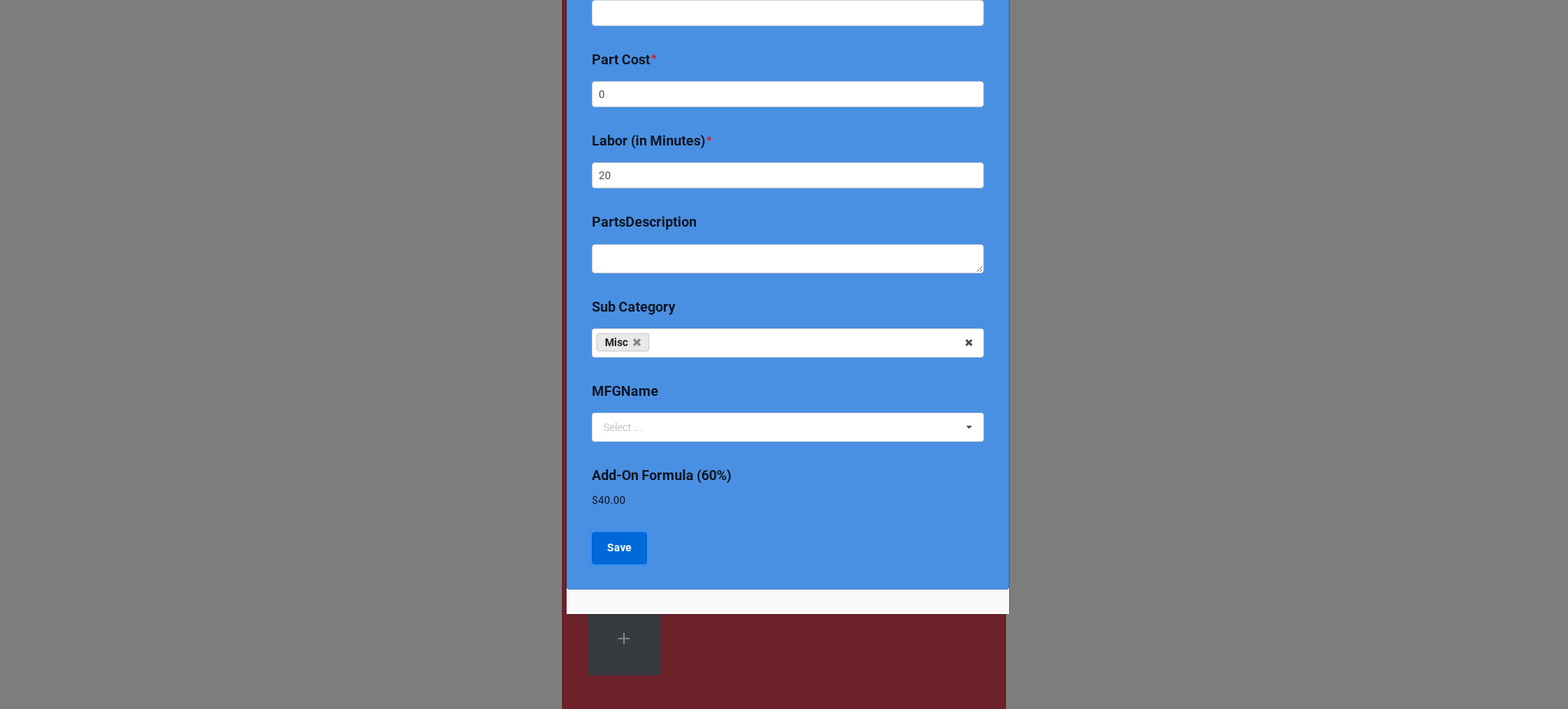
click at [607, 542] on b "Save" at bounding box center [619, 548] width 24 height 16
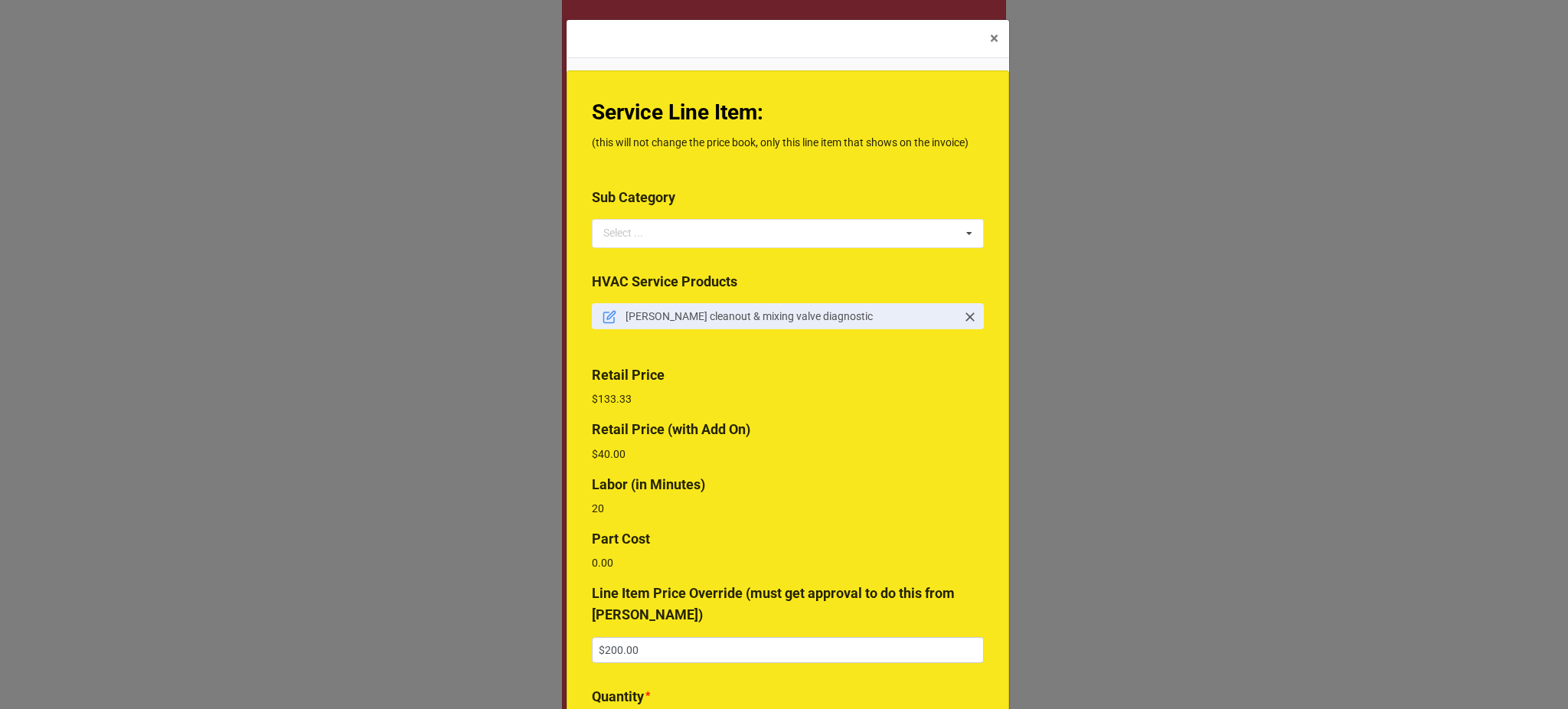
scroll to position [321, 0]
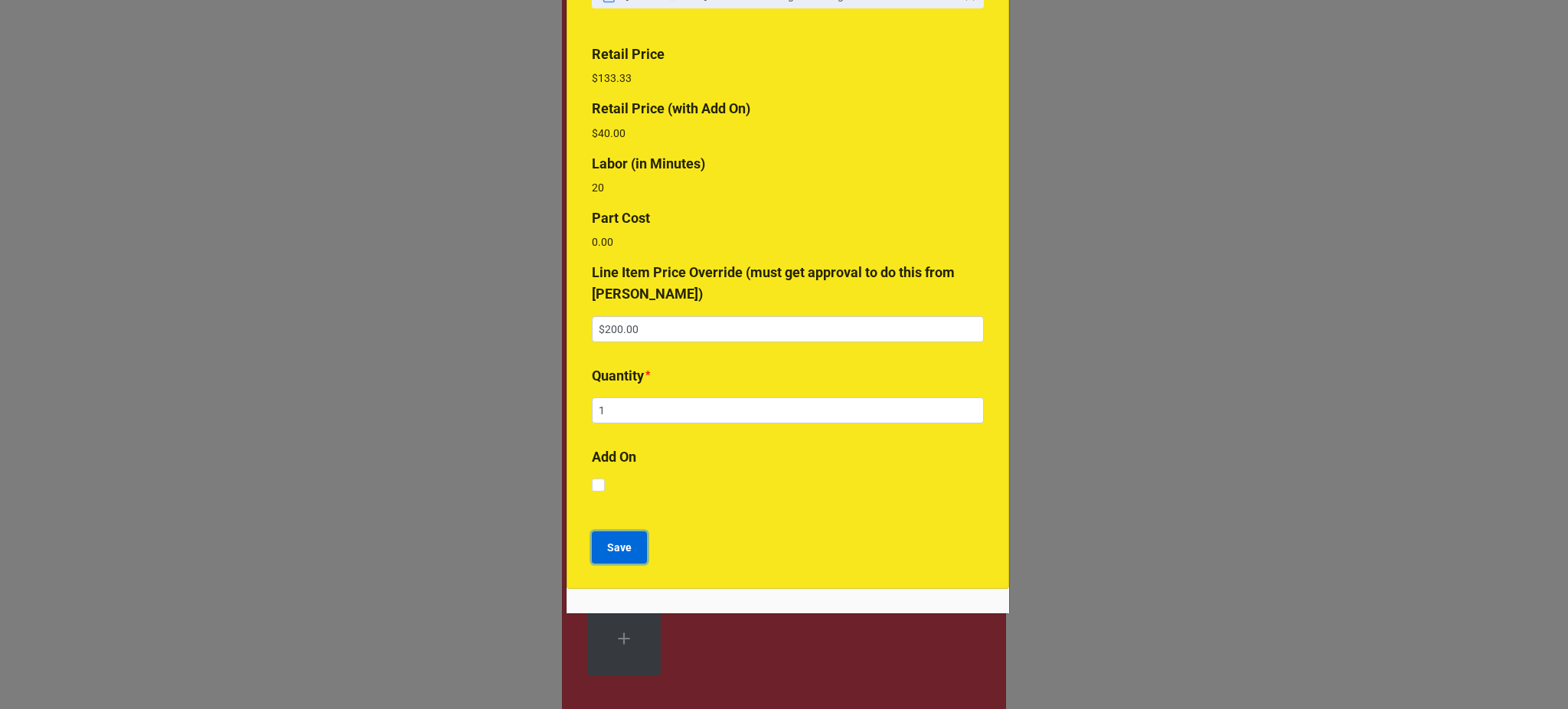
click at [622, 553] on b "Save" at bounding box center [619, 548] width 24 height 16
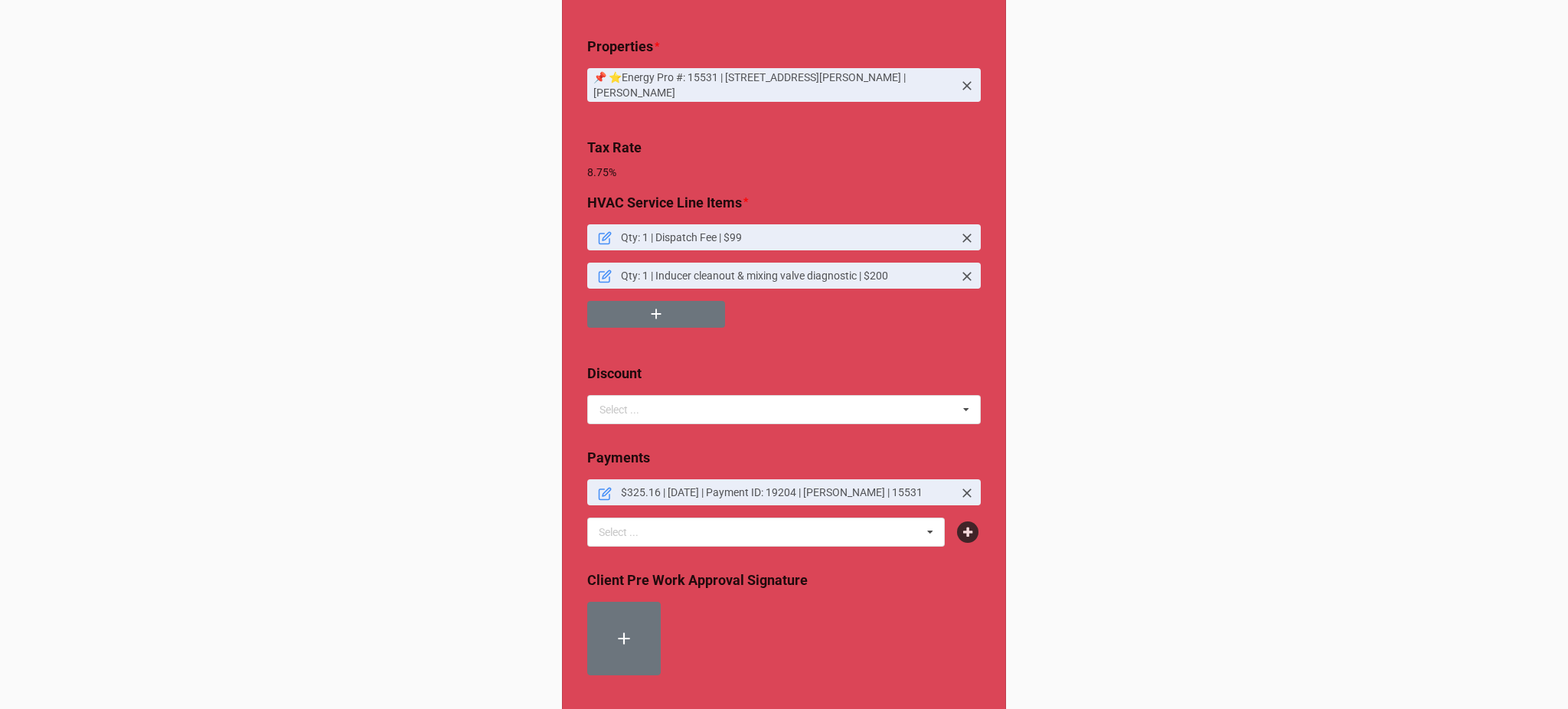
scroll to position [894, 0]
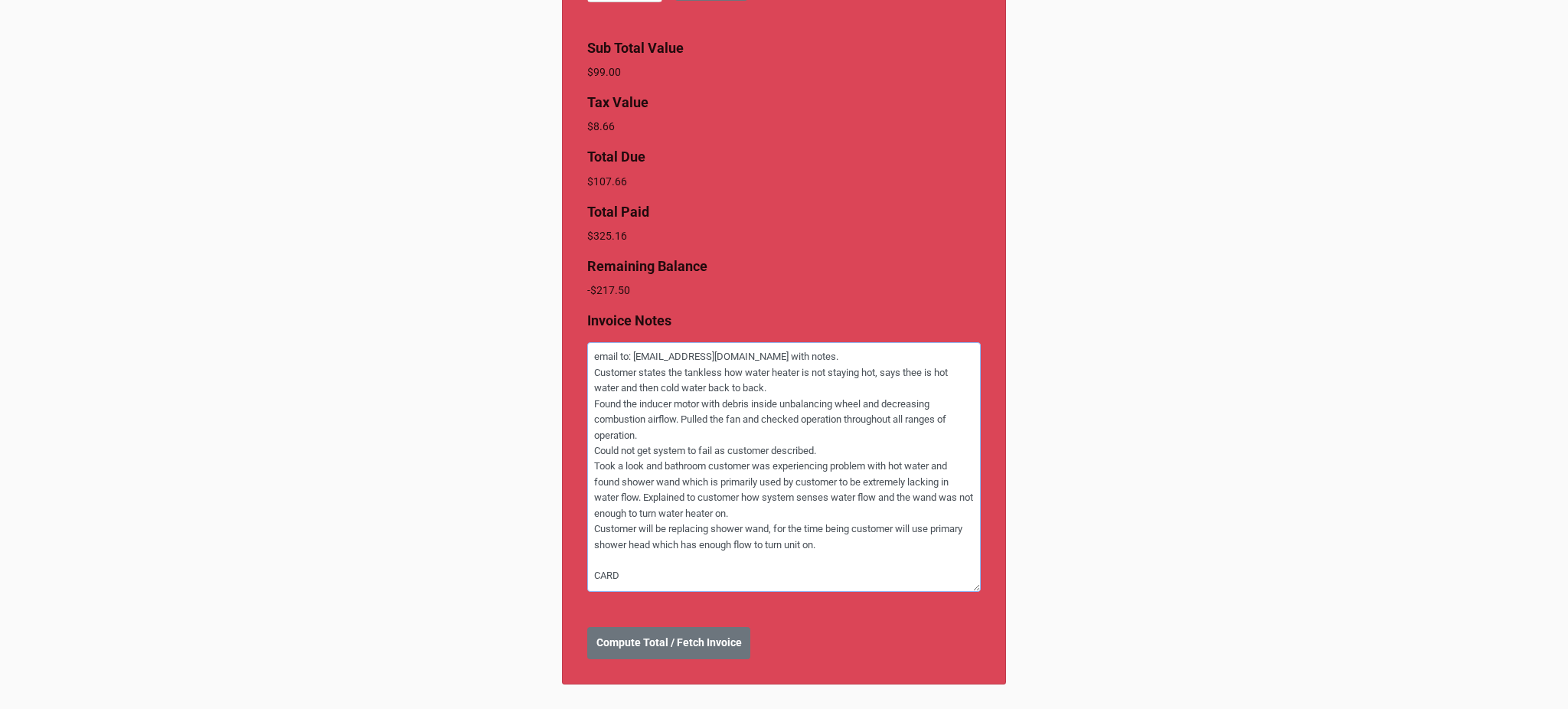
click at [913, 378] on textarea "email to: [EMAIL_ADDRESS][DOMAIN_NAME] with notes. Customer states the tankless…" at bounding box center [784, 467] width 394 height 249
click at [824, 380] on textarea "email to: [EMAIL_ADDRESS][DOMAIN_NAME] with notes. Customer states the tankless…" at bounding box center [784, 467] width 394 height 249
click at [671, 433] on textarea "email to: [EMAIL_ADDRESS][DOMAIN_NAME] with notes. Customer states the tankless…" at bounding box center [784, 467] width 394 height 249
click at [743, 424] on textarea "email to: [EMAIL_ADDRESS][DOMAIN_NAME] with notes. Customer states the tankless…" at bounding box center [784, 467] width 394 height 249
click at [762, 445] on textarea "email to: [EMAIL_ADDRESS][DOMAIN_NAME] with notes. Customer states the tankless…" at bounding box center [784, 467] width 394 height 249
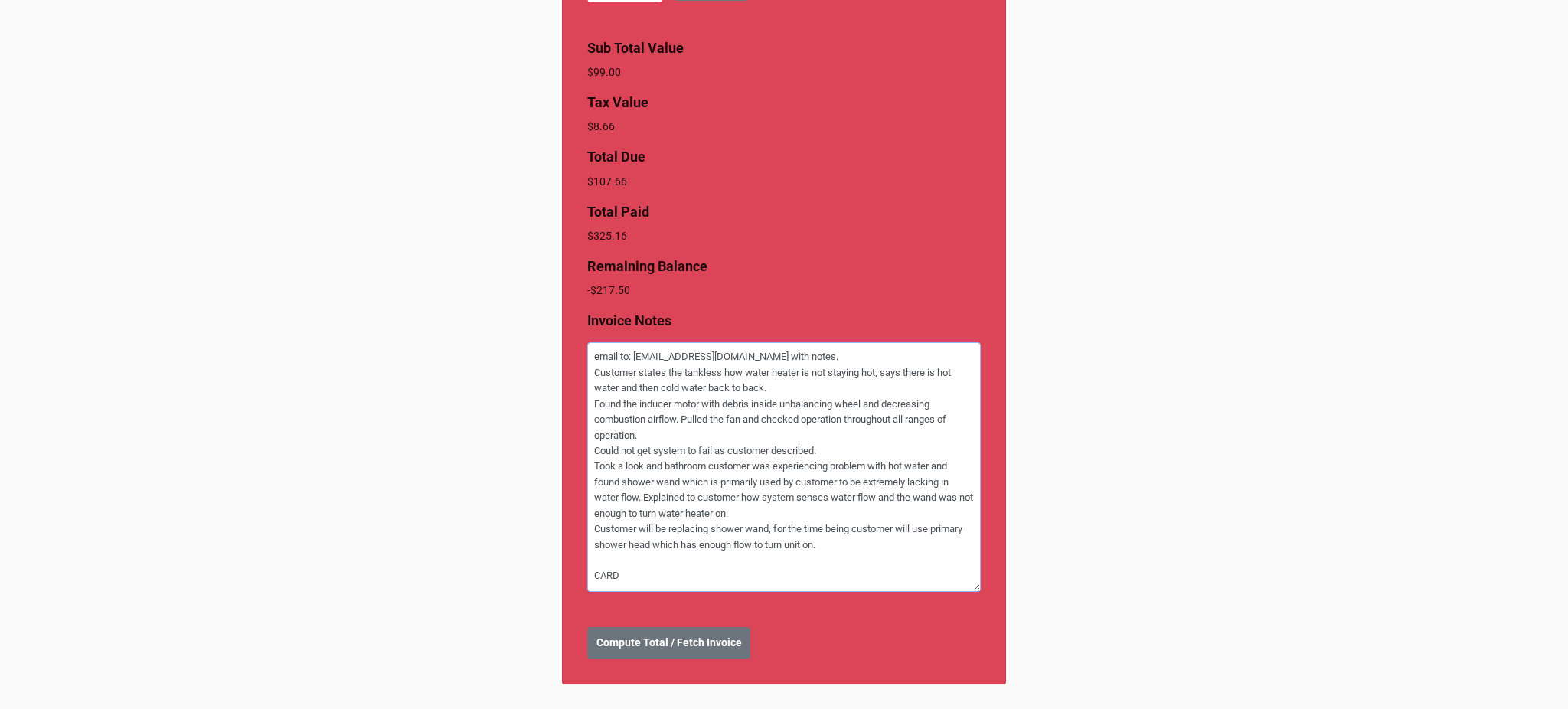
click at [741, 422] on textarea "email to: [EMAIL_ADDRESS][DOMAIN_NAME] with notes. Customer states the tankless…" at bounding box center [784, 467] width 394 height 249
click at [767, 445] on textarea "email to: [EMAIL_ADDRESS][DOMAIN_NAME] with notes. Customer states the tankless…" at bounding box center [784, 467] width 394 height 249
drag, startPoint x: 587, startPoint y: 465, endPoint x: 573, endPoint y: 453, distance: 18.4
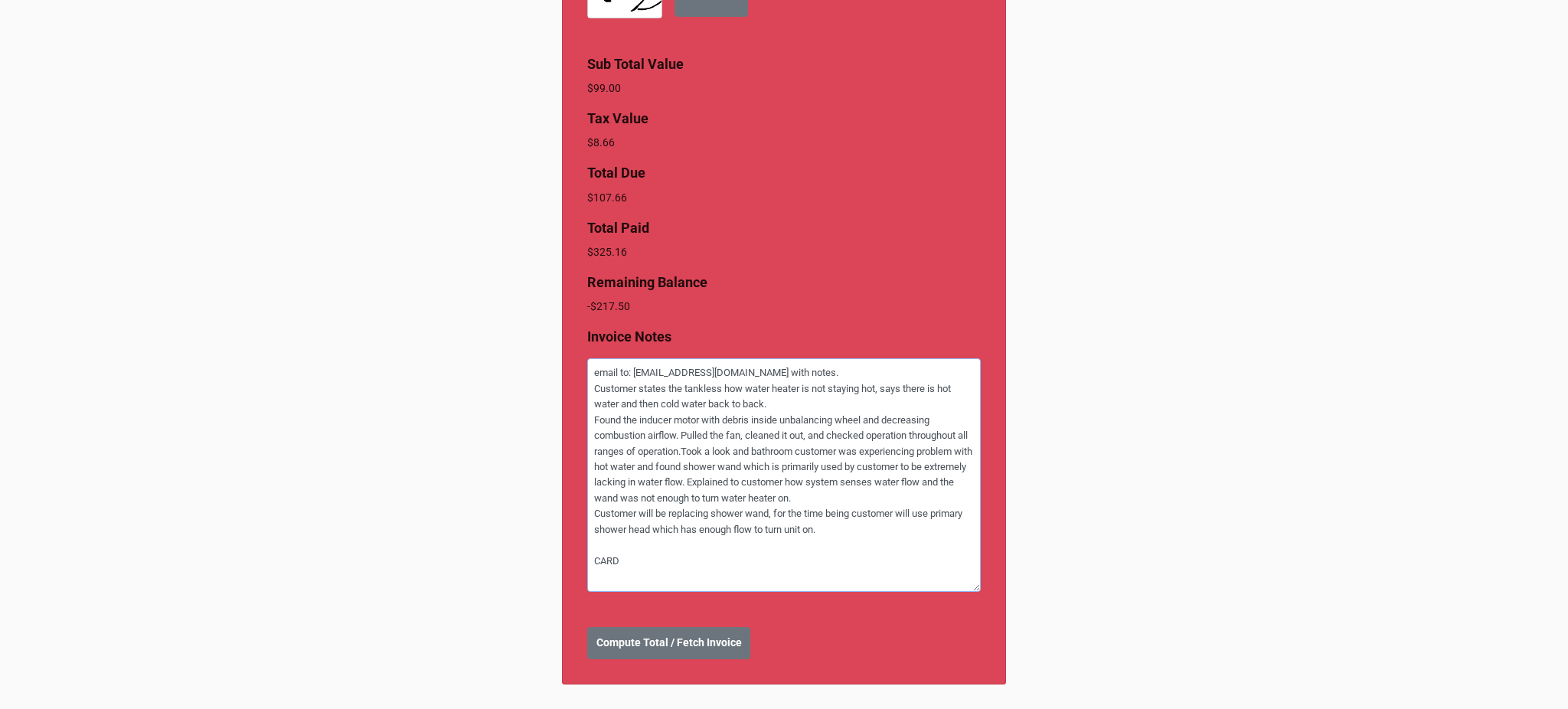
scroll to position [862, 0]
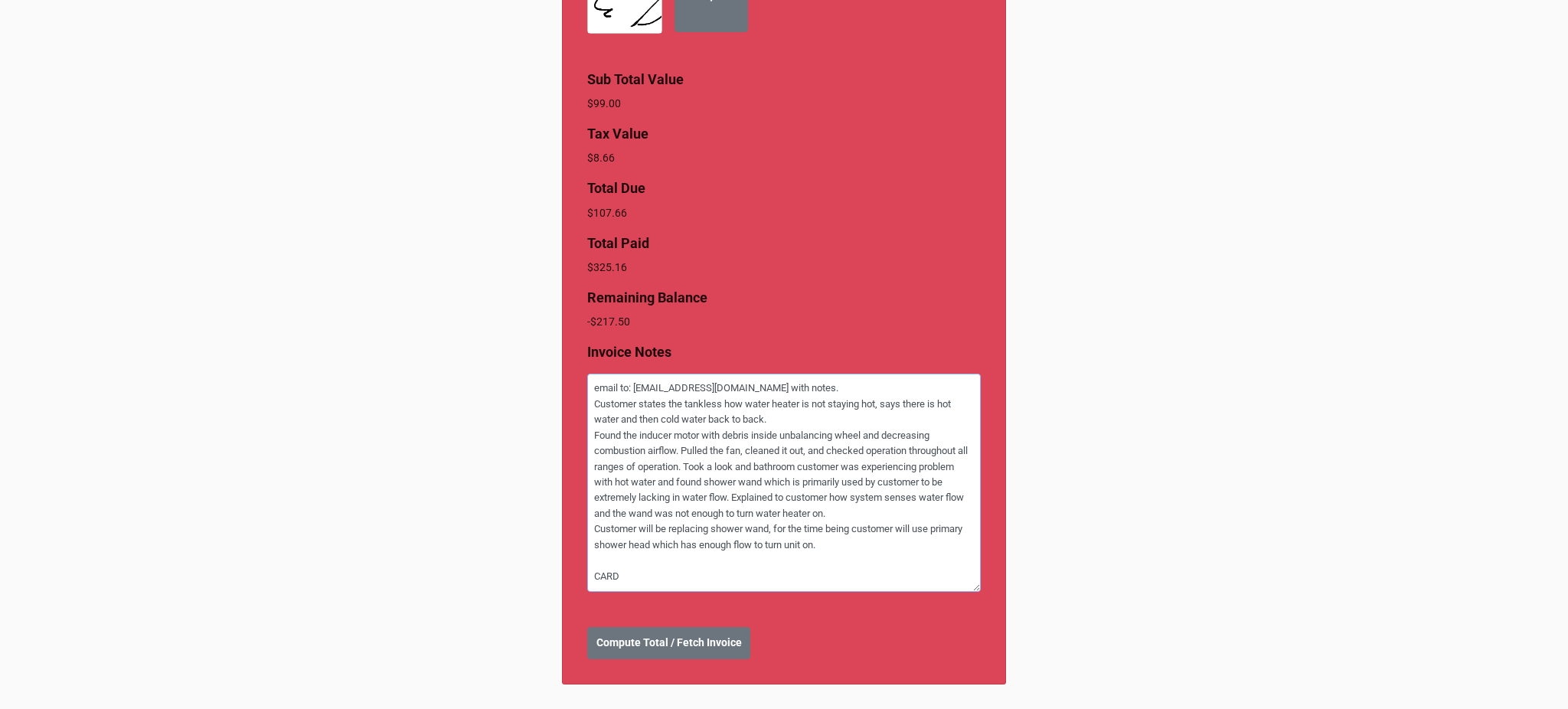
click at [862, 558] on textarea "email to: [EMAIL_ADDRESS][DOMAIN_NAME] with notes. Customer states the tankless…" at bounding box center [784, 483] width 394 height 217
click at [834, 548] on textarea "email to: [EMAIL_ADDRESS][DOMAIN_NAME] with notes. Customer states the tankless…" at bounding box center [784, 483] width 394 height 217
click at [863, 515] on textarea "email to: [EMAIL_ADDRESS][DOMAIN_NAME] with notes. Customer states the tankless…" at bounding box center [784, 483] width 394 height 217
click at [863, 535] on textarea "email to: [EMAIL_ADDRESS][DOMAIN_NAME] with notes. Customer states the tankless…" at bounding box center [784, 483] width 394 height 217
click at [863, 538] on textarea "email to: [EMAIL_ADDRESS][DOMAIN_NAME] with notes. Customer states the tankless…" at bounding box center [784, 483] width 394 height 217
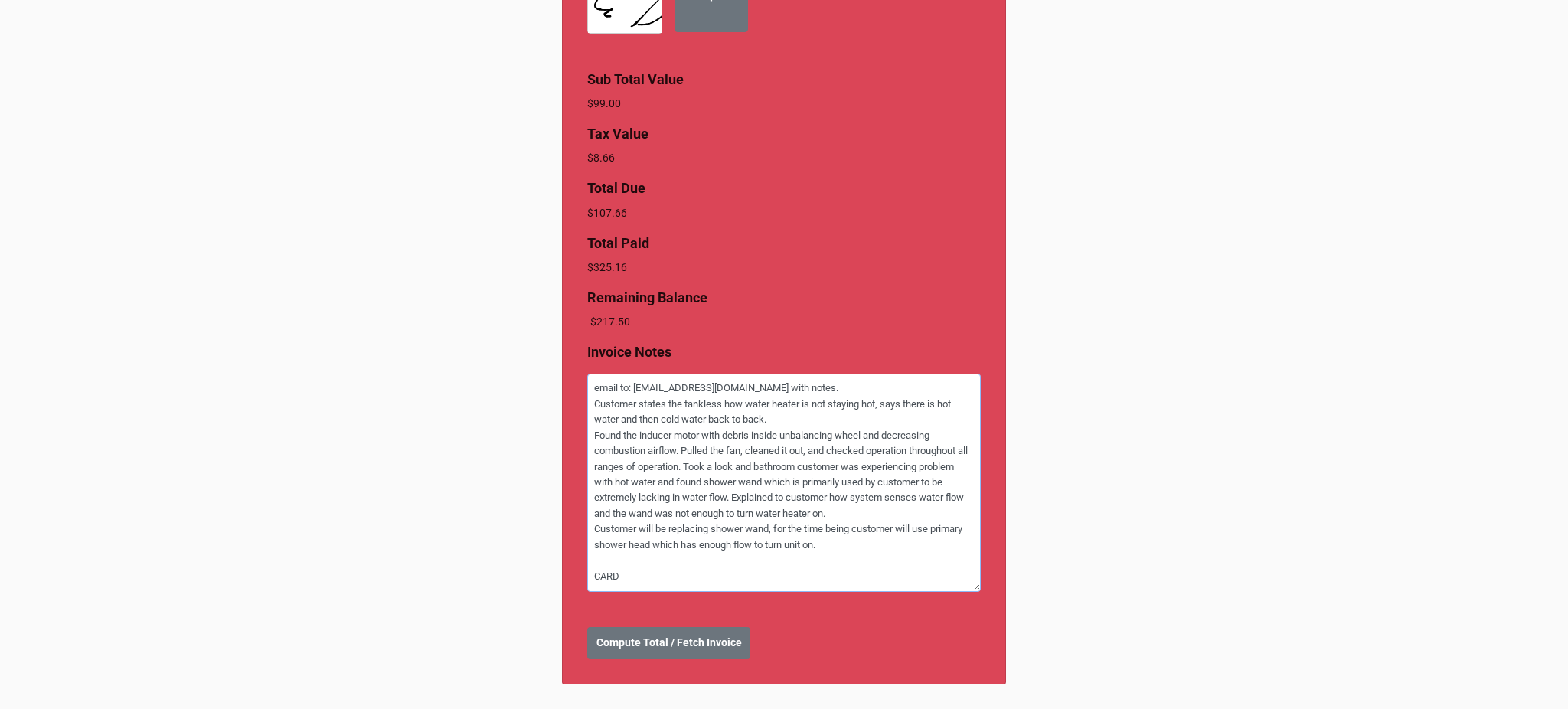
click at [662, 579] on textarea "email to: [EMAIL_ADDRESS][DOMAIN_NAME] with notes. Customer states the tankless…" at bounding box center [784, 483] width 394 height 217
click at [589, 576] on textarea "email to: [EMAIL_ADDRESS][DOMAIN_NAME] with notes. Customer states the tankless…" at bounding box center [784, 483] width 394 height 217
click at [647, 643] on b "Compute Total / Fetch Invoice" at bounding box center [669, 642] width 146 height 16
click at [623, 640] on b "Create Invoice" at bounding box center [632, 642] width 71 height 16
